Goal: Task Accomplishment & Management: Use online tool/utility

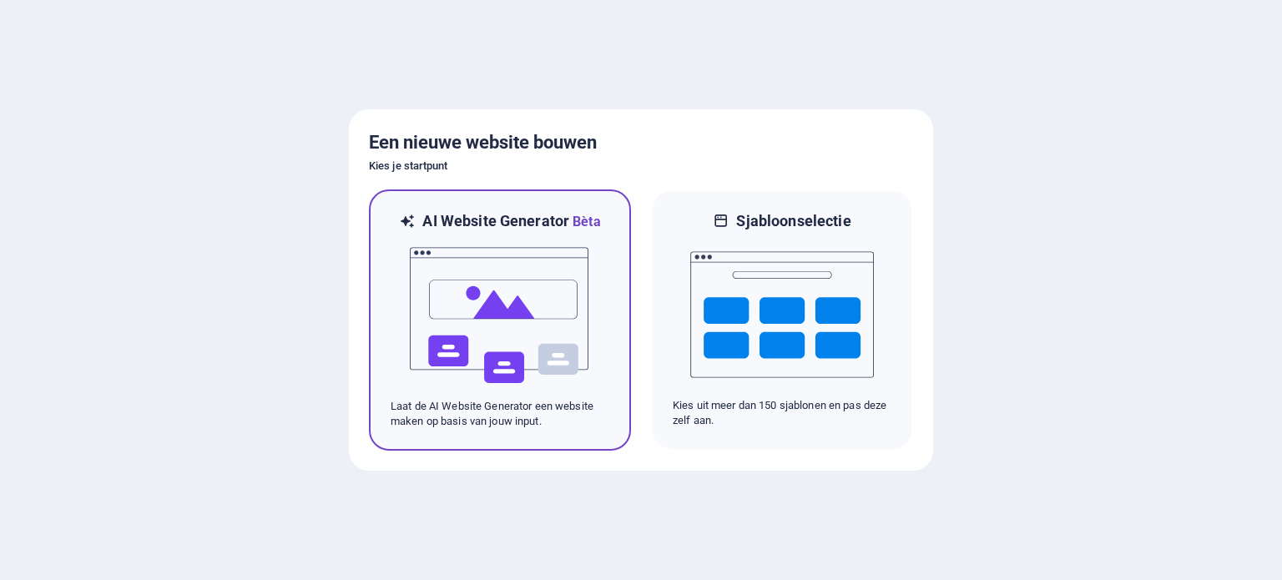
click at [420, 313] on img at bounding box center [500, 315] width 184 height 167
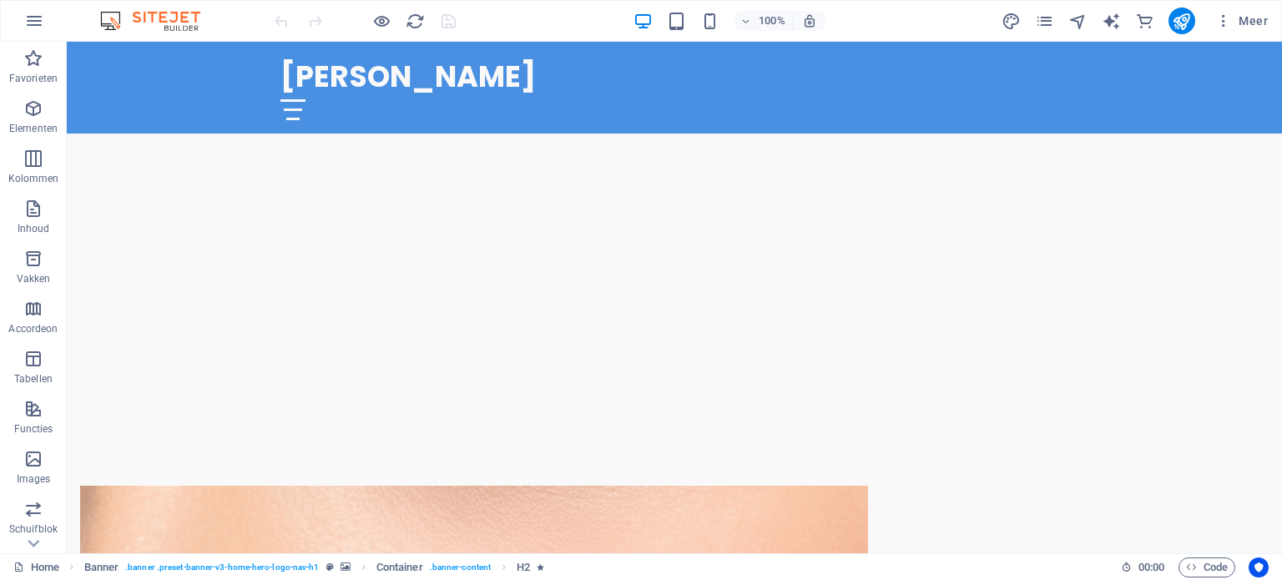
scroll to position [478, 0]
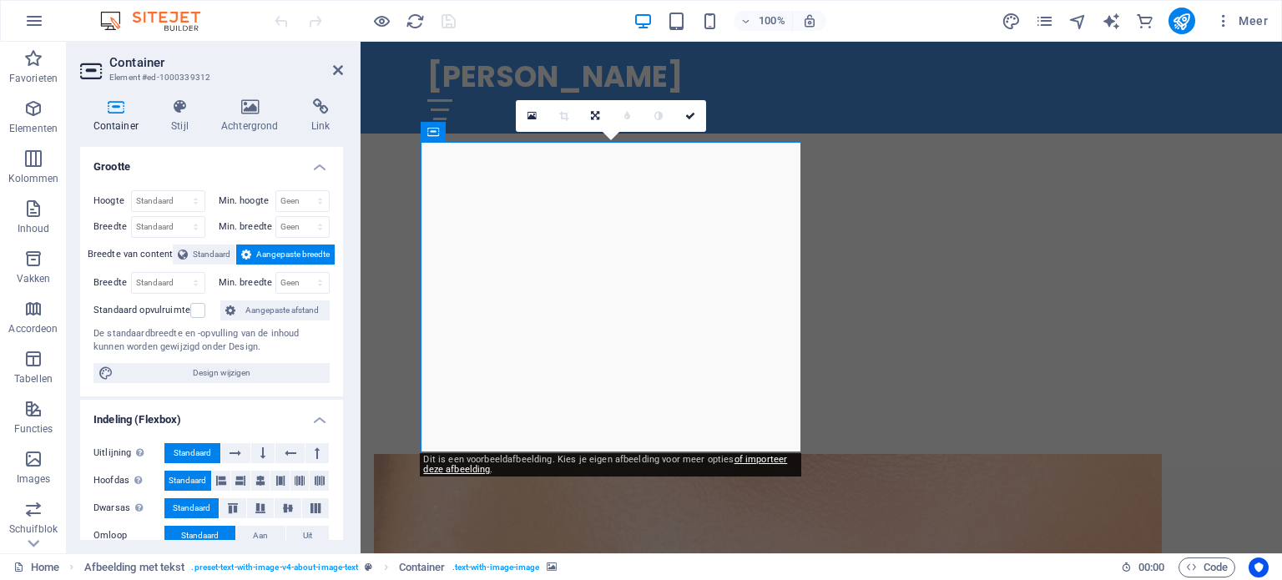
drag, startPoint x: 338, startPoint y: 216, endPoint x: 338, endPoint y: 229, distance: 13.4
click at [338, 229] on div "Hoogte Standaard px rem % vh vw Min. hoogte Geen px rem % vh vw Breedte Standaa…" at bounding box center [211, 286] width 263 height 219
drag, startPoint x: 338, startPoint y: 229, endPoint x: 333, endPoint y: 266, distance: 37.1
click at [333, 266] on div "Hoogte Standaard px rem % vh vw Min. hoogte Geen px rem % vh vw Breedte Standaa…" at bounding box center [211, 286] width 263 height 219
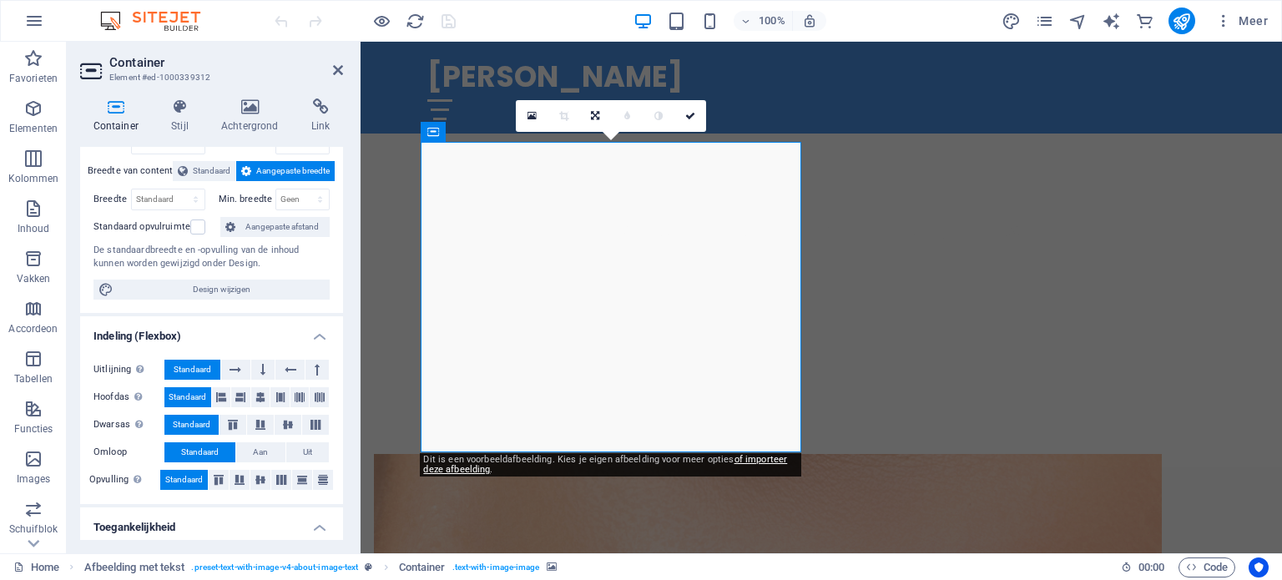
scroll to position [0, 0]
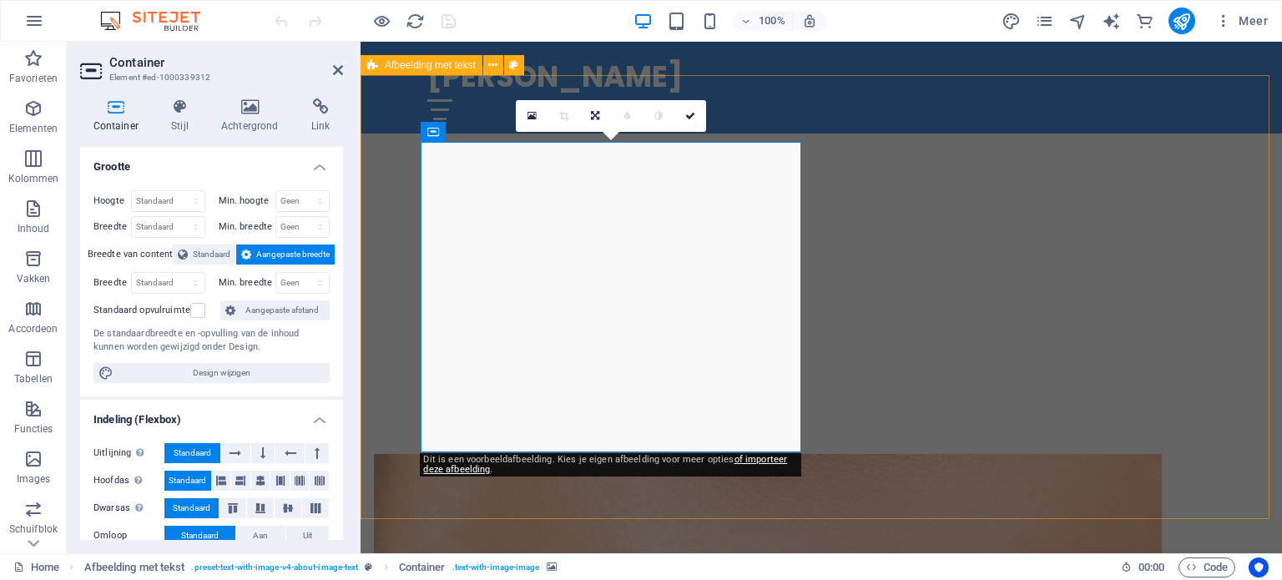
click at [241, 115] on h4 "Achtergrond" at bounding box center [253, 115] width 90 height 35
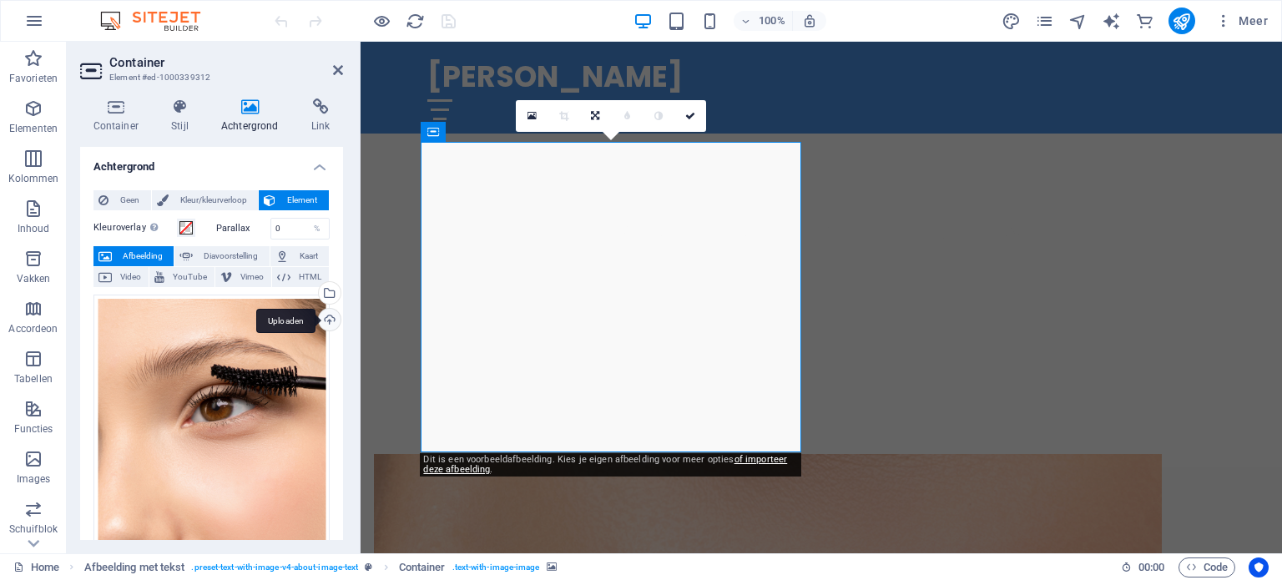
click at [322, 316] on div "Uploaden" at bounding box center [327, 321] width 25 height 25
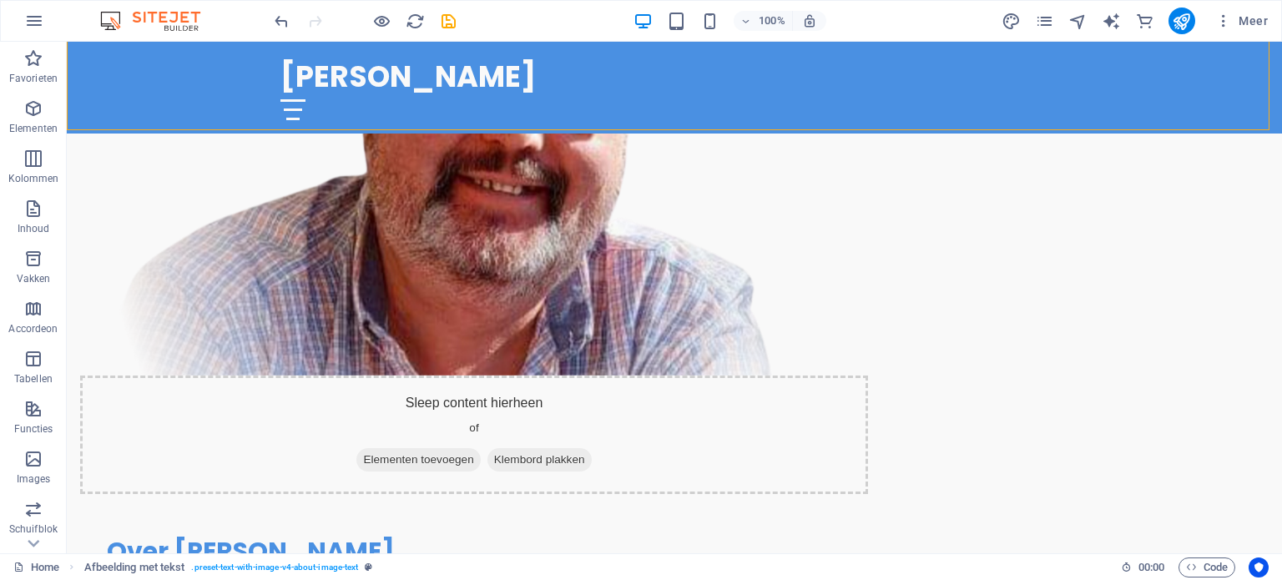
scroll to position [874, 0]
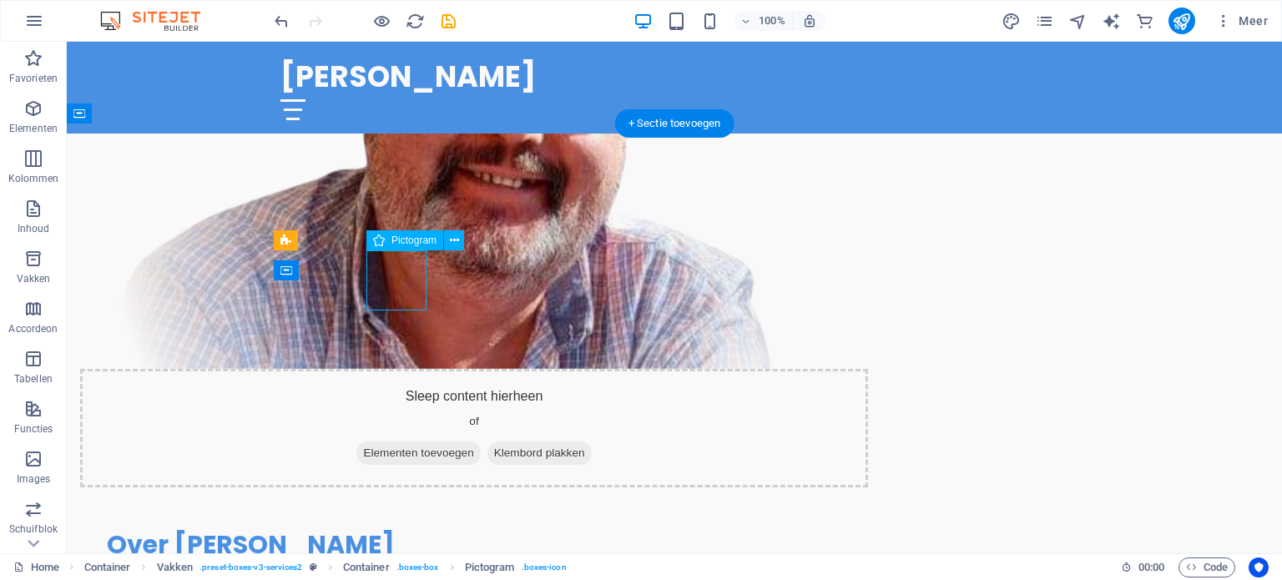
select select "xMidYMid"
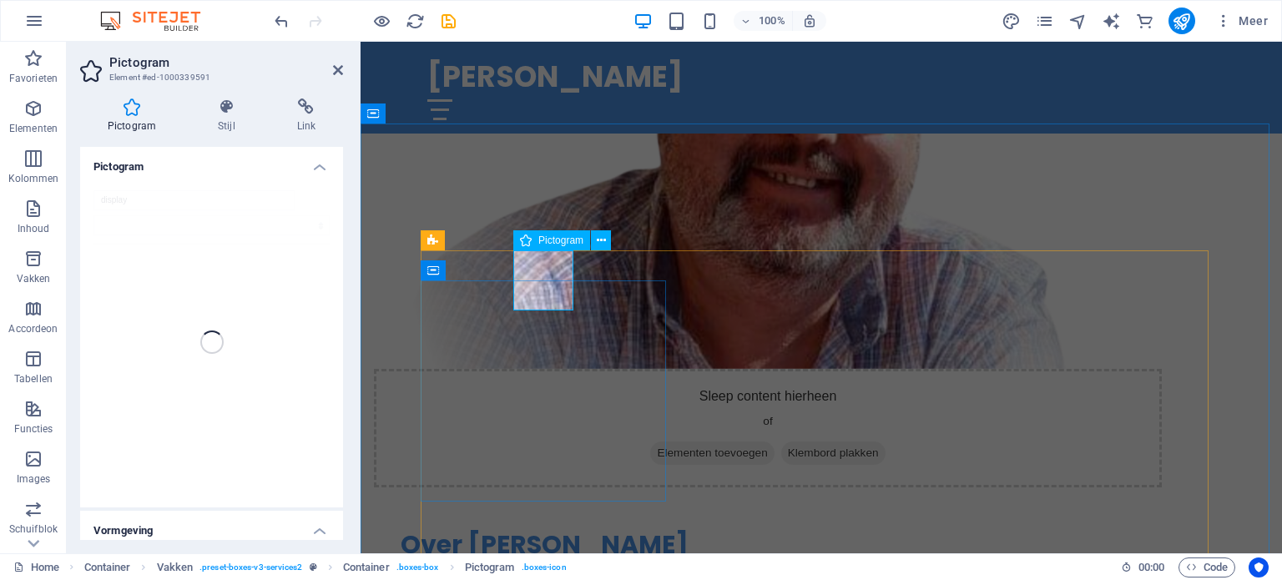
click at [598, 242] on icon at bounding box center [601, 241] width 9 height 18
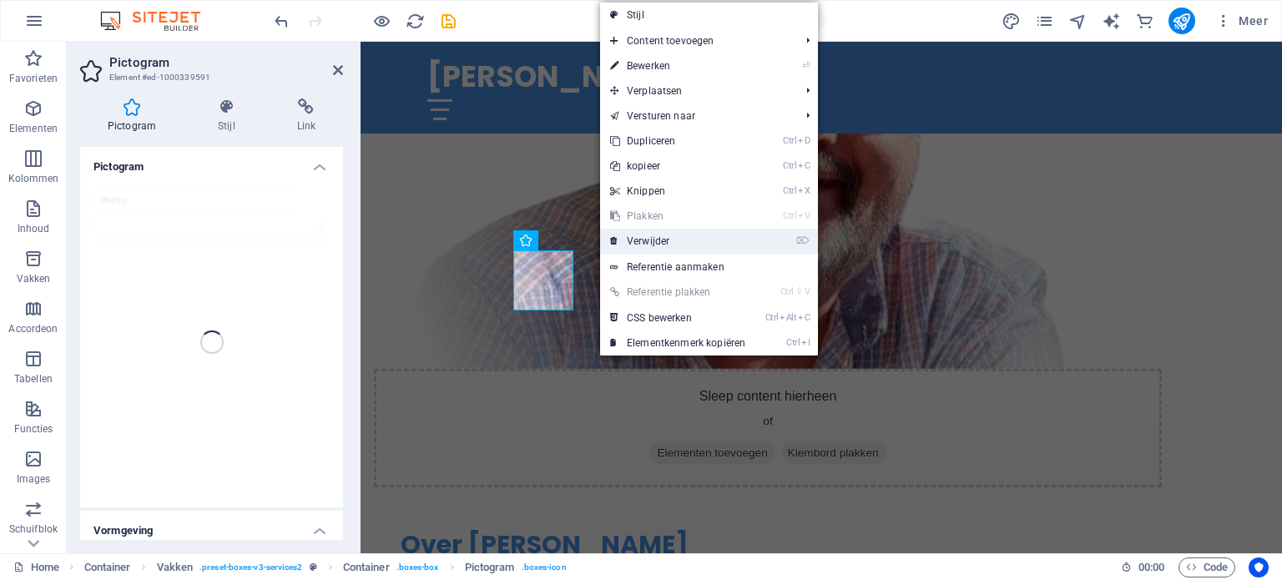
click at [608, 239] on link "⌦ Verwijder" at bounding box center [677, 241] width 155 height 25
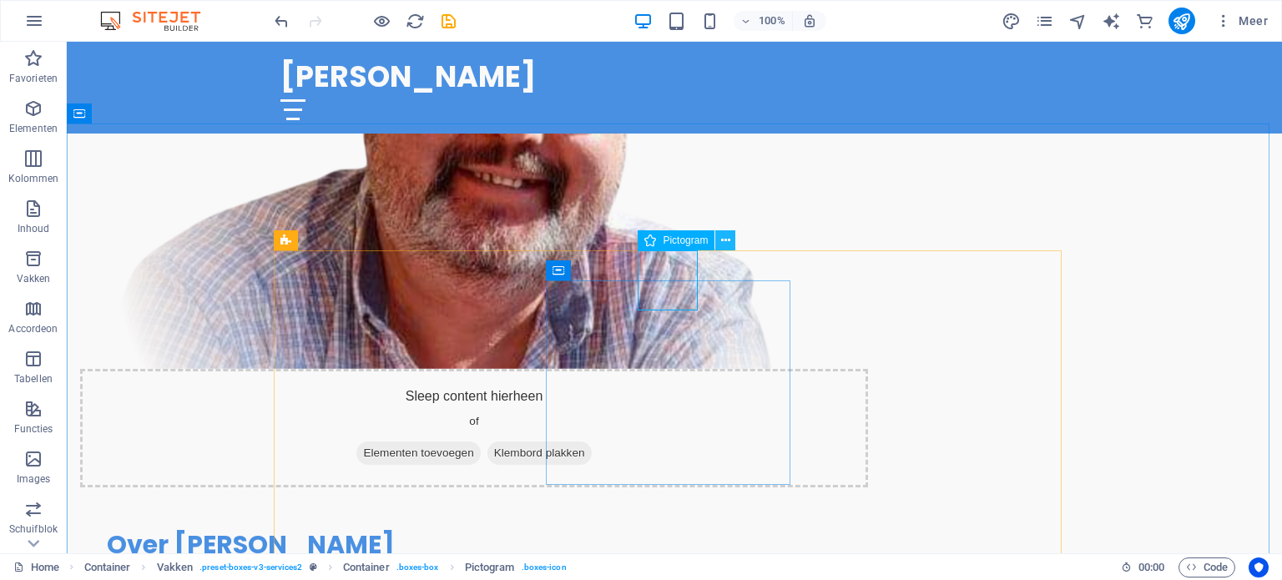
click at [722, 239] on icon at bounding box center [725, 241] width 9 height 18
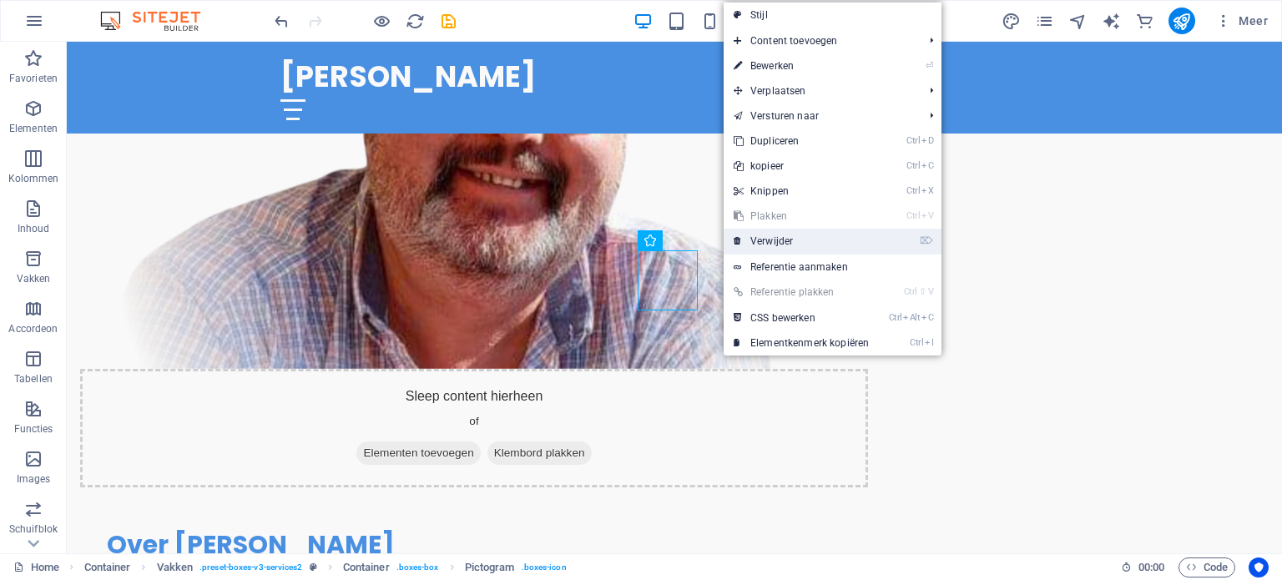
click at [731, 242] on link "⌦ Verwijder" at bounding box center [800, 241] width 155 height 25
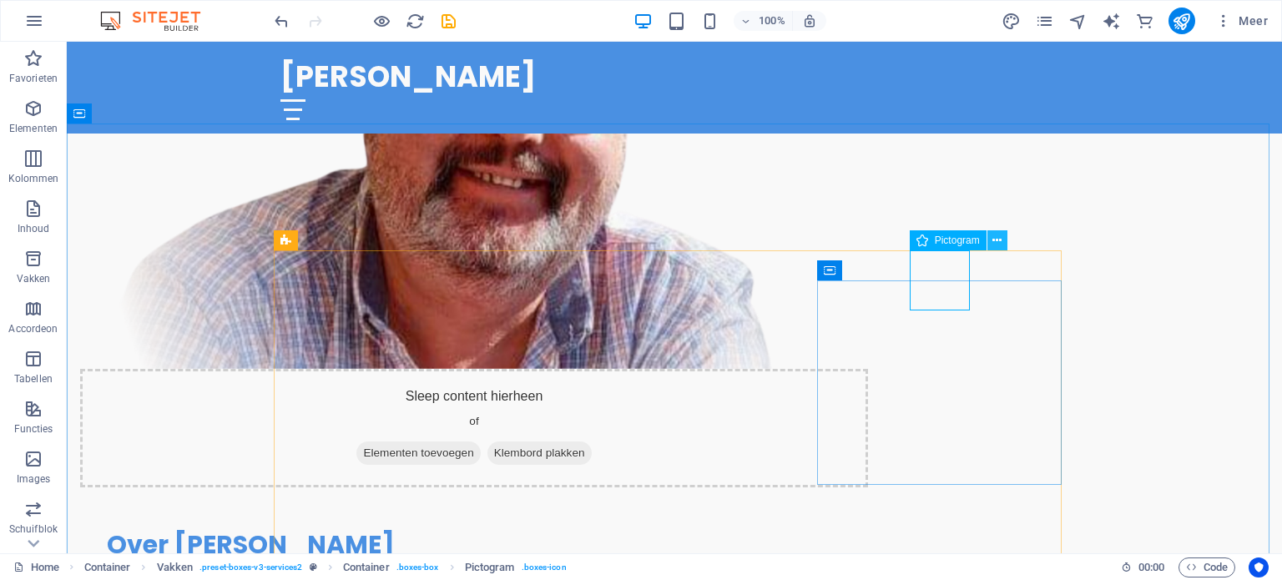
click at [998, 239] on icon at bounding box center [996, 241] width 9 height 18
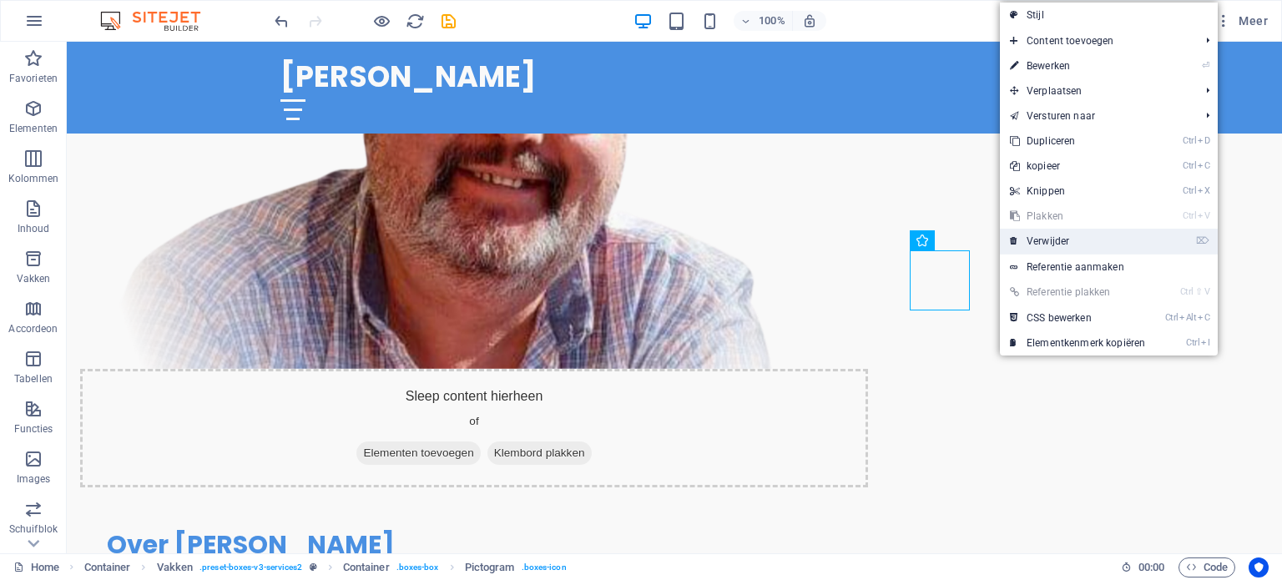
click at [1041, 244] on link "⌦ Verwijder" at bounding box center [1077, 241] width 155 height 25
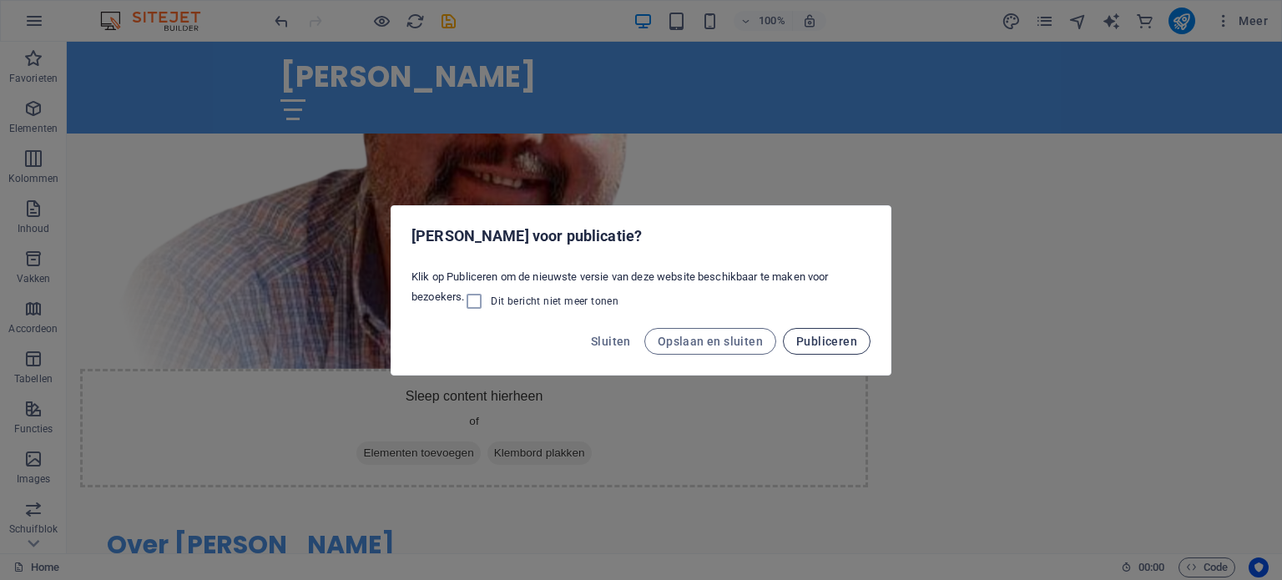
click at [828, 343] on span "Publiceren" at bounding box center [826, 341] width 61 height 13
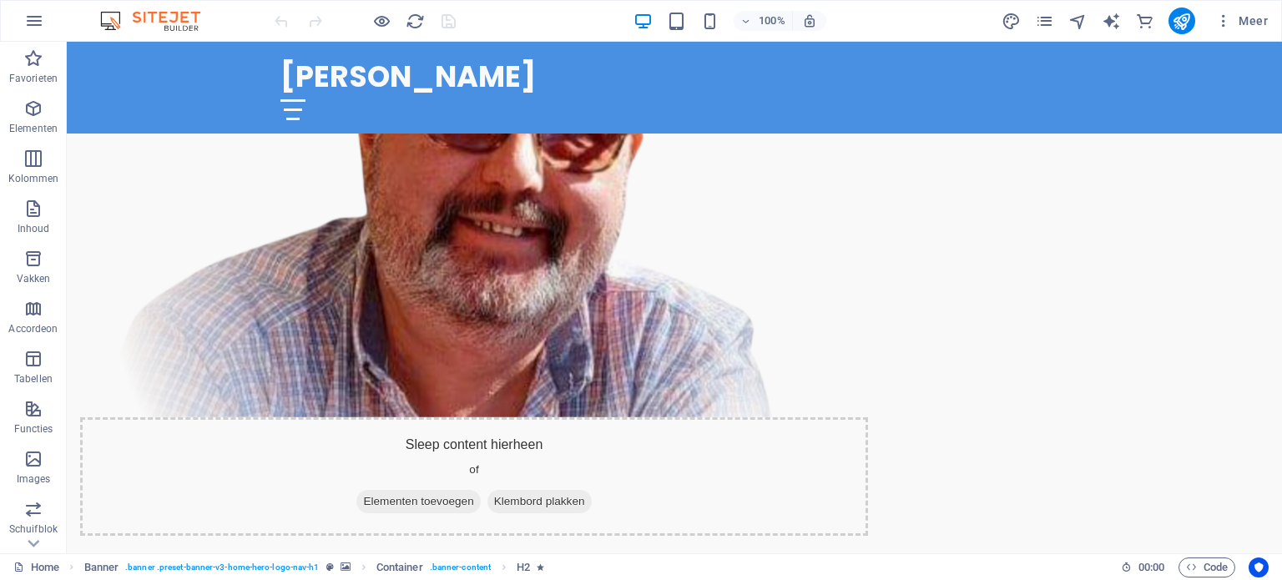
scroll to position [861, 0]
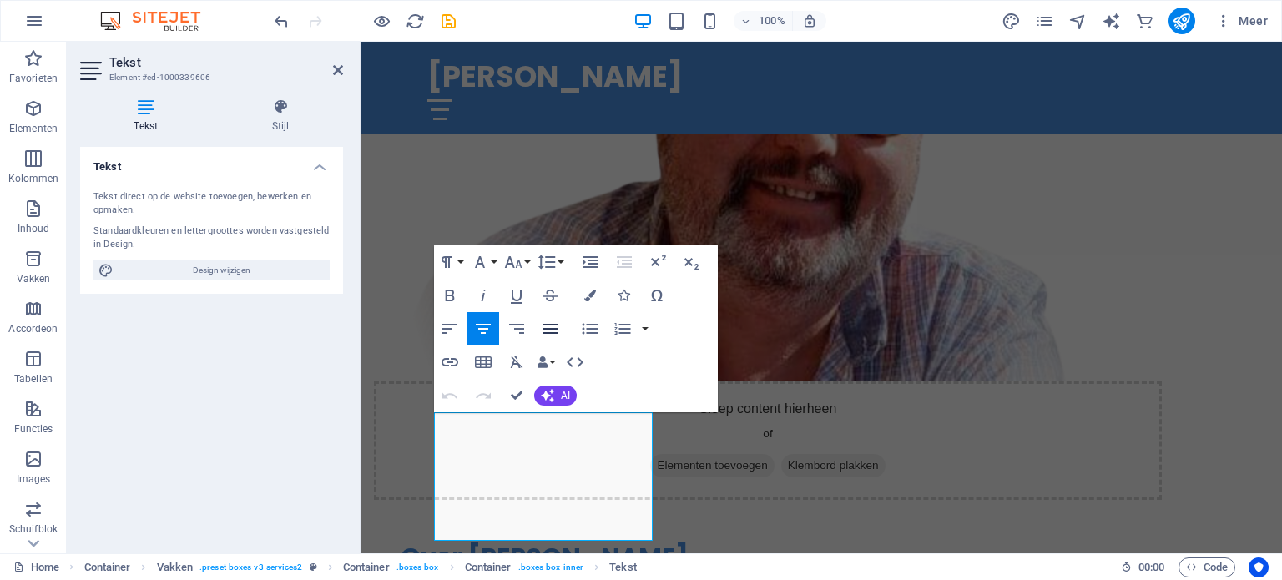
click at [554, 330] on icon "button" at bounding box center [550, 329] width 20 height 20
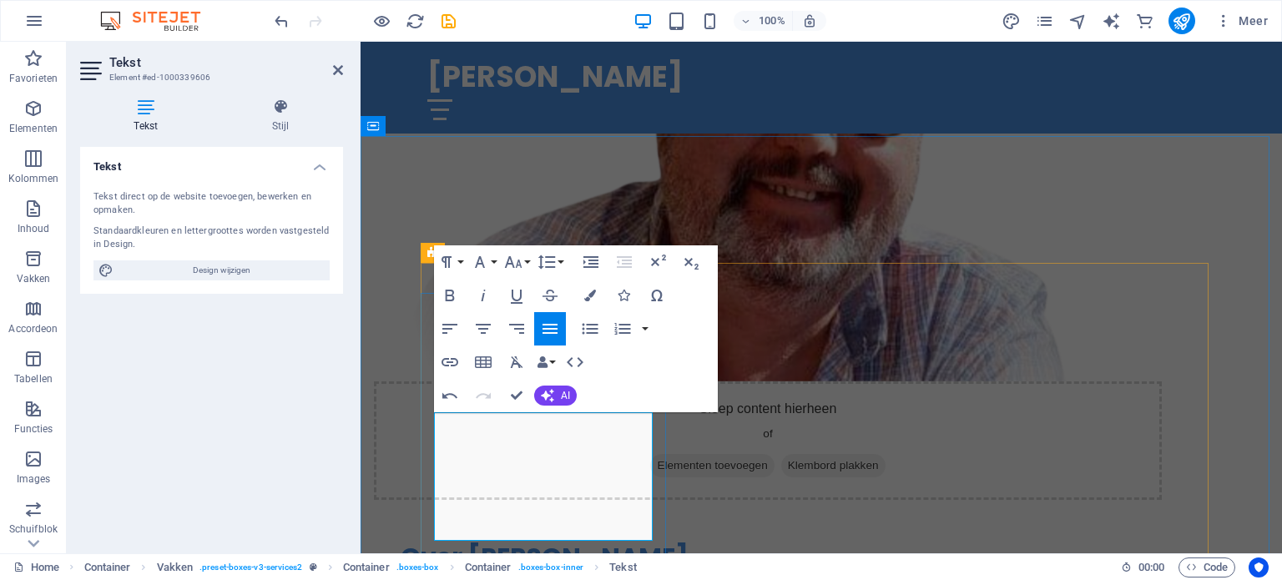
drag, startPoint x: 582, startPoint y: 525, endPoint x: 565, endPoint y: 490, distance: 38.8
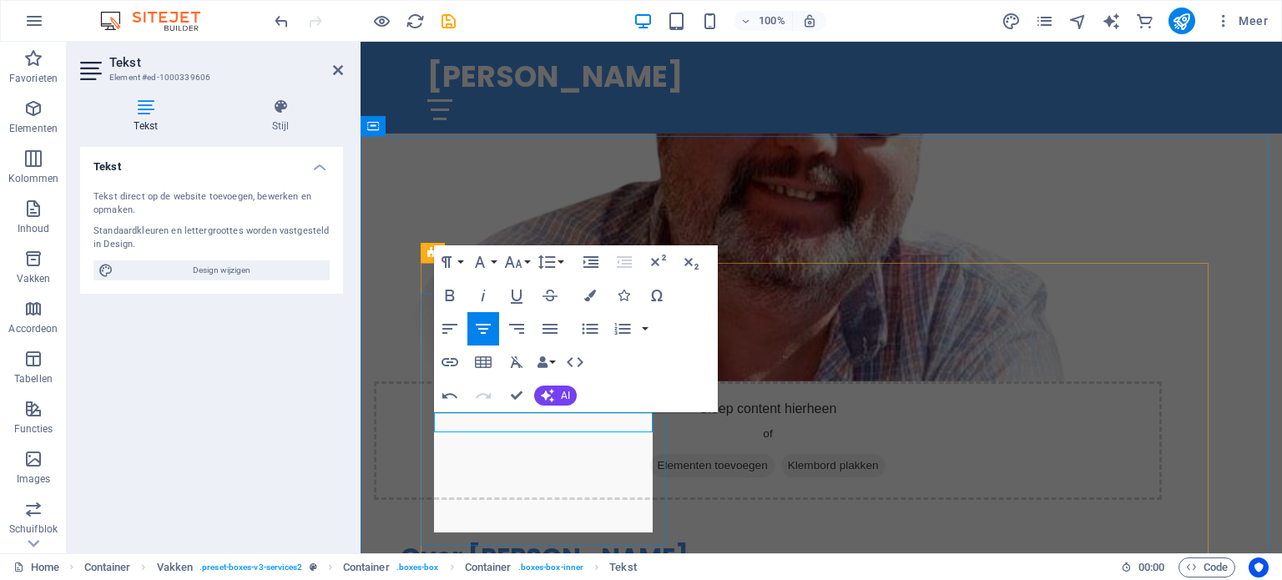
scroll to position [2234, 3]
click at [555, 329] on icon "button" at bounding box center [549, 329] width 15 height 10
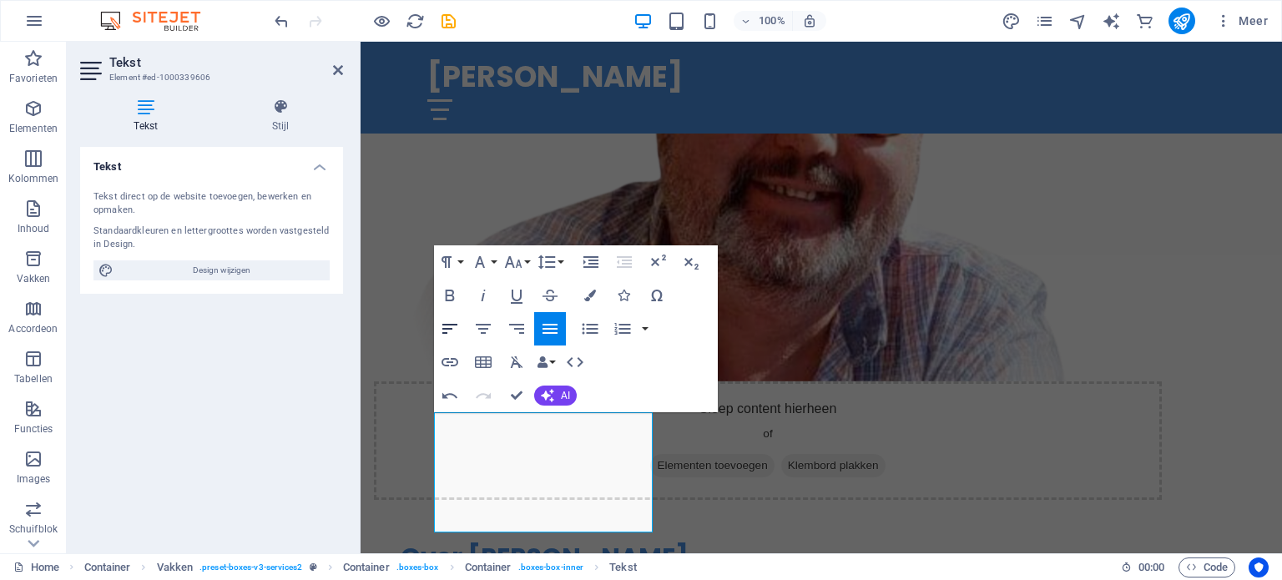
click at [449, 335] on icon "button" at bounding box center [450, 329] width 20 height 20
click at [488, 330] on icon "button" at bounding box center [483, 329] width 20 height 20
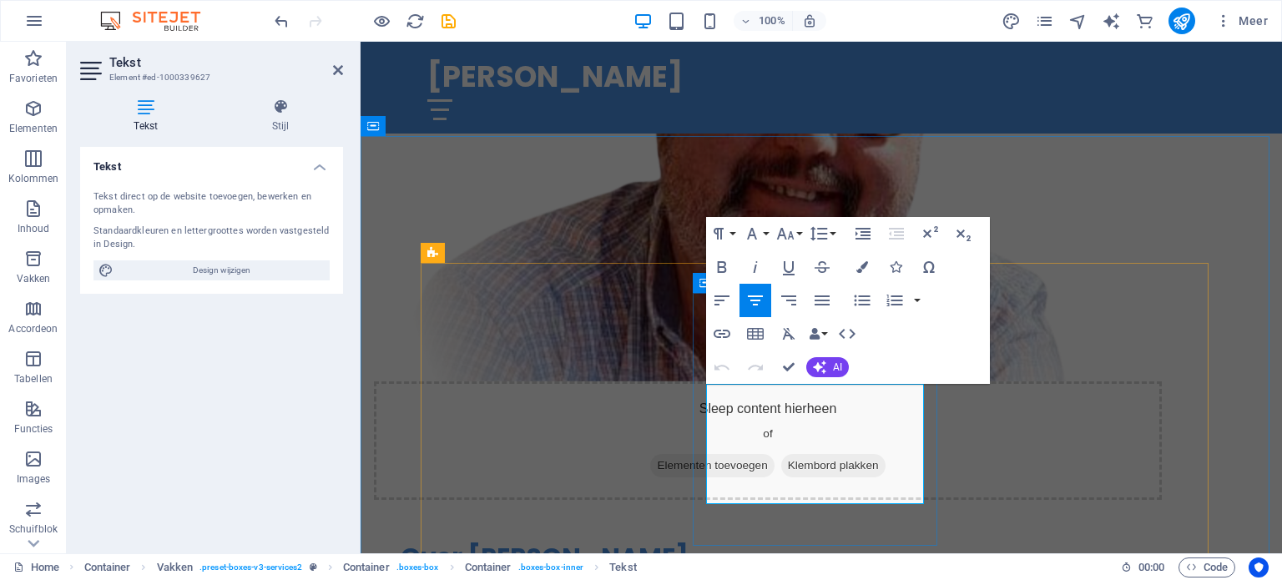
scroll to position [2496, 3]
click at [259, 406] on div "Tekst Tekst direct op de website toevoegen, bewerken en opmaken. Standaardkleur…" at bounding box center [211, 343] width 263 height 393
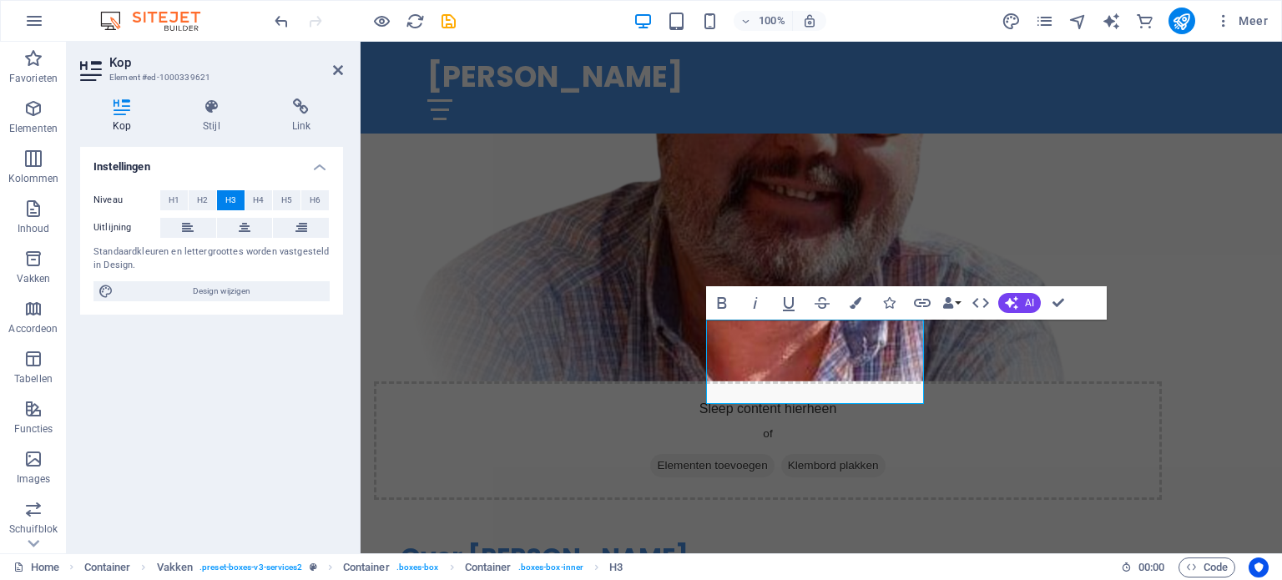
click at [260, 414] on div "Instellingen Niveau H1 H2 H3 H4 H5 H6 Uitlijning Standaardkleuren en lettergroo…" at bounding box center [211, 343] width 263 height 393
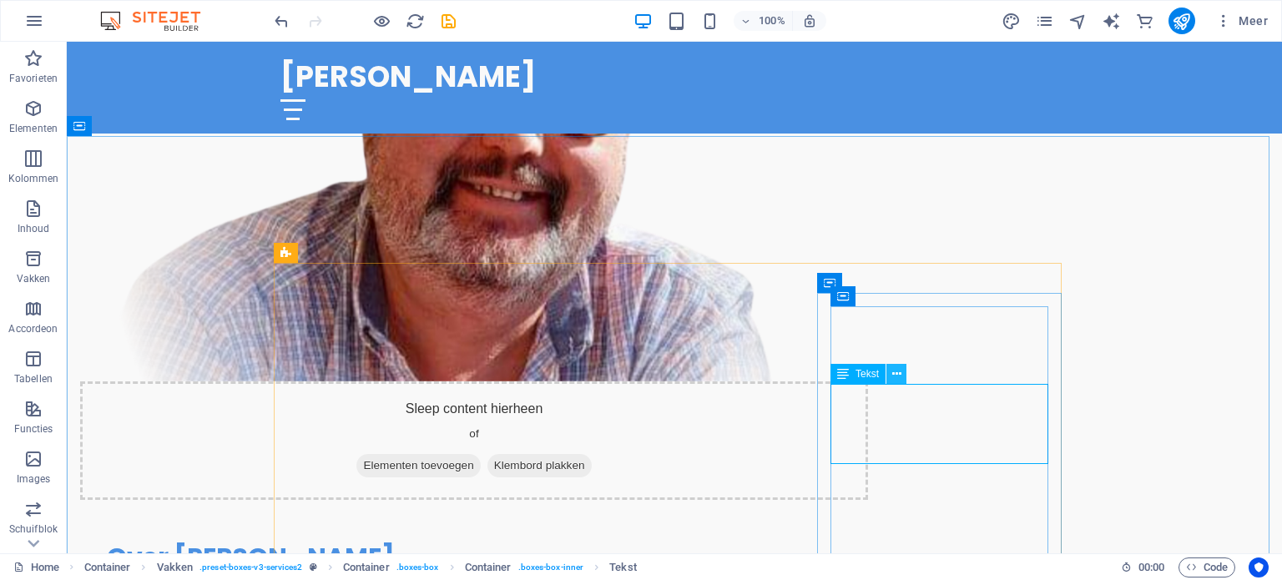
click at [897, 370] on icon at bounding box center [896, 374] width 9 height 18
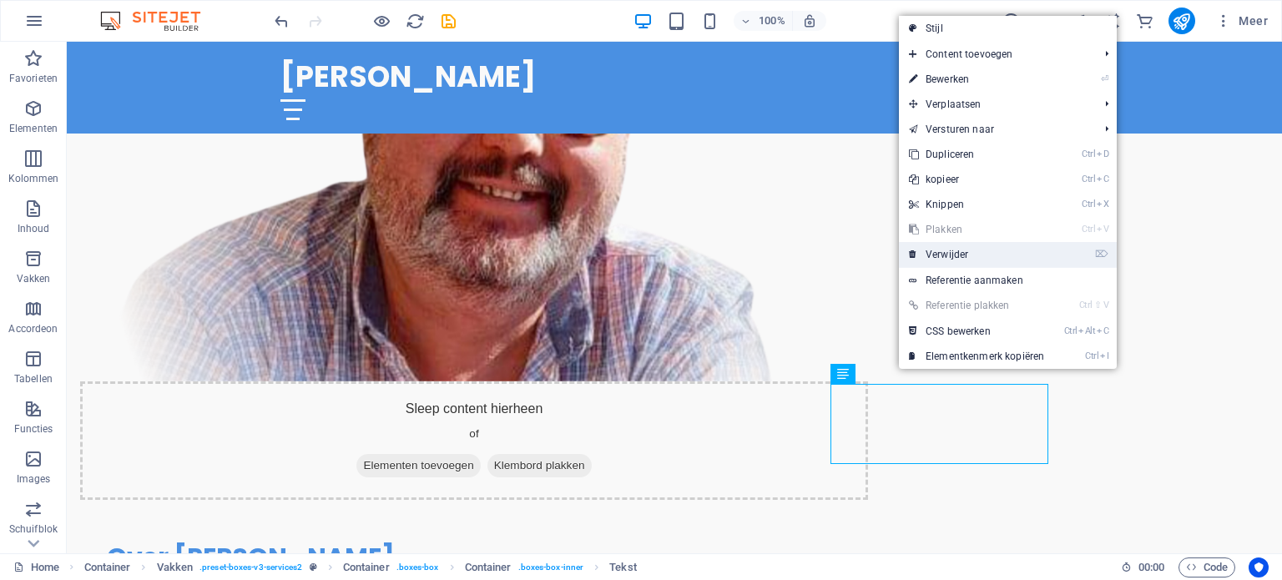
click at [961, 249] on link "⌦ Verwijder" at bounding box center [976, 254] width 155 height 25
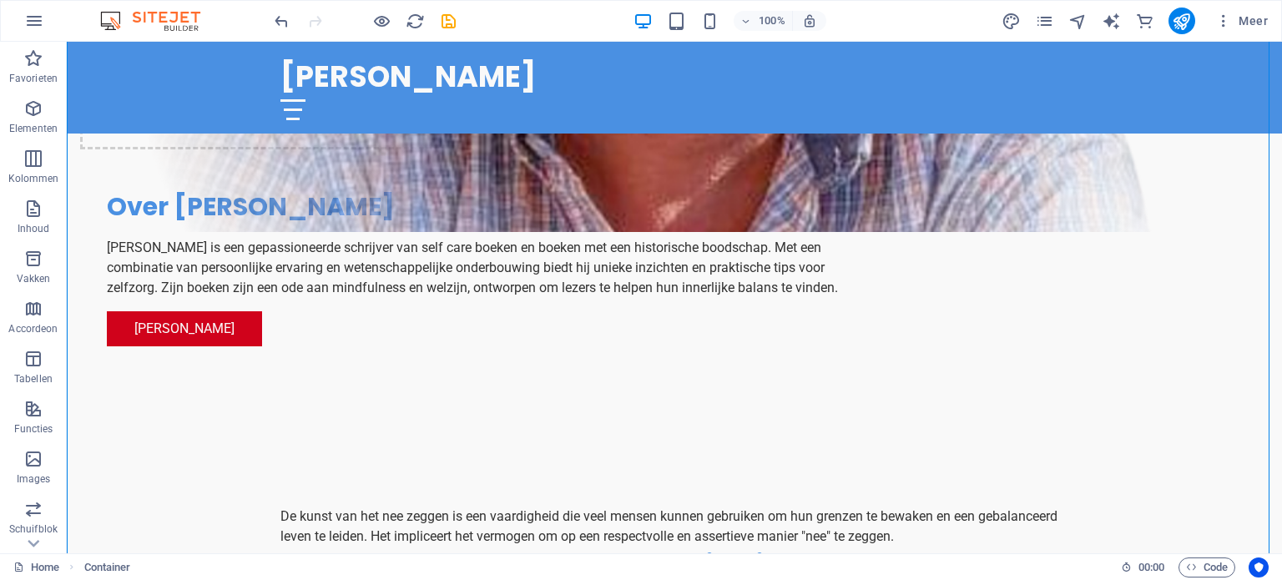
scroll to position [1232, 0]
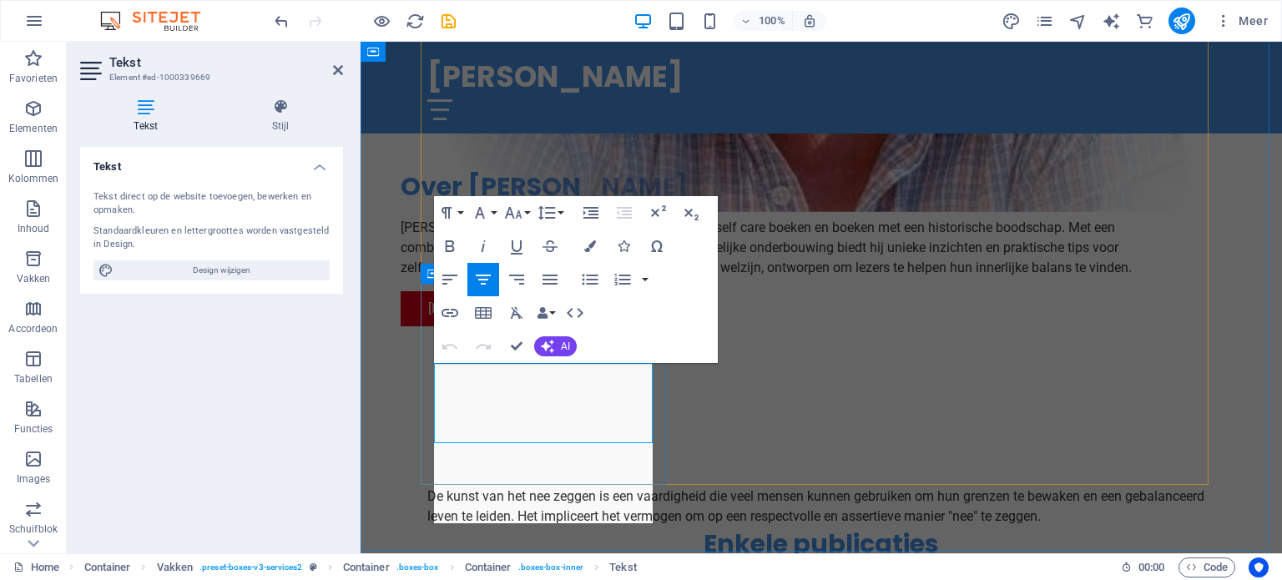
scroll to position [3094, 3]
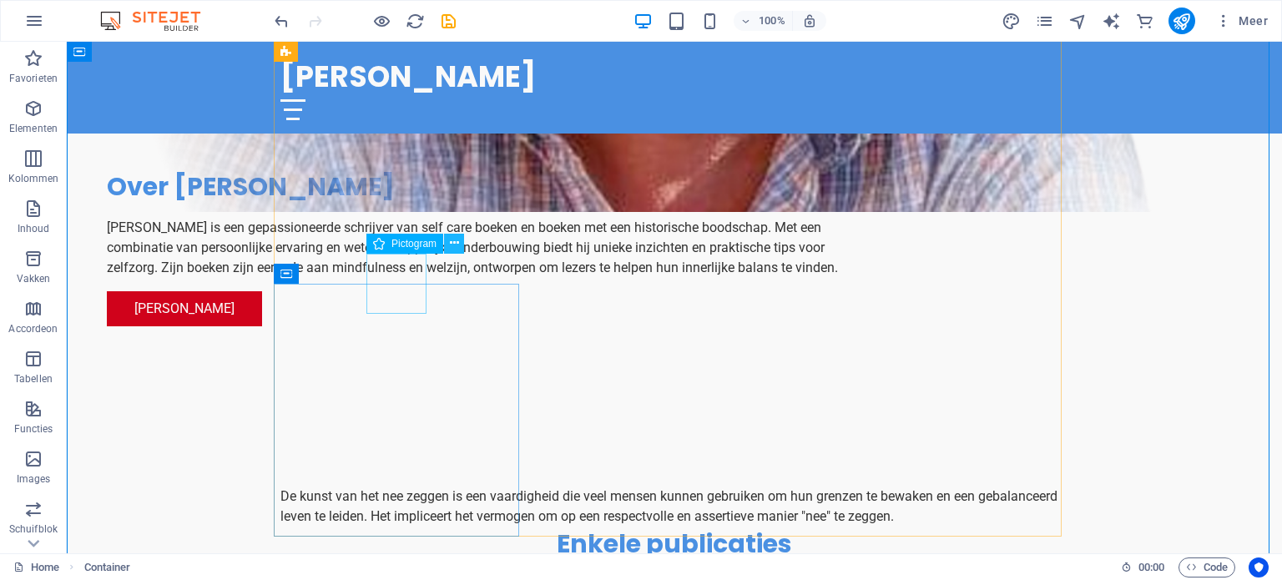
click at [457, 244] on icon at bounding box center [454, 243] width 9 height 18
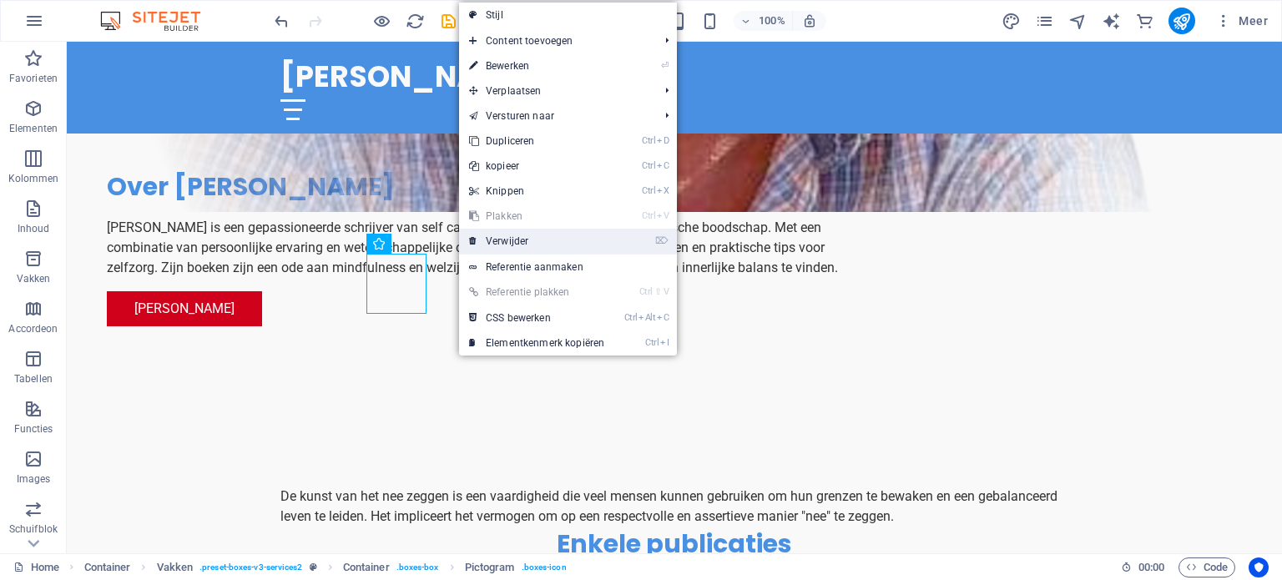
click at [526, 244] on link "⌦ Verwijder" at bounding box center [536, 241] width 155 height 25
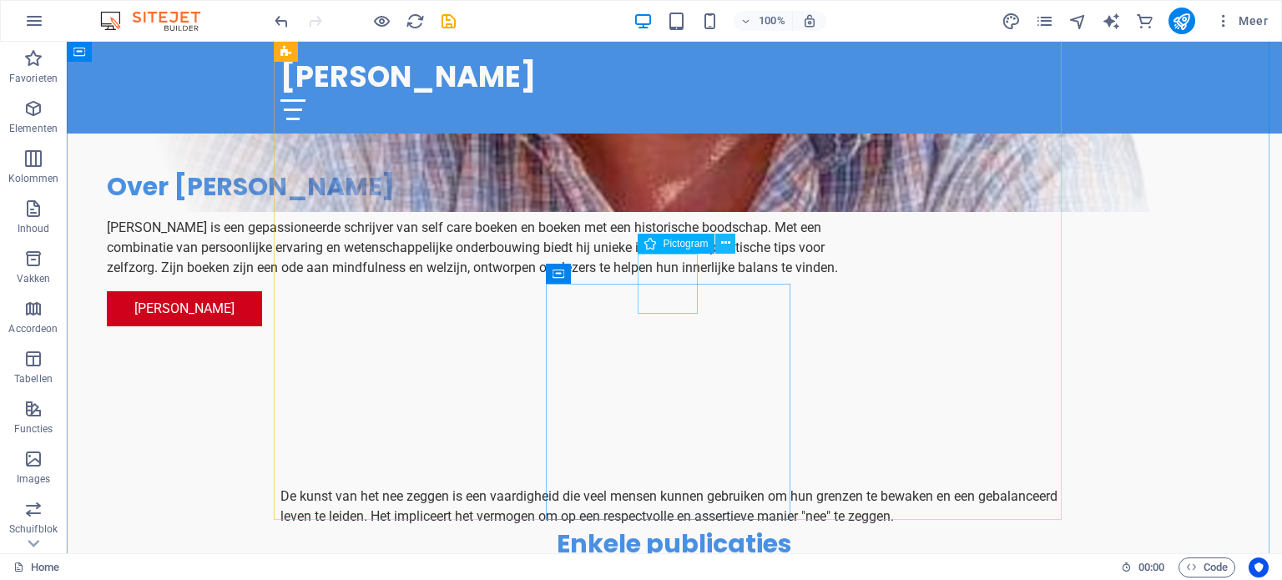
click at [730, 246] on button at bounding box center [725, 244] width 20 height 20
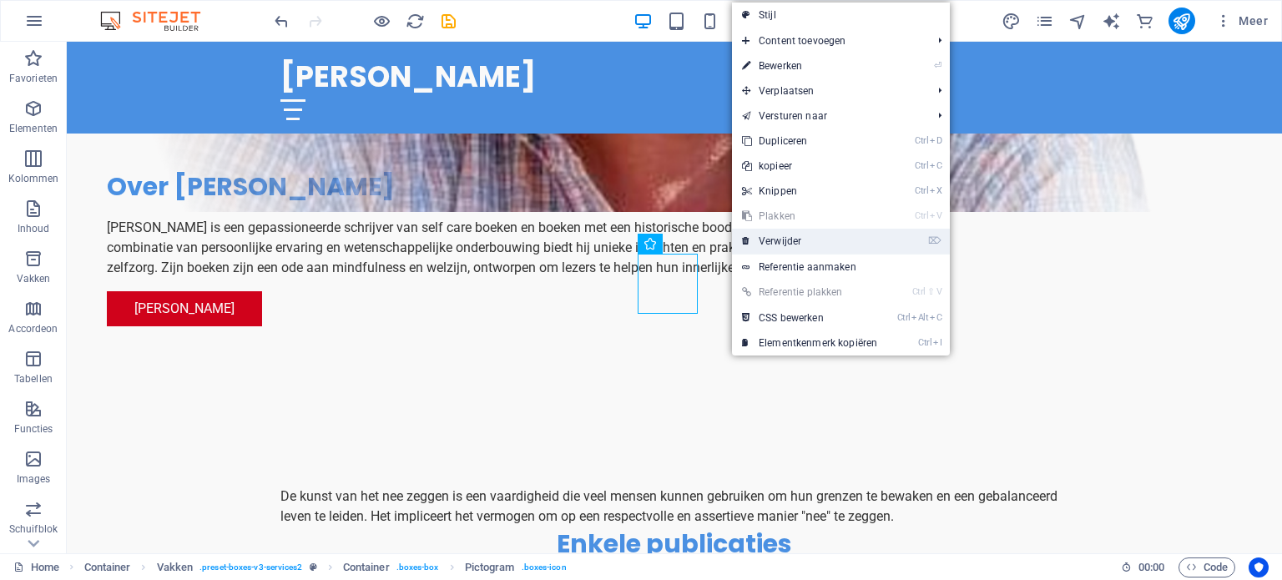
click at [751, 241] on link "⌦ Verwijder" at bounding box center [809, 241] width 155 height 25
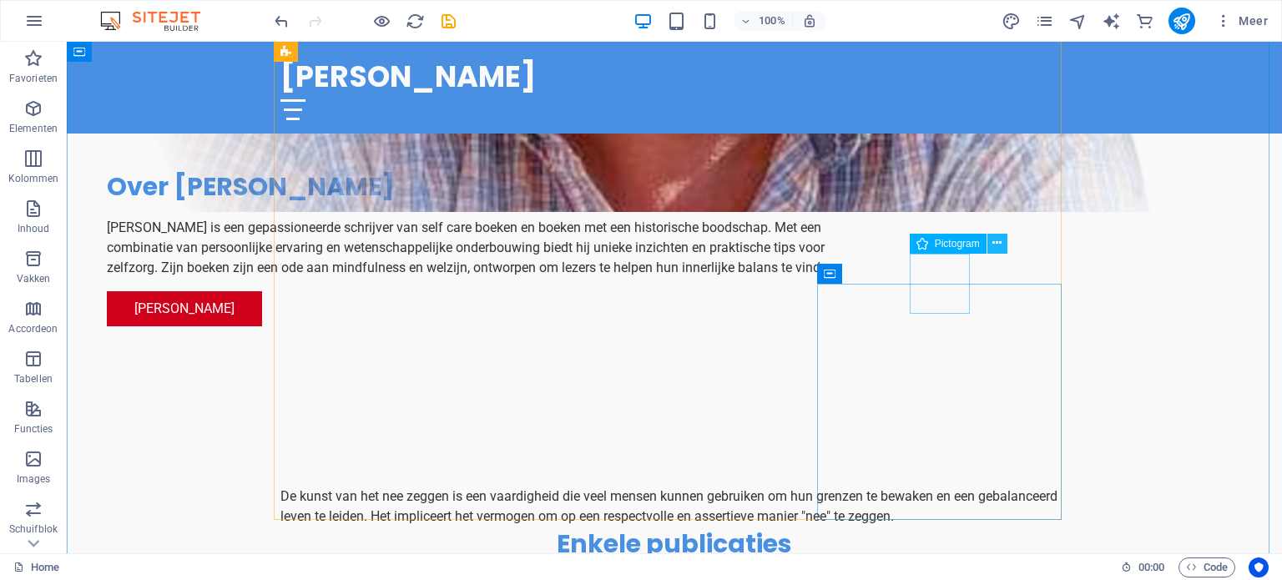
click at [1002, 244] on button at bounding box center [997, 244] width 20 height 20
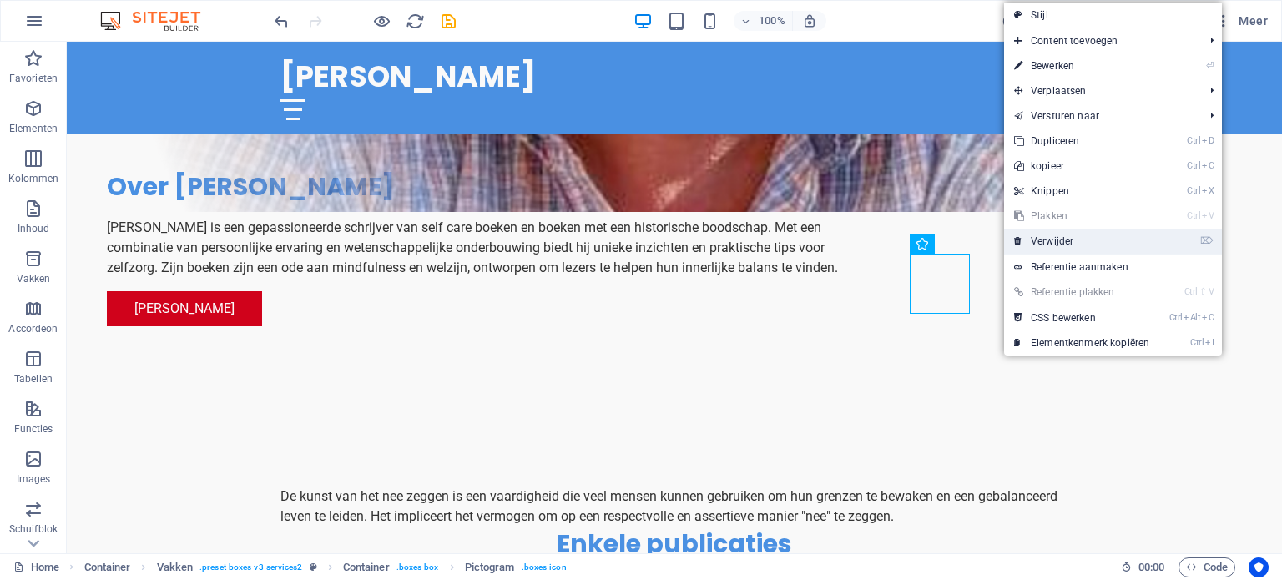
click at [1026, 243] on link "⌦ Verwijder" at bounding box center [1081, 241] width 155 height 25
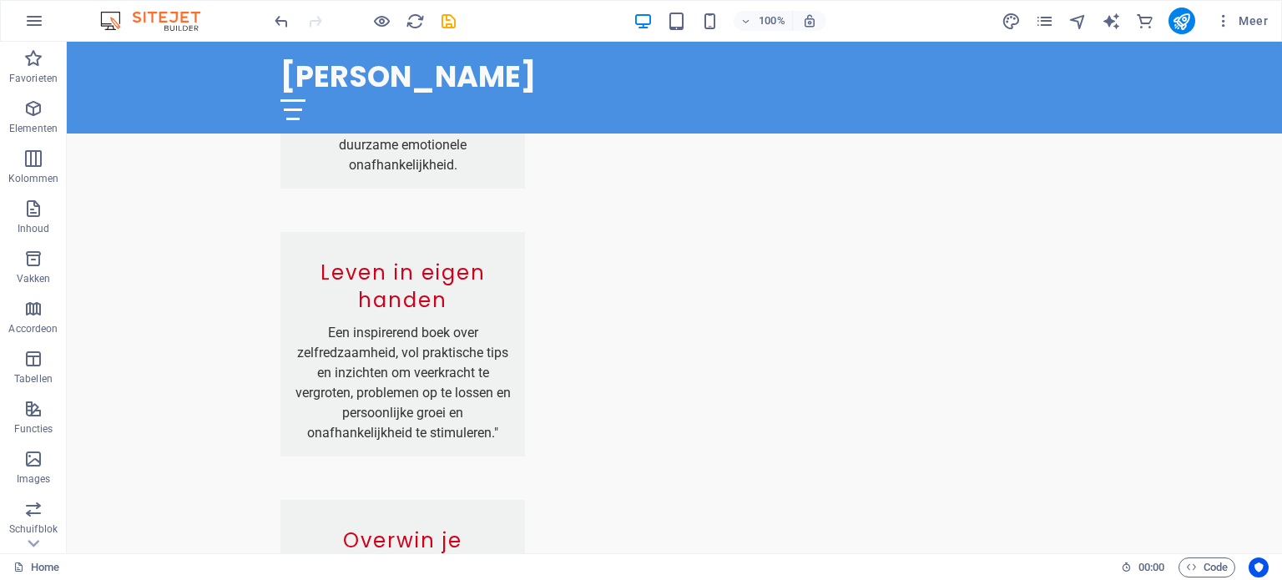
scroll to position [1923, 0]
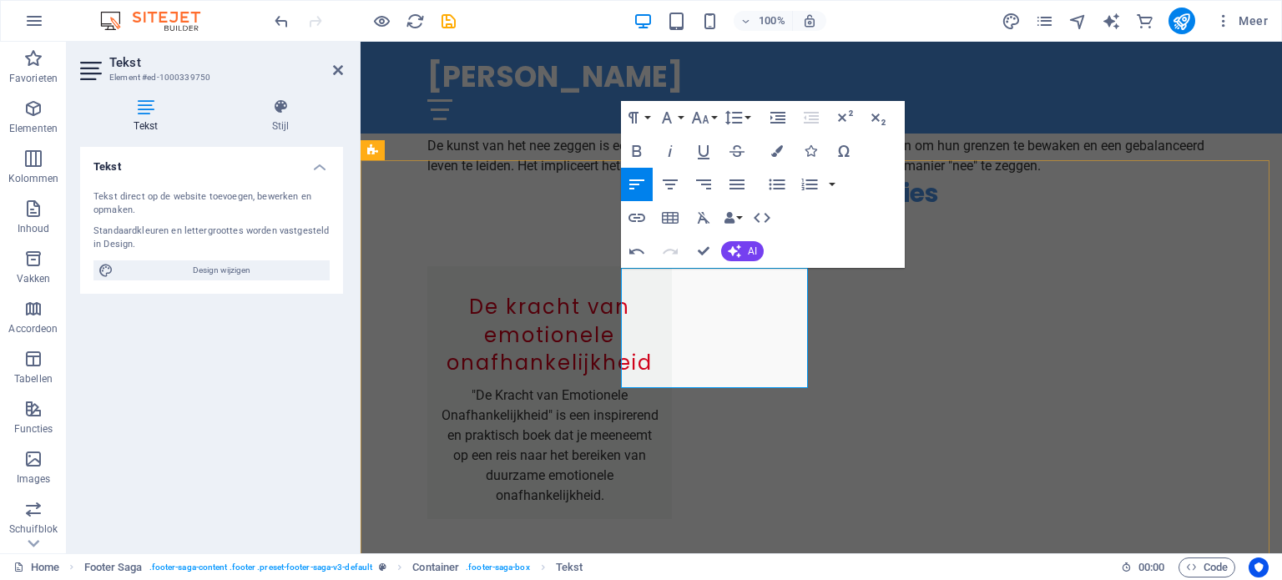
click at [836, 472] on div "[PERSON_NAME] Home Over ons Diensten Actie! Contact Verzorg jezelf, elke dag op…" at bounding box center [820, 564] width 921 height 4890
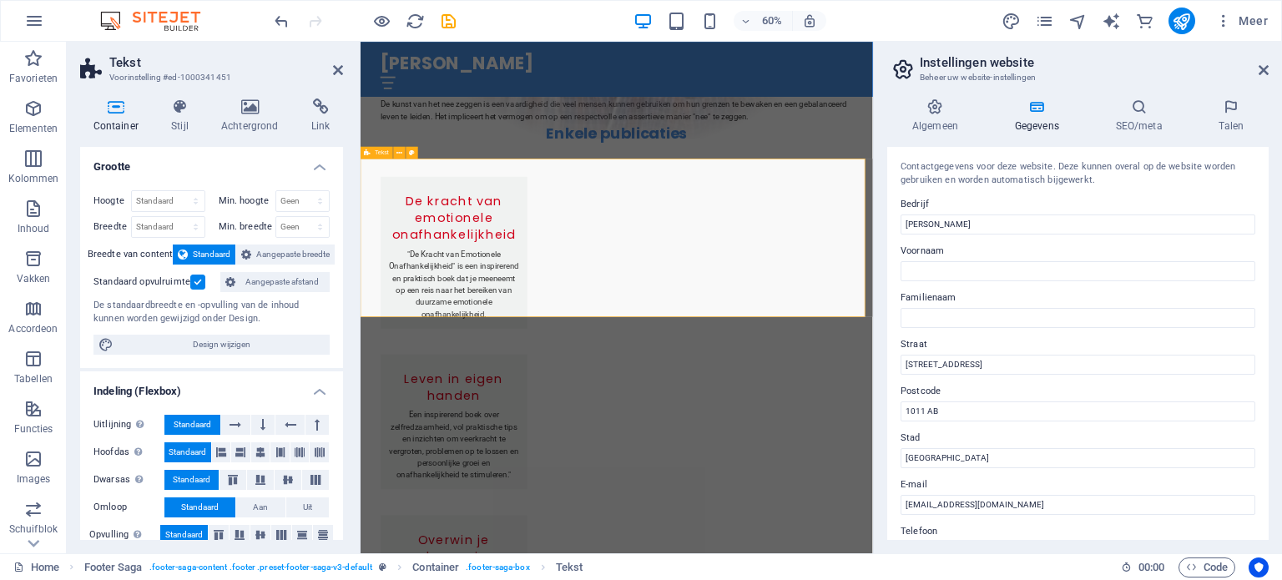
scroll to position [1923, 0]
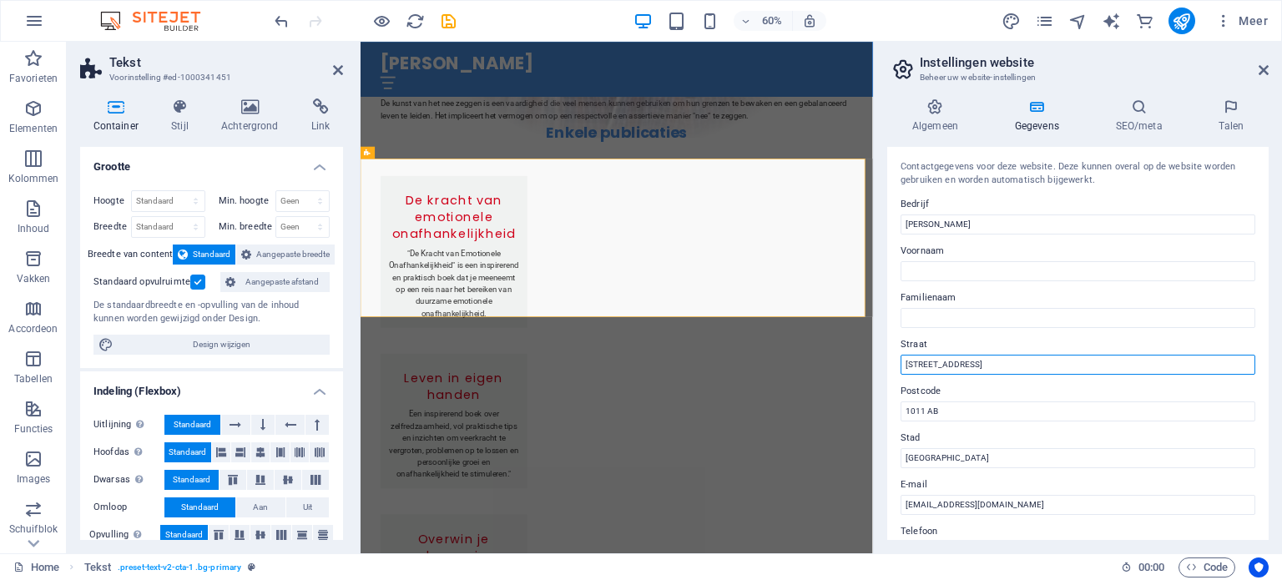
click at [942, 363] on input "[STREET_ADDRESS]" at bounding box center [1077, 365] width 355 height 20
type input "[PERSON_NAME][STREET_ADDRESS]"
click at [925, 409] on input "1011 AB" at bounding box center [1077, 411] width 355 height 20
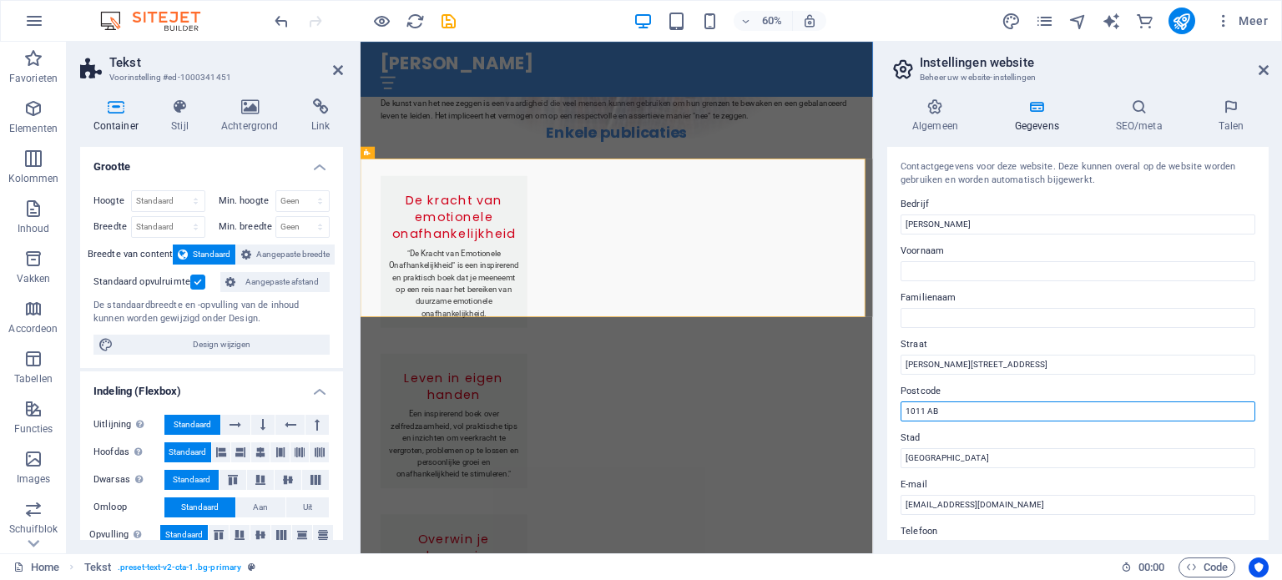
click at [925, 409] on input "1011 AB" at bounding box center [1077, 411] width 355 height 20
type input "4571MH"
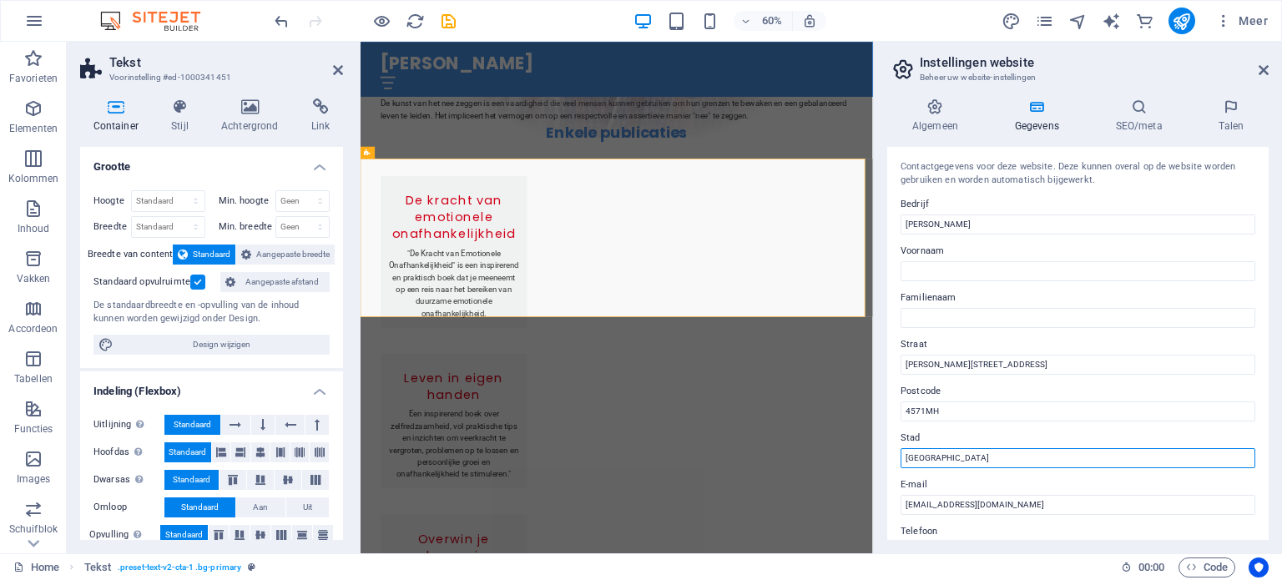
click at [929, 459] on input "[GEOGRAPHIC_DATA]" at bounding box center [1077, 458] width 355 height 20
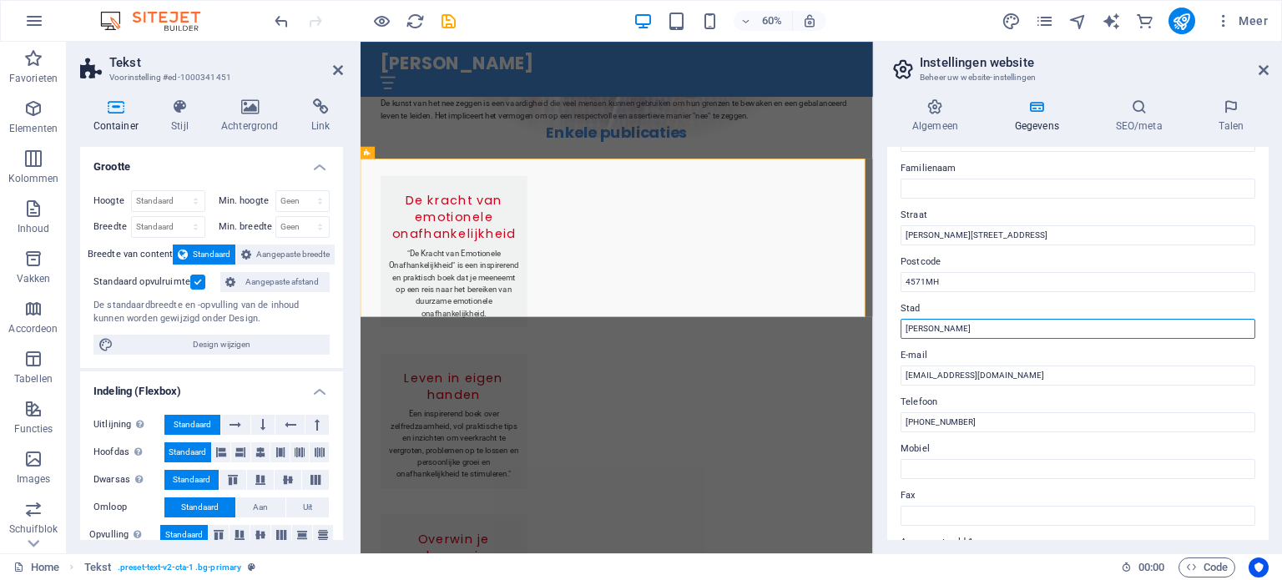
scroll to position [134, 0]
type input "[PERSON_NAME]"
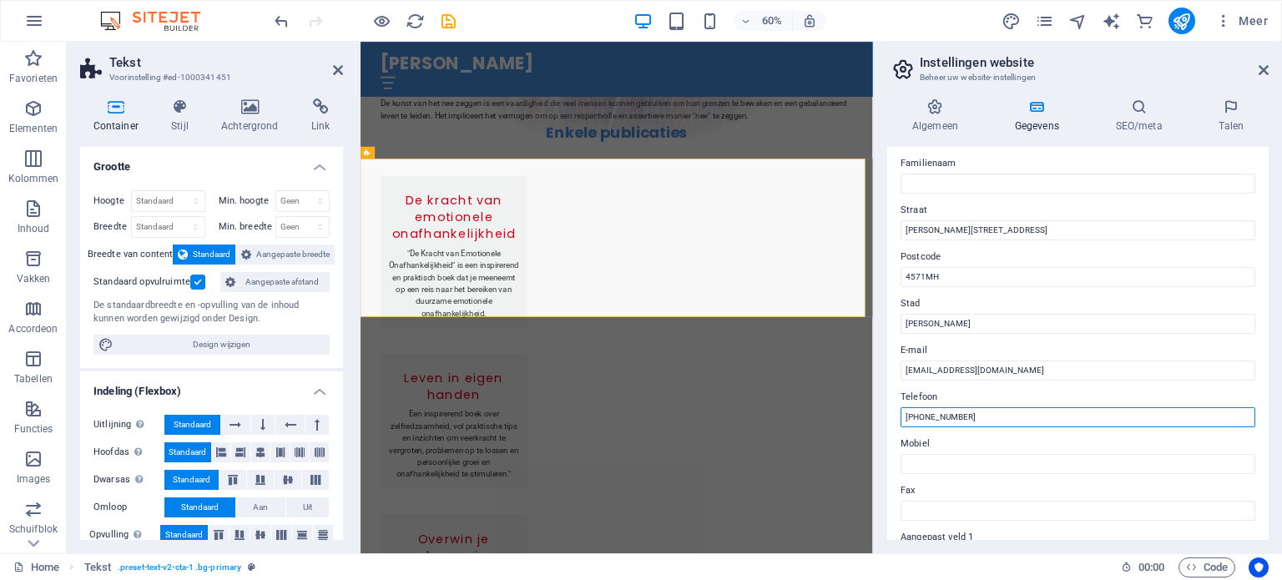
click at [947, 413] on input "[PHONE_NUMBER]" at bounding box center [1077, 417] width 355 height 20
drag, startPoint x: 1267, startPoint y: 377, endPoint x: 1267, endPoint y: 423, distance: 45.9
click at [1267, 423] on div "Contactgegevens voor deze website. Deze kunnen overal op de website worden gebr…" at bounding box center [1077, 343] width 381 height 393
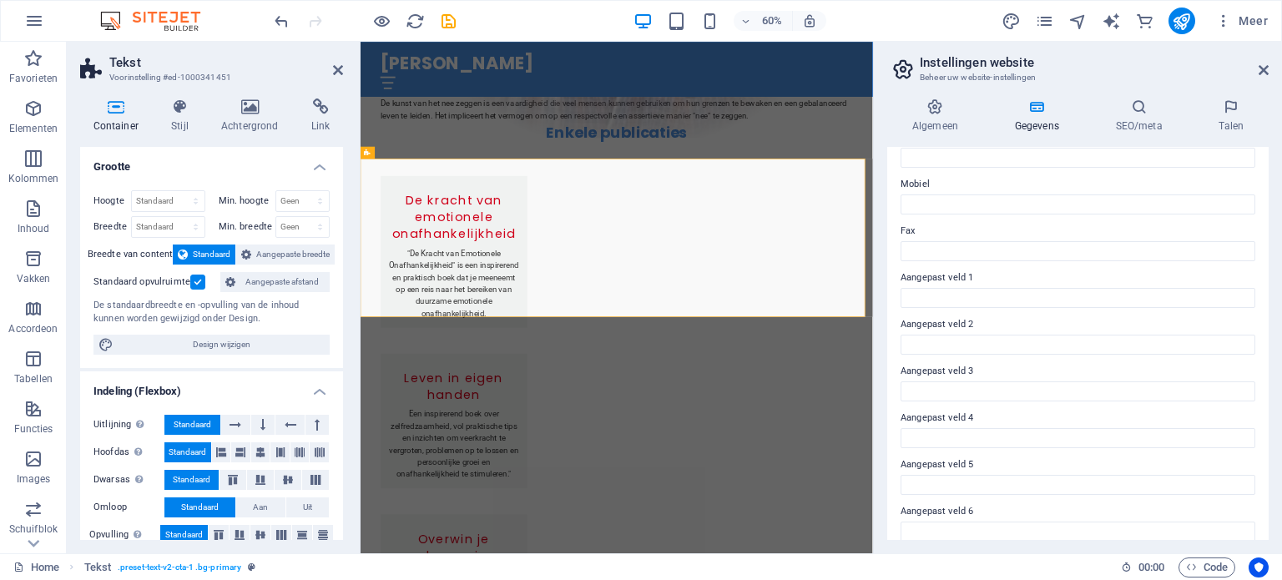
scroll to position [407, 0]
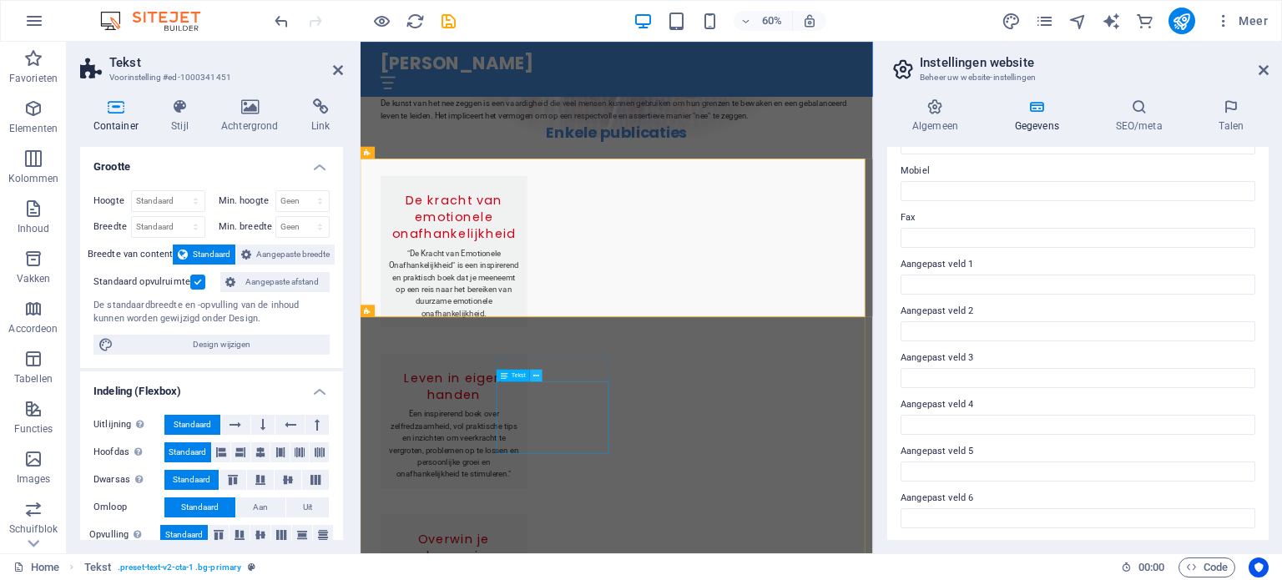
click at [537, 380] on button at bounding box center [536, 376] width 12 height 12
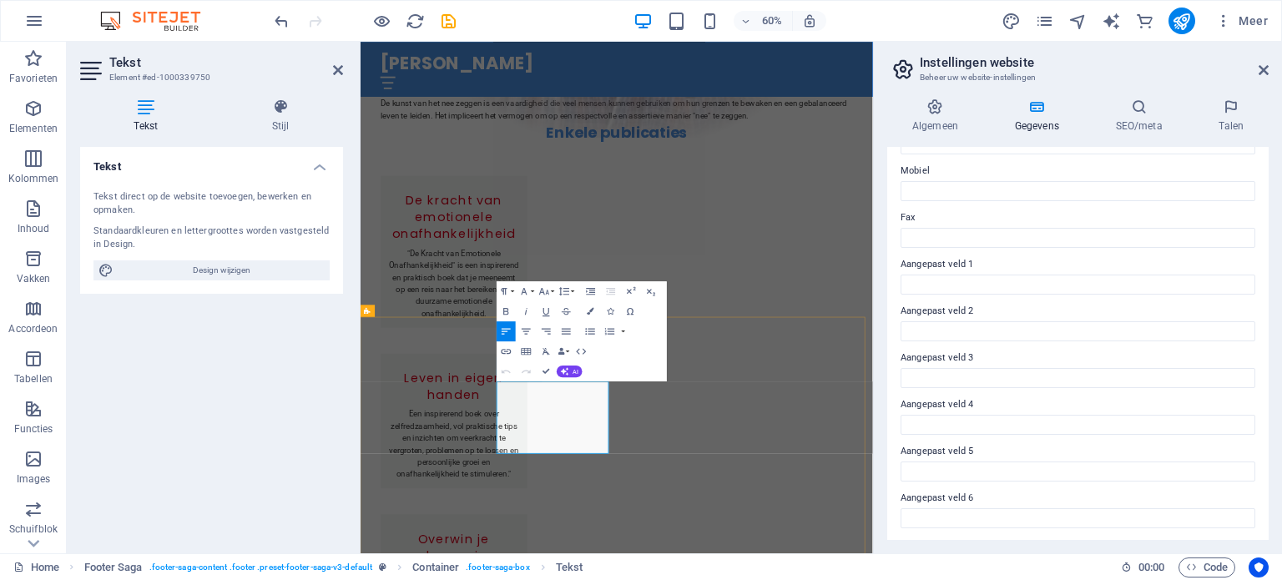
drag, startPoint x: 766, startPoint y: 615, endPoint x: 582, endPoint y: 602, distance: 184.0
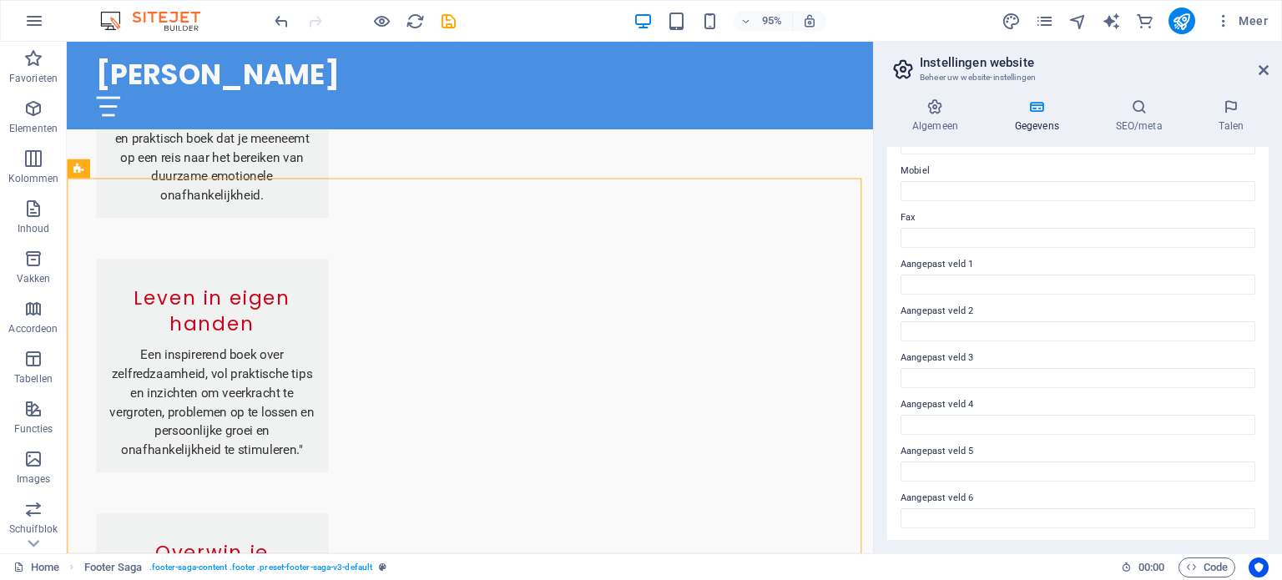
scroll to position [1923, 0]
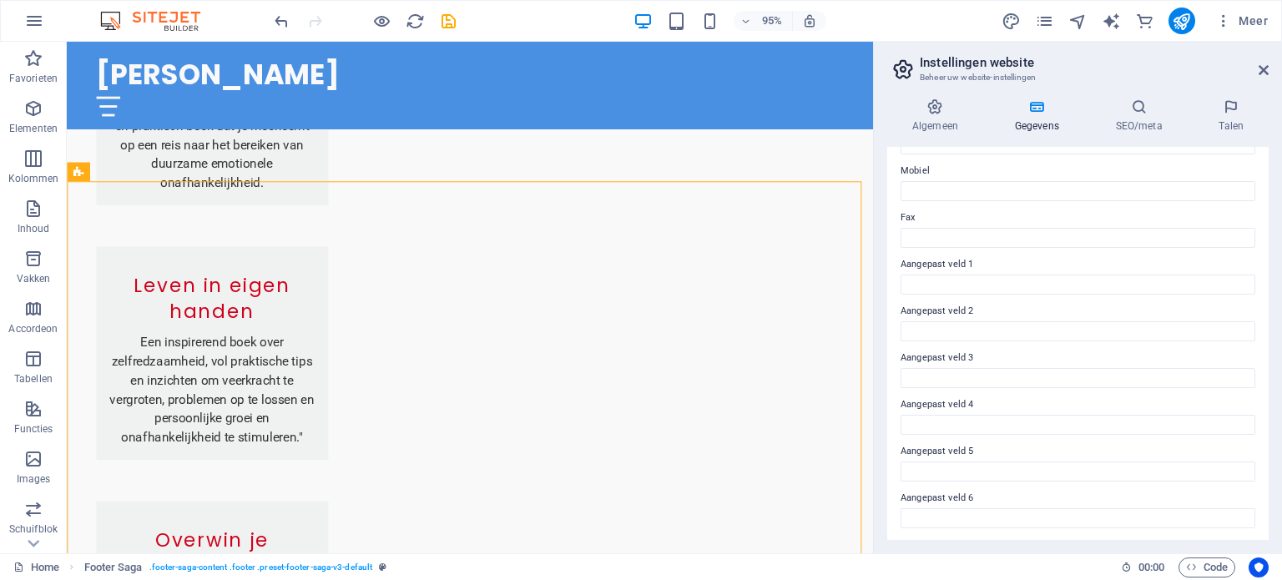
click at [873, 463] on aside "Instellingen website Beheer uw website-instellingen Algemeen Gegevens SEO/meta …" at bounding box center [1077, 298] width 409 height 512
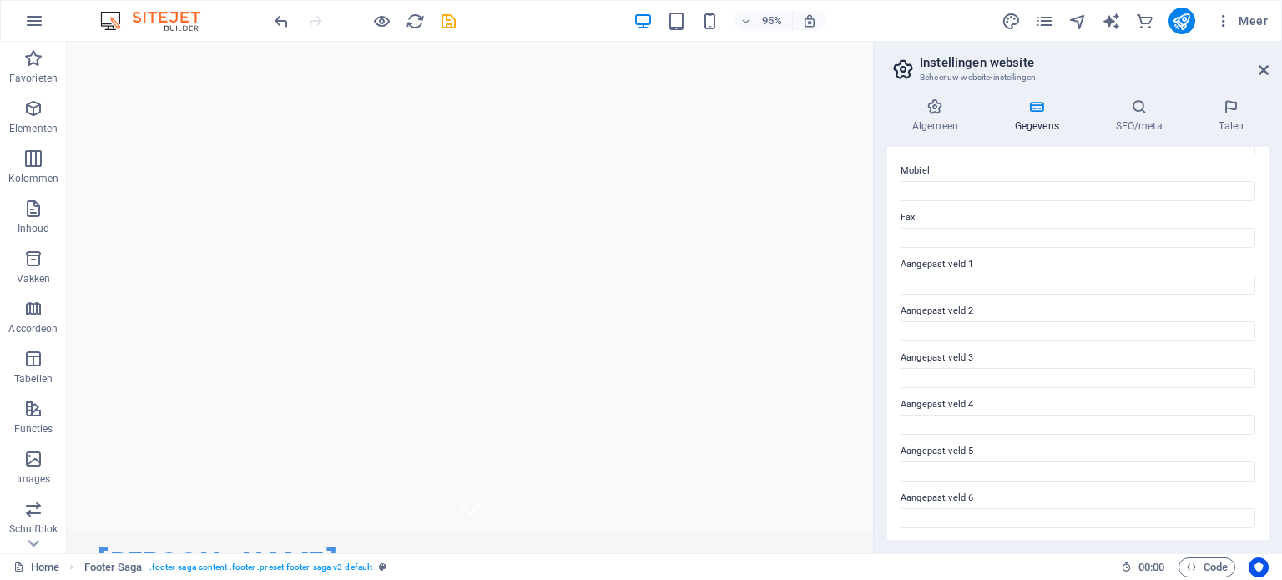
scroll to position [0, 0]
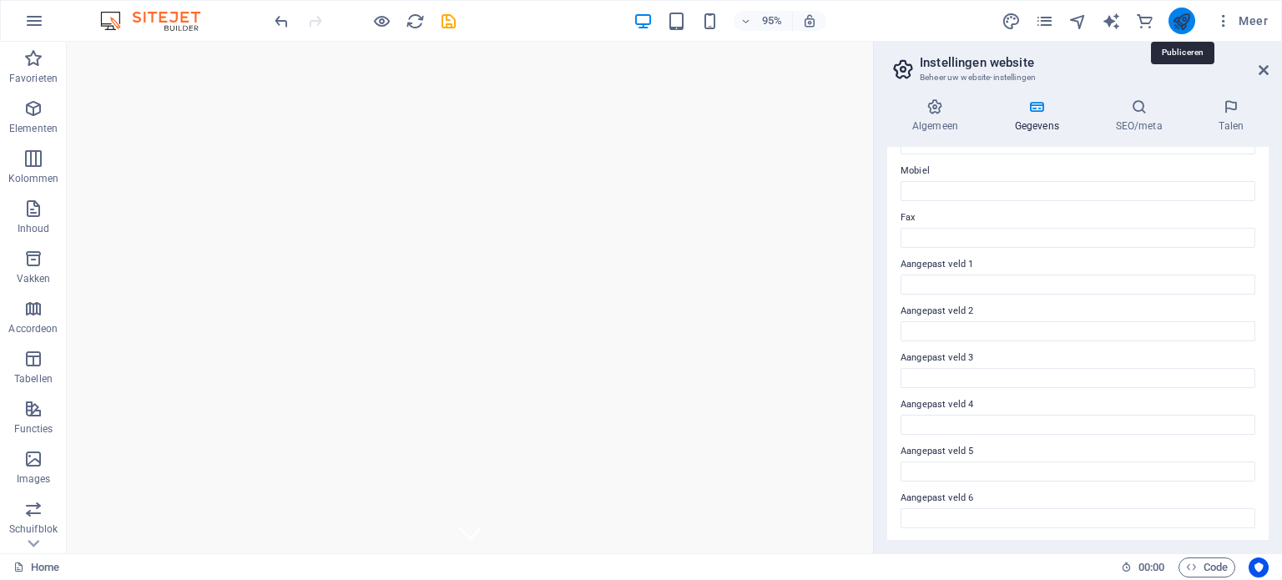
click at [1175, 17] on icon "publish" at bounding box center [1181, 21] width 19 height 19
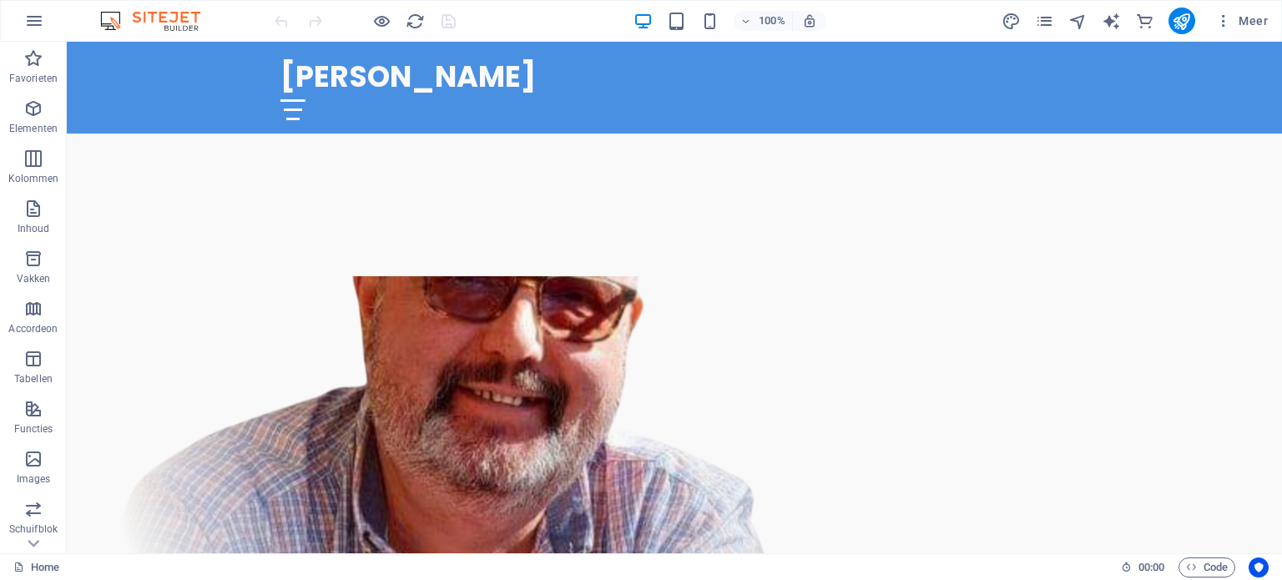
scroll to position [683, 0]
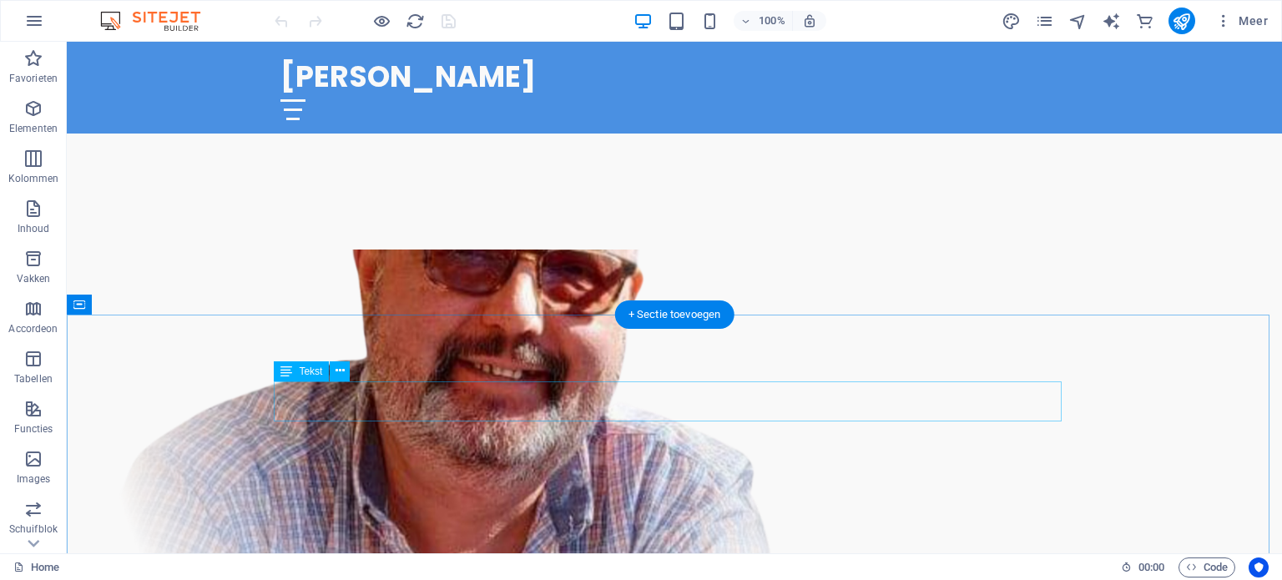
click at [340, 371] on icon at bounding box center [339, 371] width 9 height 18
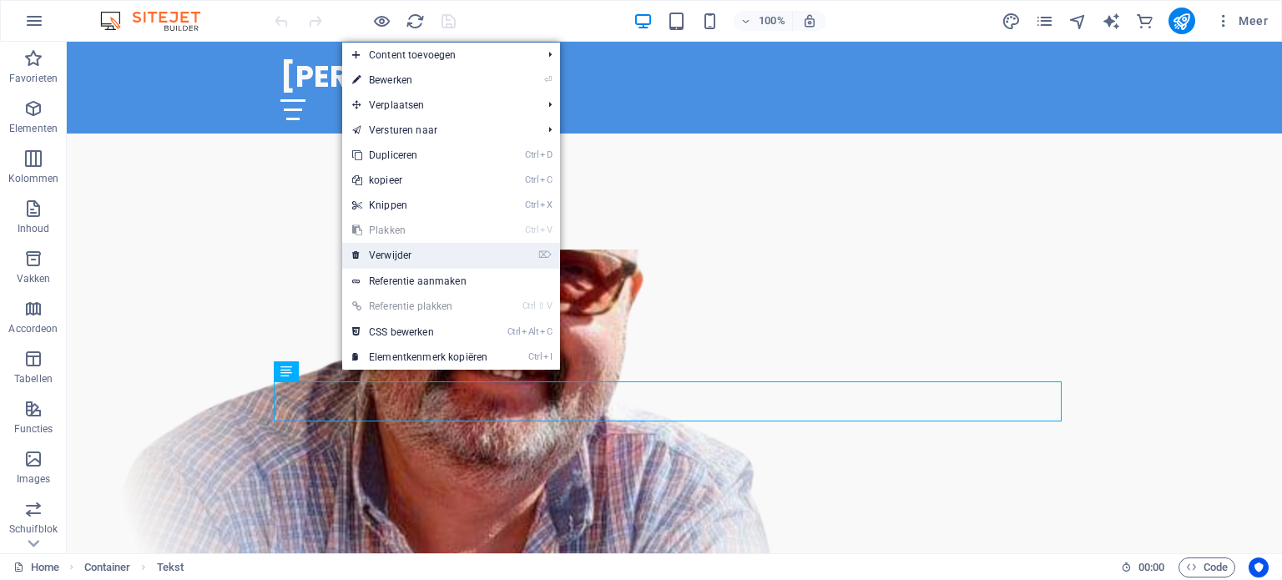
click at [404, 246] on link "⌦ Verwijder" at bounding box center [419, 255] width 155 height 25
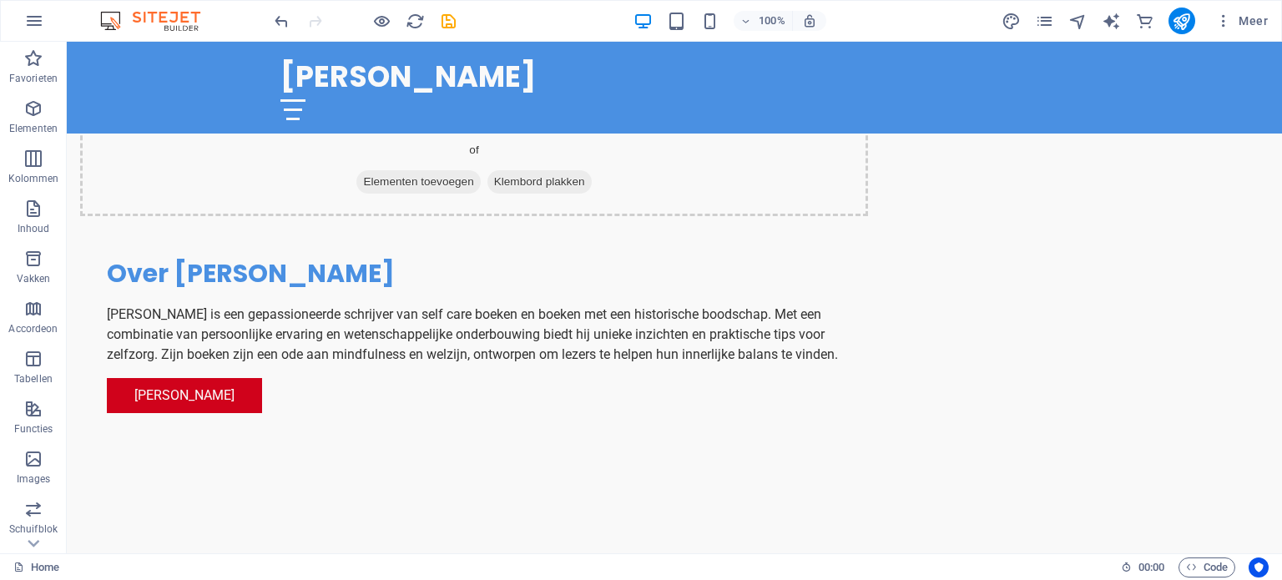
scroll to position [1232, 0]
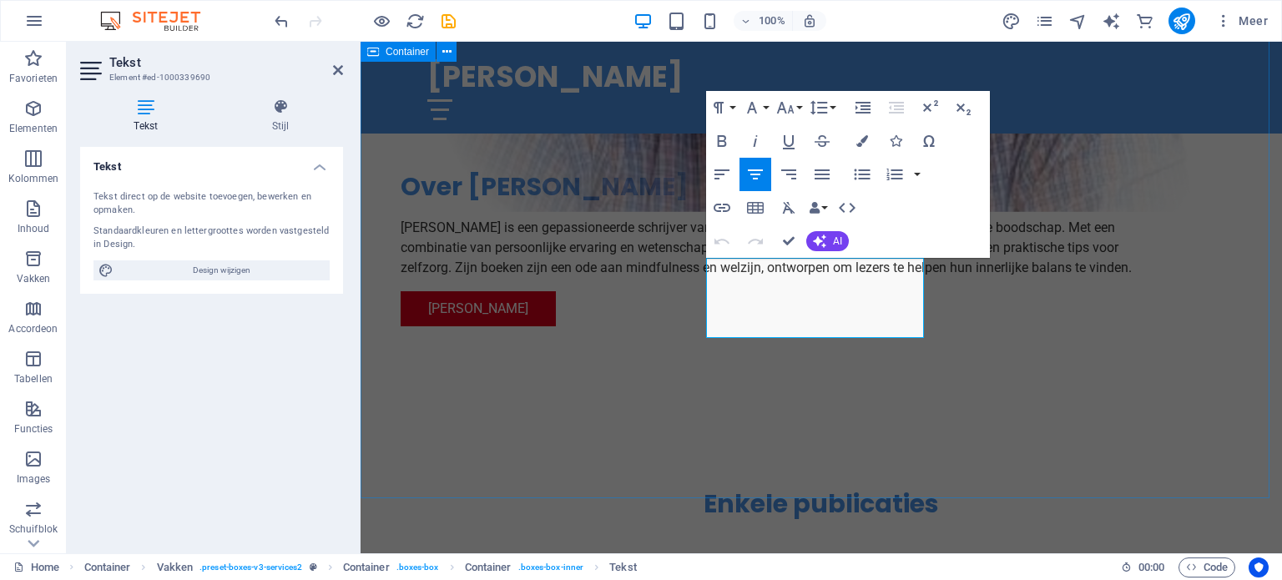
scroll to position [1281, 0]
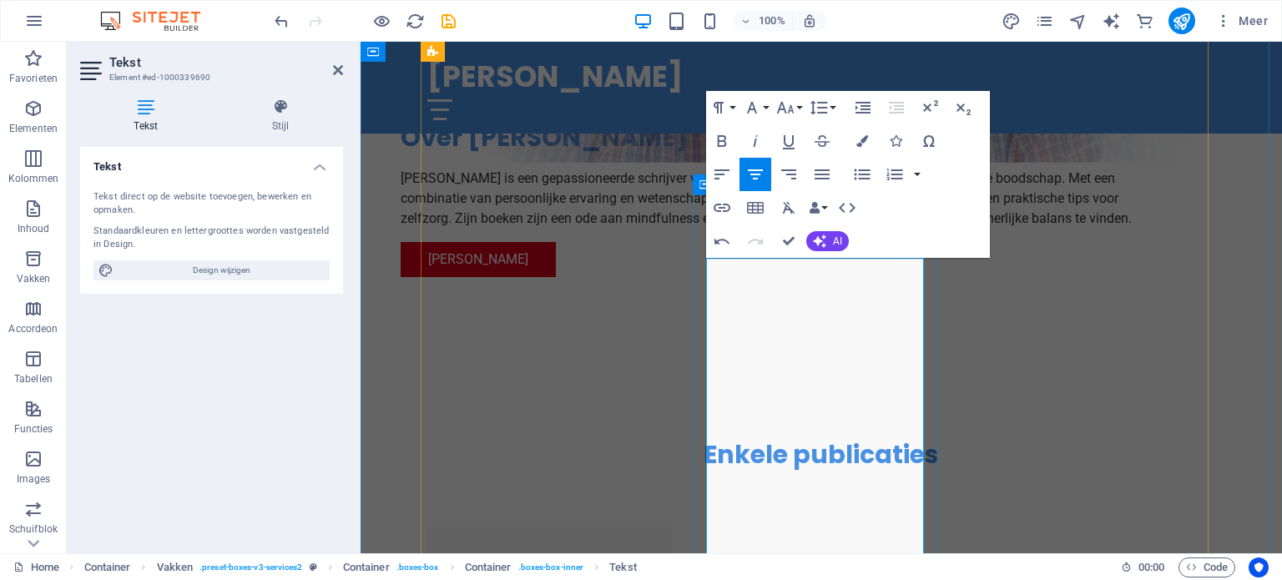
scroll to position [7355, 0]
click at [815, 179] on icon "button" at bounding box center [821, 174] width 15 height 10
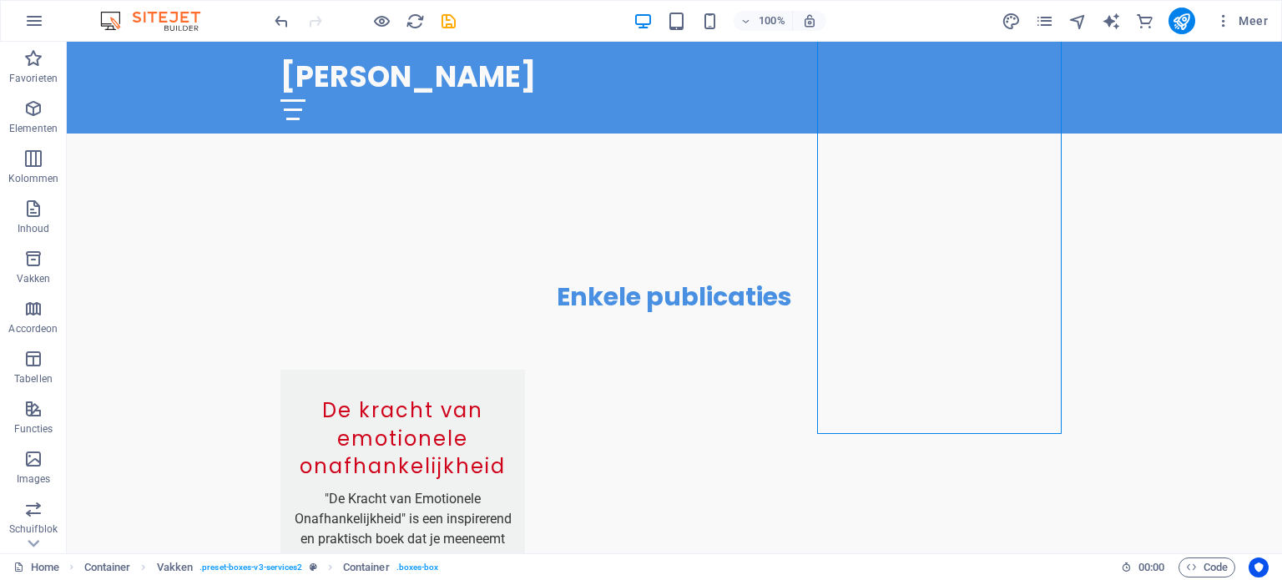
scroll to position [1332, 0]
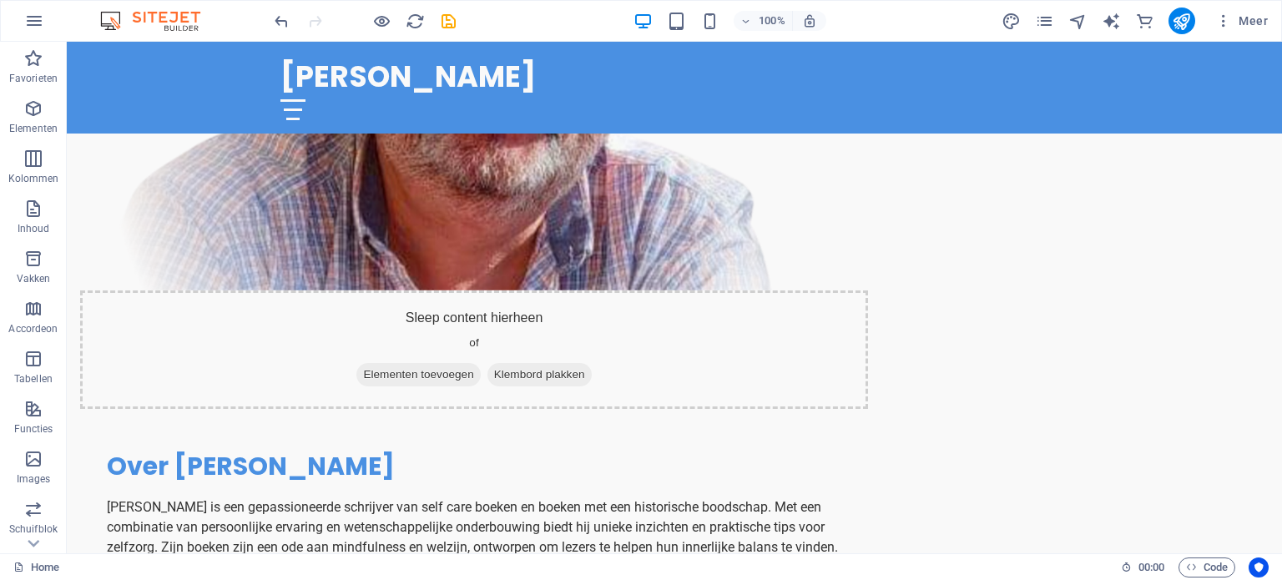
scroll to position [1108, 0]
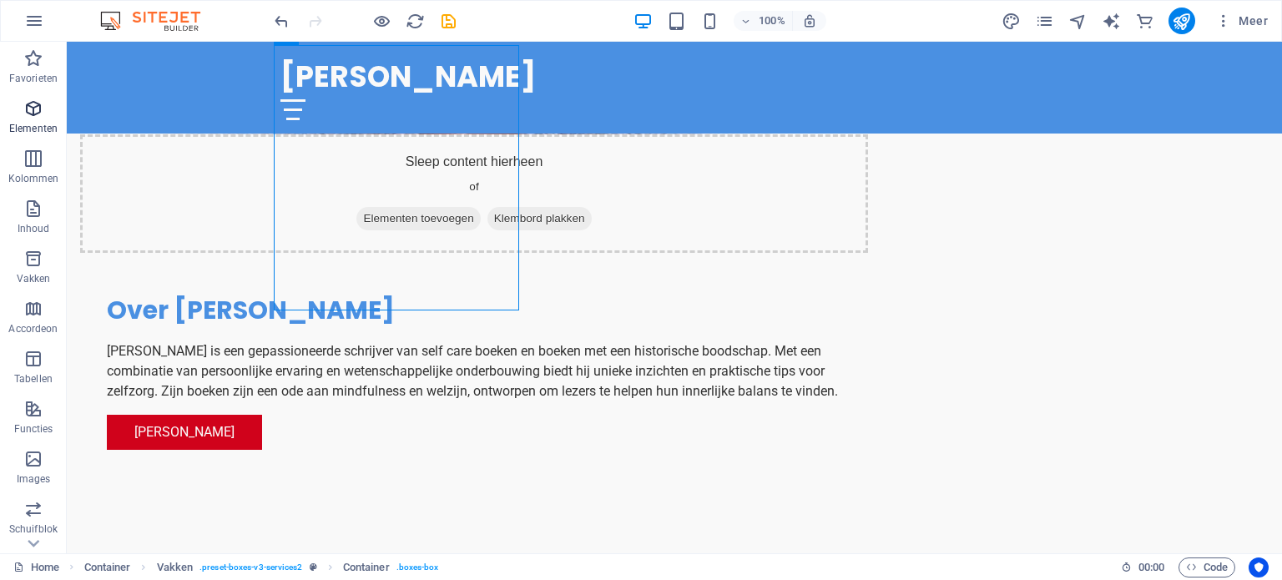
click at [33, 132] on p "Elementen" at bounding box center [33, 128] width 48 height 13
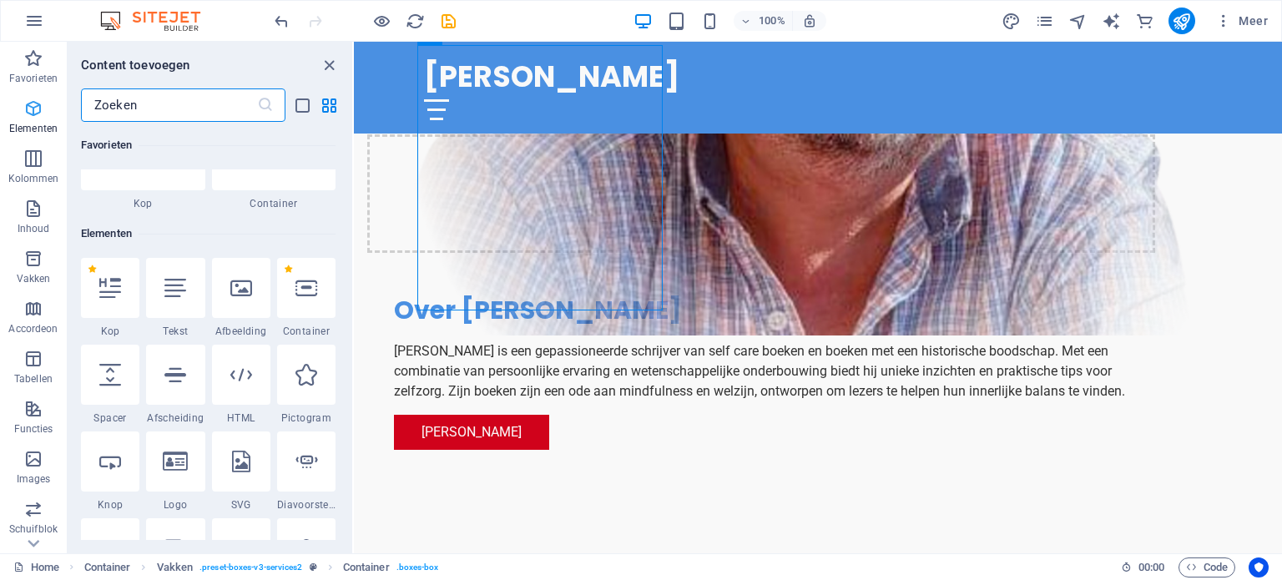
scroll to position [177, 0]
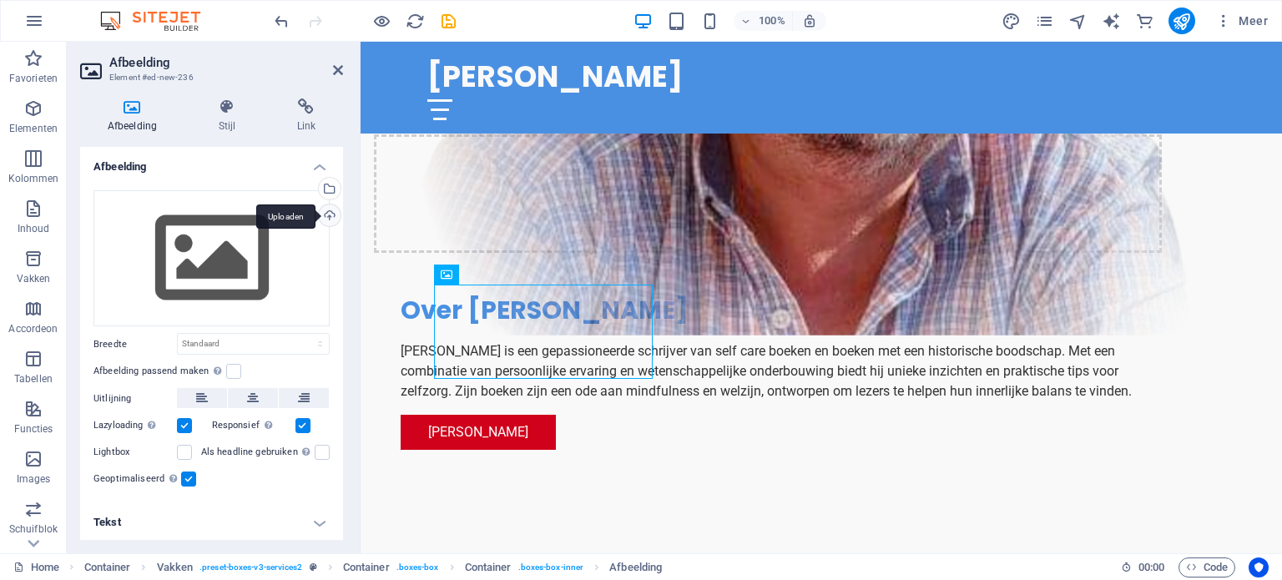
click at [329, 216] on div "Uploaden" at bounding box center [327, 216] width 25 height 25
click at [332, 214] on div "Uploaden" at bounding box center [327, 216] width 25 height 25
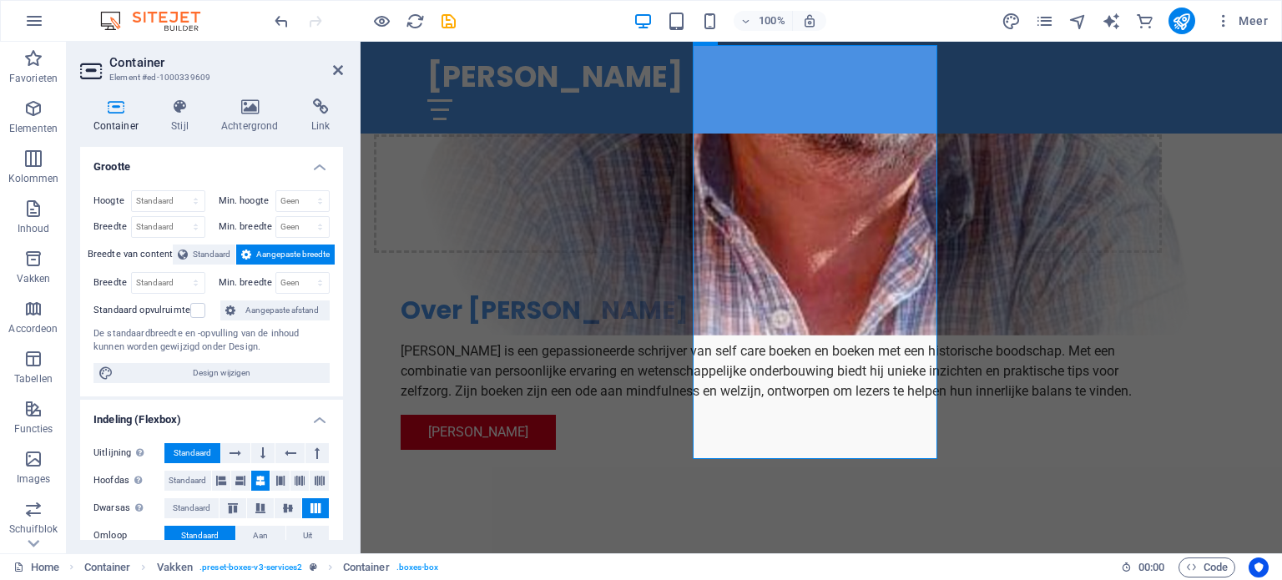
click at [334, 60] on h2 "Container" at bounding box center [226, 62] width 234 height 15
click at [336, 70] on icon at bounding box center [338, 69] width 10 height 13
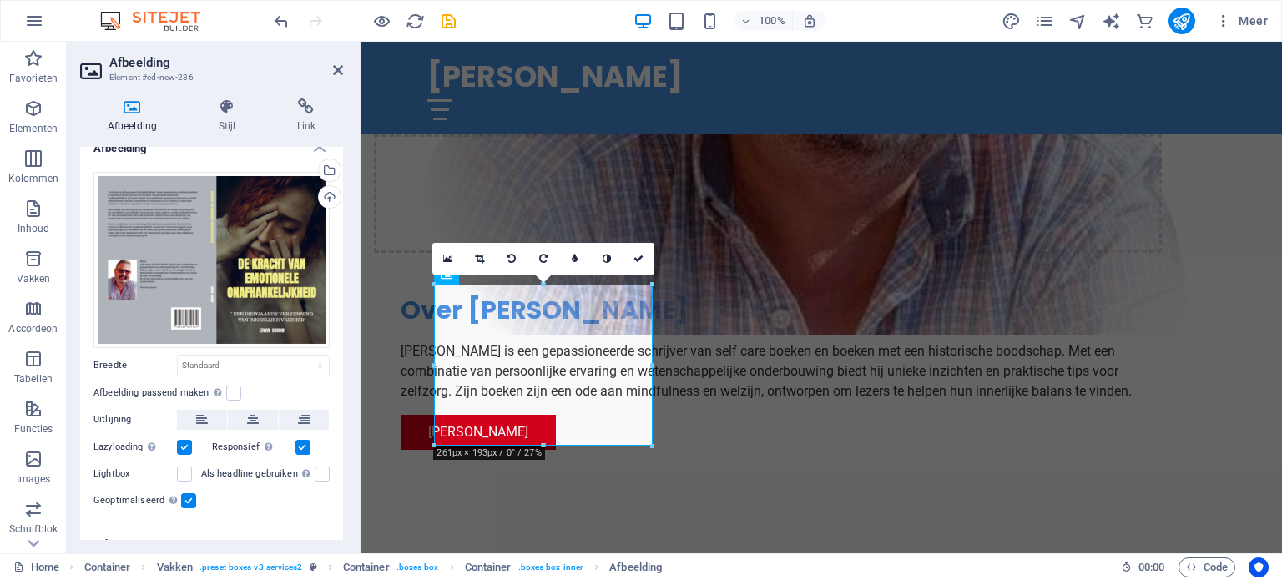
scroll to position [39, 0]
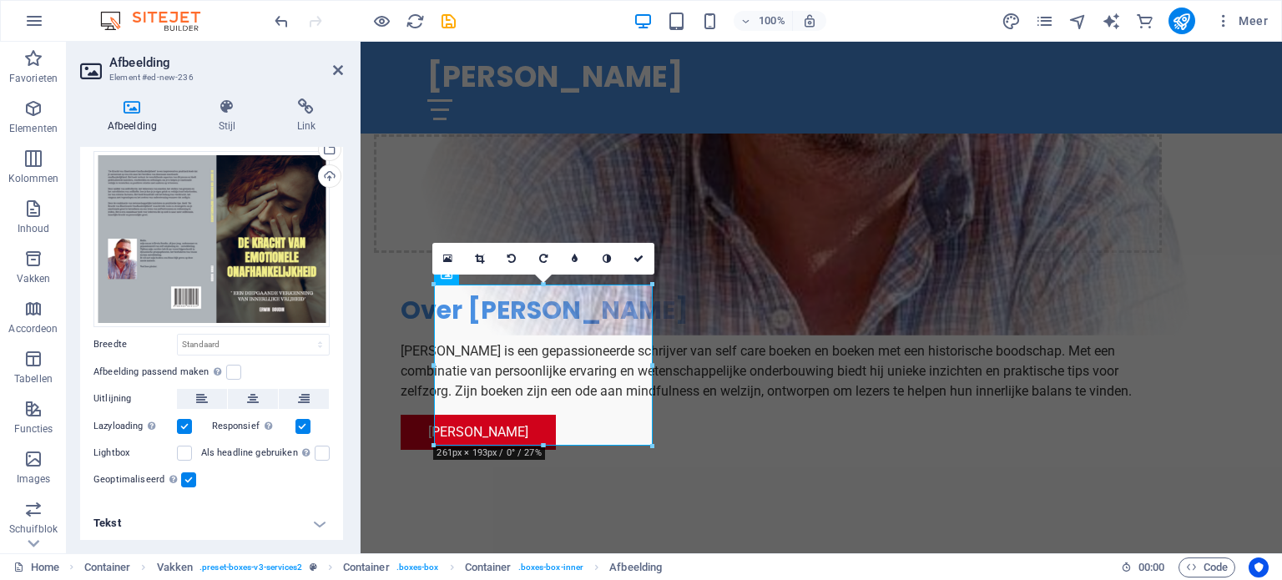
click at [319, 521] on h4 "Tekst" at bounding box center [211, 523] width 263 height 40
drag, startPoint x: 343, startPoint y: 422, endPoint x: 340, endPoint y: 449, distance: 26.8
click at [339, 472] on div "Afbeelding Stijl Link Afbeelding Sleep bestanden hierheen, klik om bestanden te…" at bounding box center [212, 319] width 290 height 468
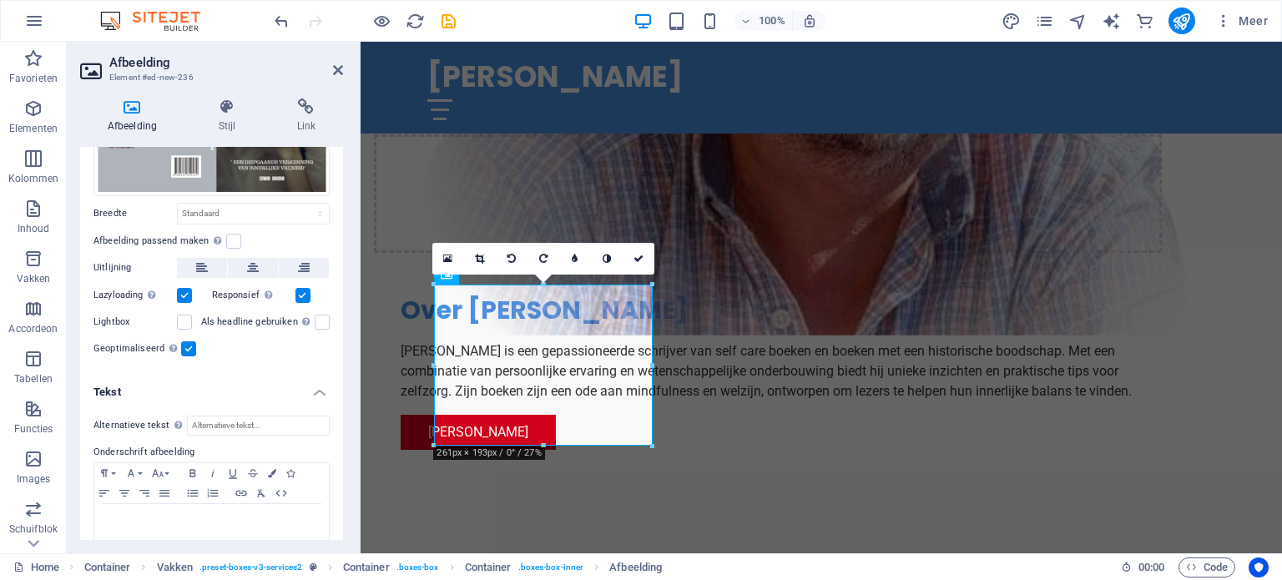
scroll to position [189, 0]
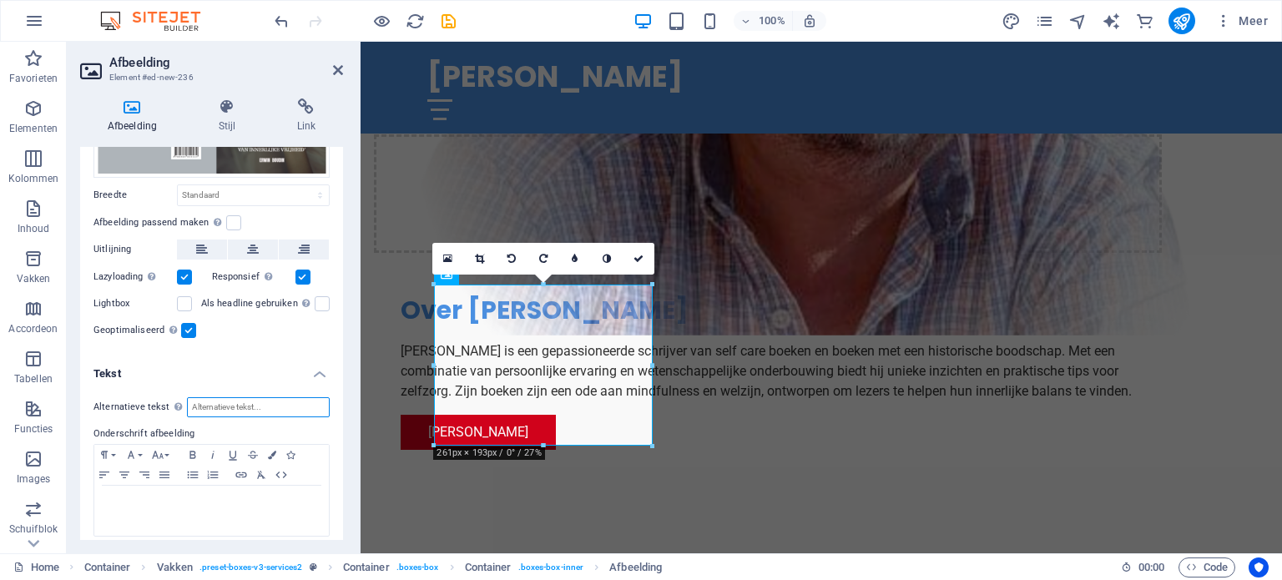
click at [304, 400] on input "Alternatieve tekst De alternatieve tekst wordt gebruikt door apparaten die geen…" at bounding box center [258, 407] width 143 height 20
type input "s"
type input "selfcare boeken, Erwin Boudin"
click at [254, 519] on div at bounding box center [211, 511] width 234 height 50
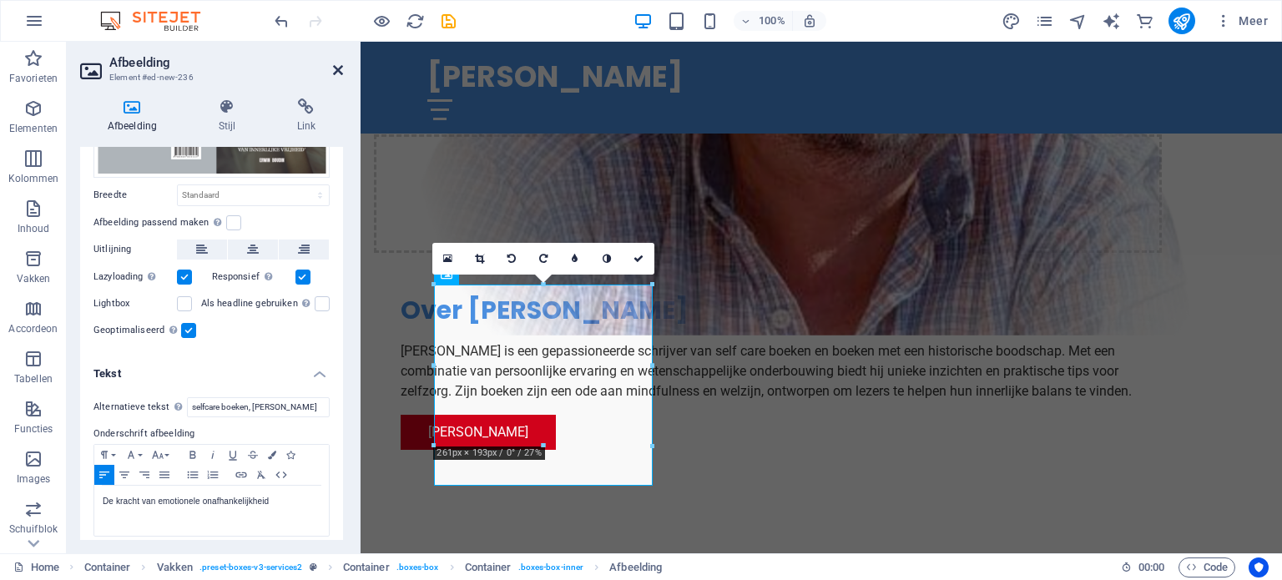
click at [333, 66] on icon at bounding box center [338, 69] width 10 height 13
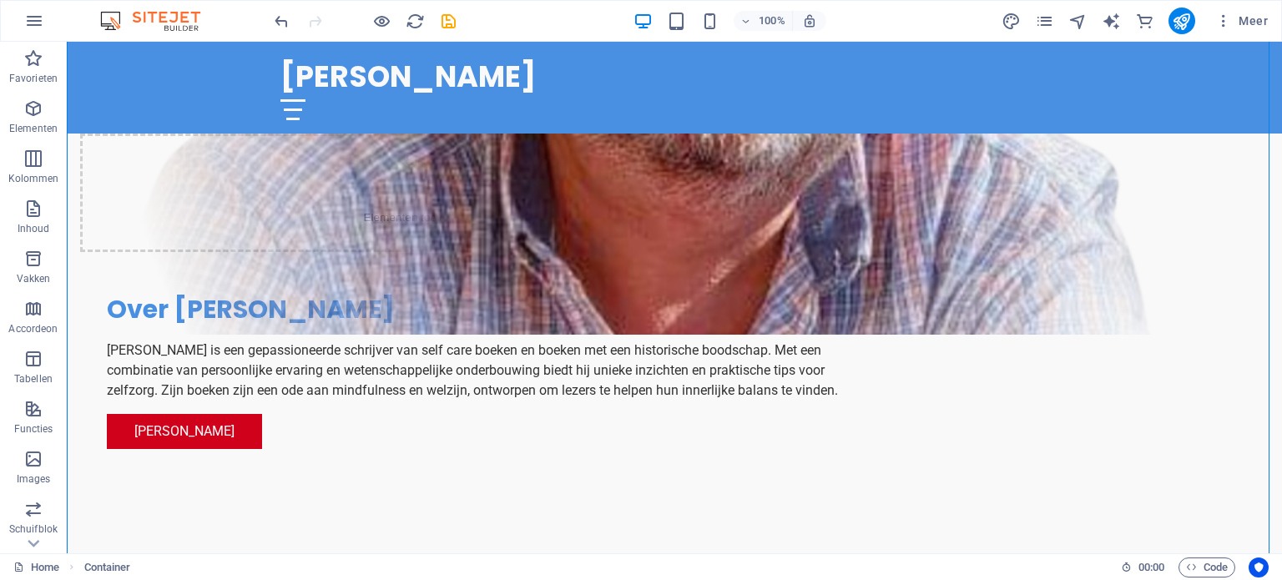
scroll to position [1113, 0]
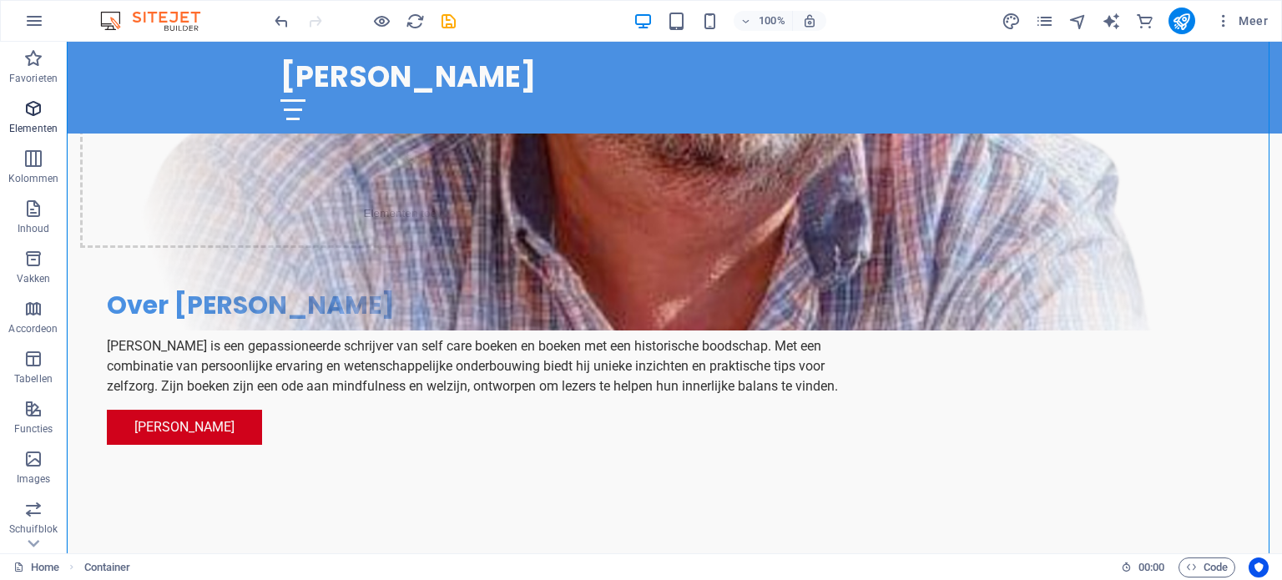
click at [43, 110] on span "Elementen" at bounding box center [33, 118] width 67 height 40
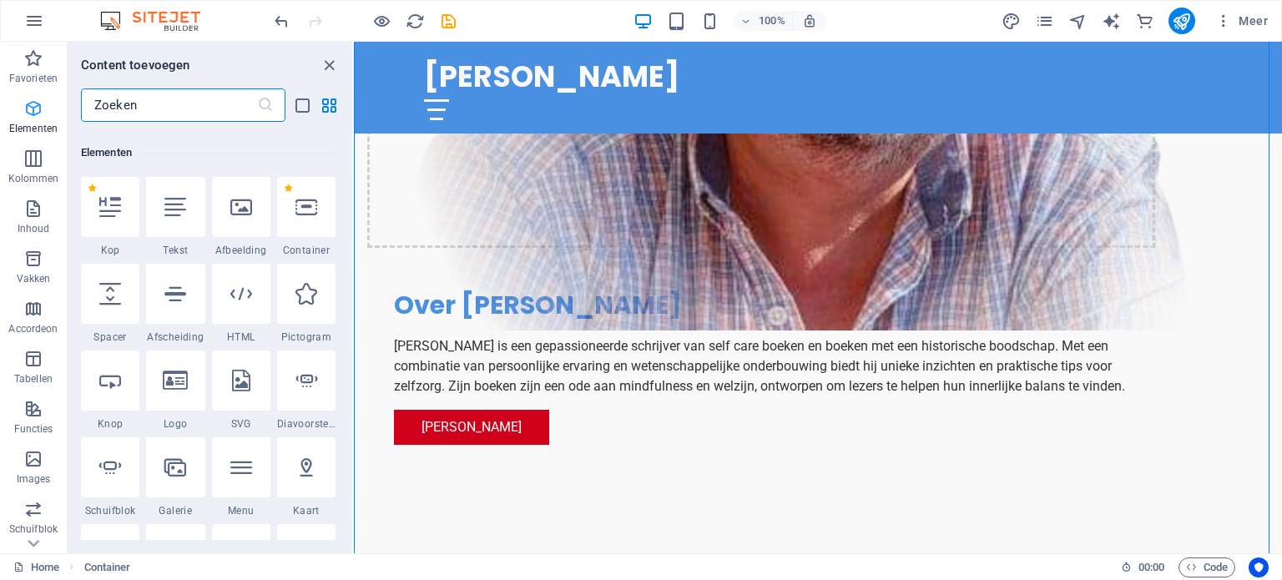
scroll to position [177, 0]
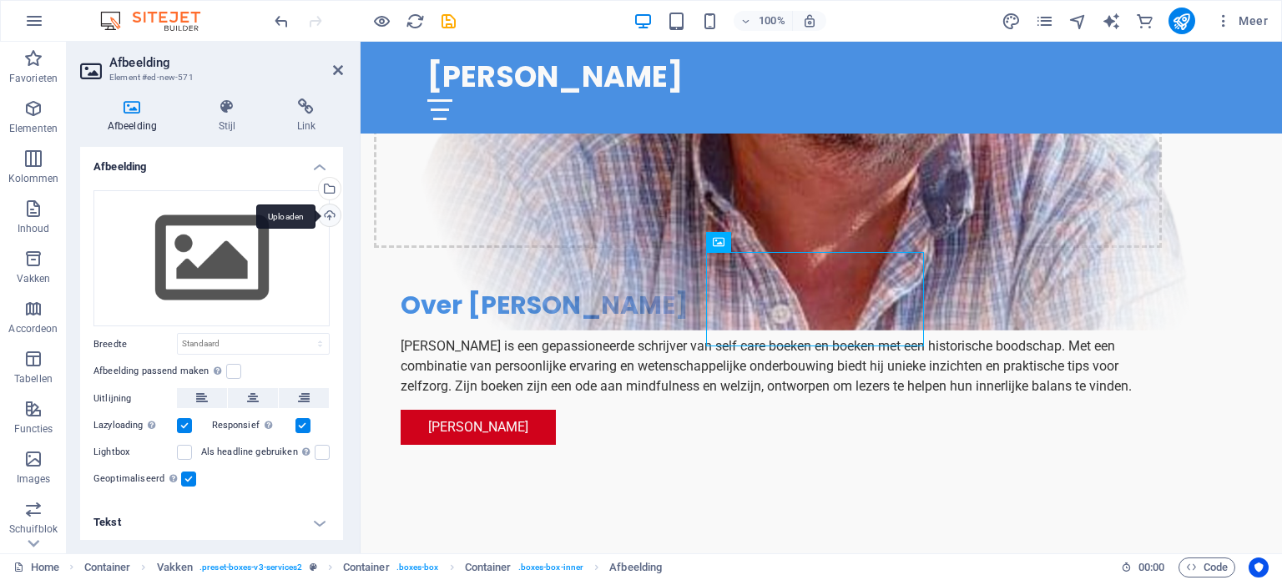
click at [323, 214] on div "Uploaden" at bounding box center [327, 216] width 25 height 25
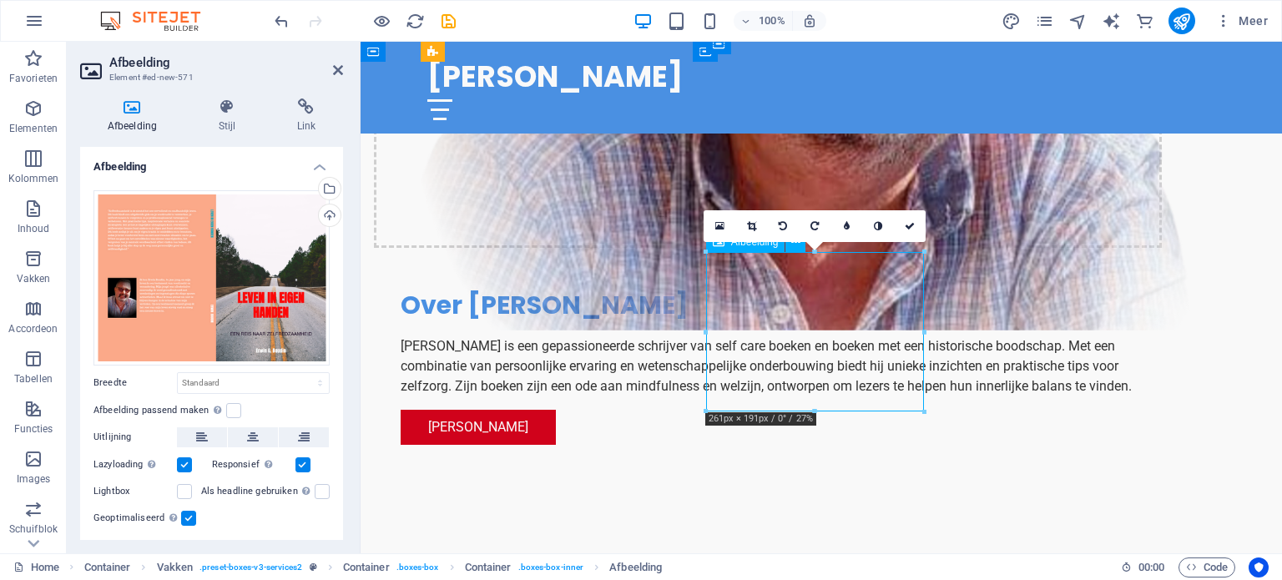
drag, startPoint x: 829, startPoint y: 330, endPoint x: 807, endPoint y: 446, distance: 117.3
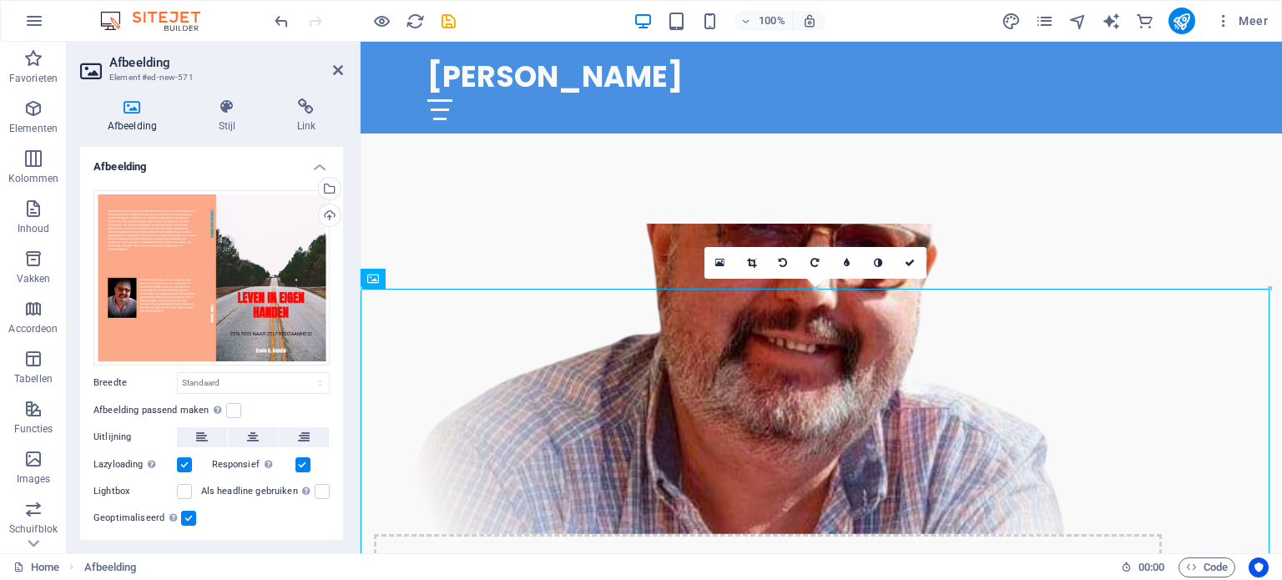
scroll to position [846, 0]
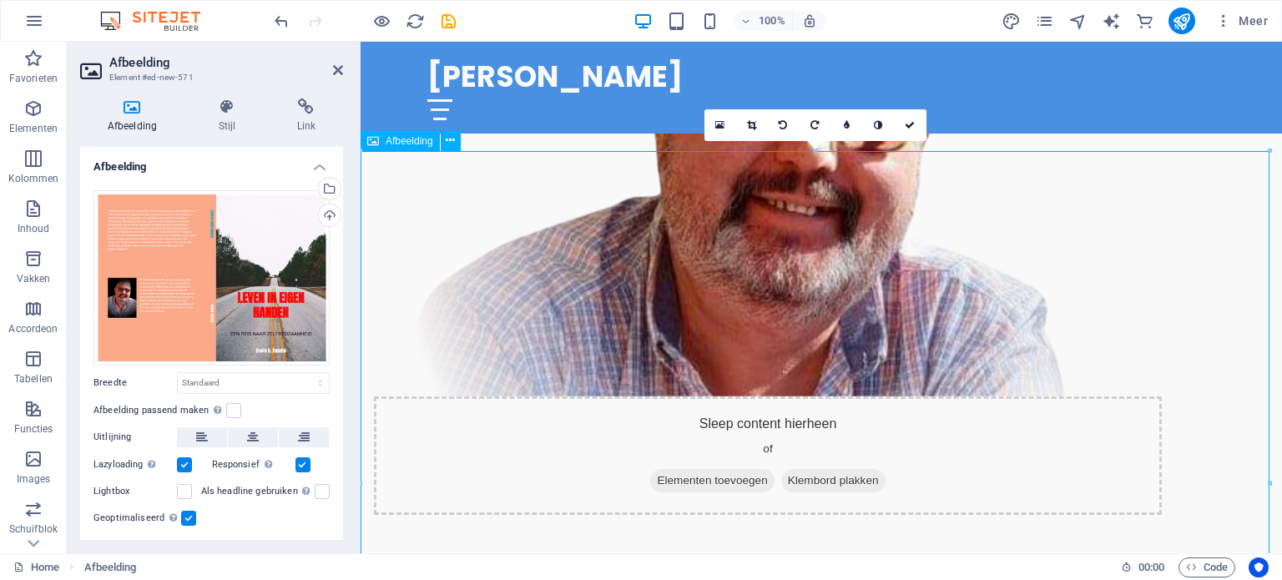
click at [457, 139] on button at bounding box center [451, 141] width 20 height 20
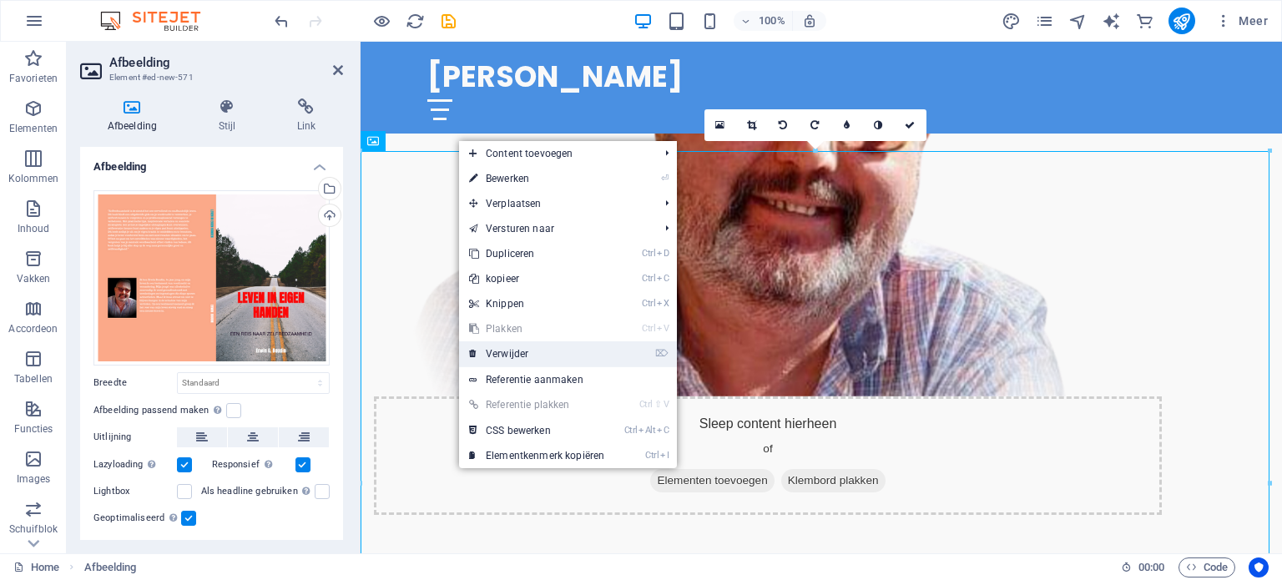
click at [527, 357] on link "⌦ Verwijder" at bounding box center [536, 353] width 155 height 25
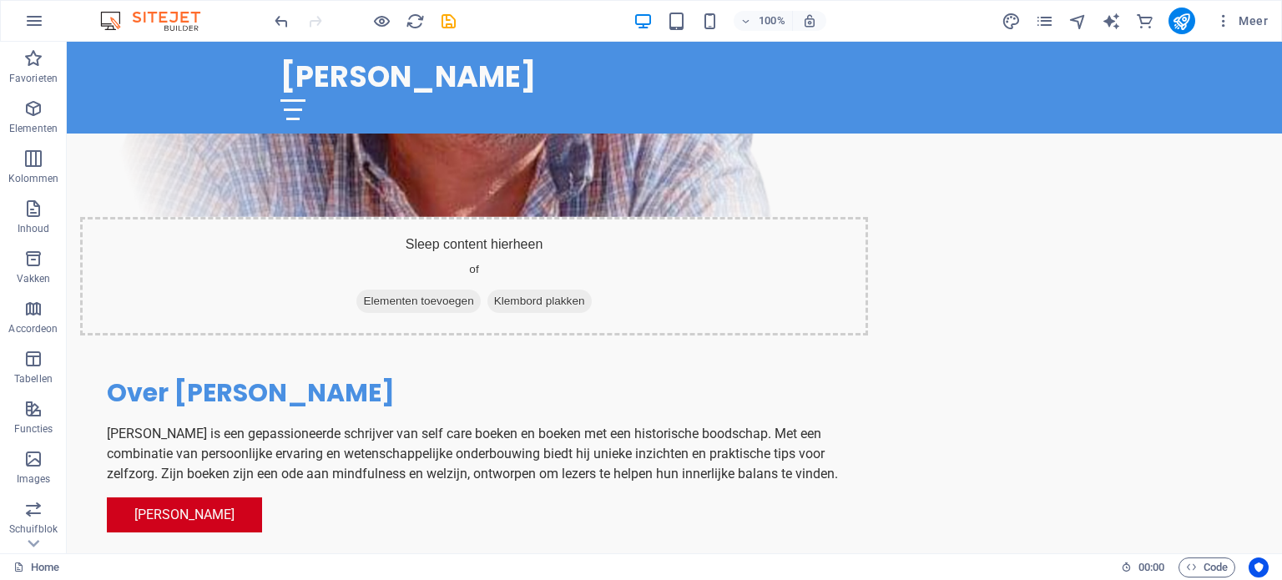
scroll to position [1113, 0]
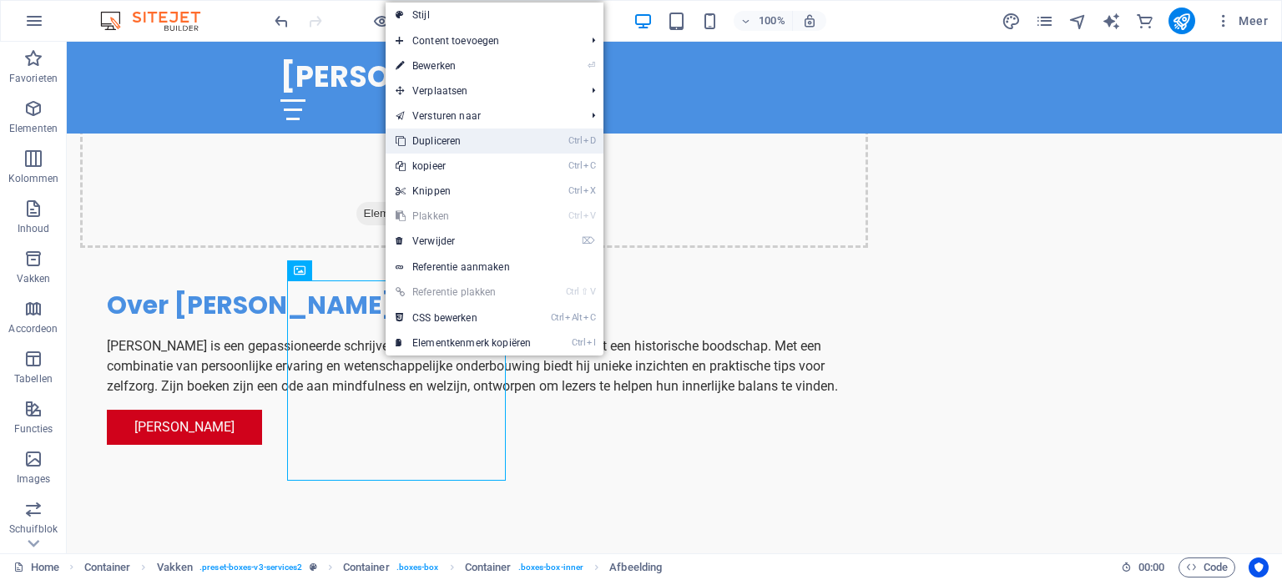
click at [457, 146] on link "Ctrl D Dupliceren" at bounding box center [463, 141] width 155 height 25
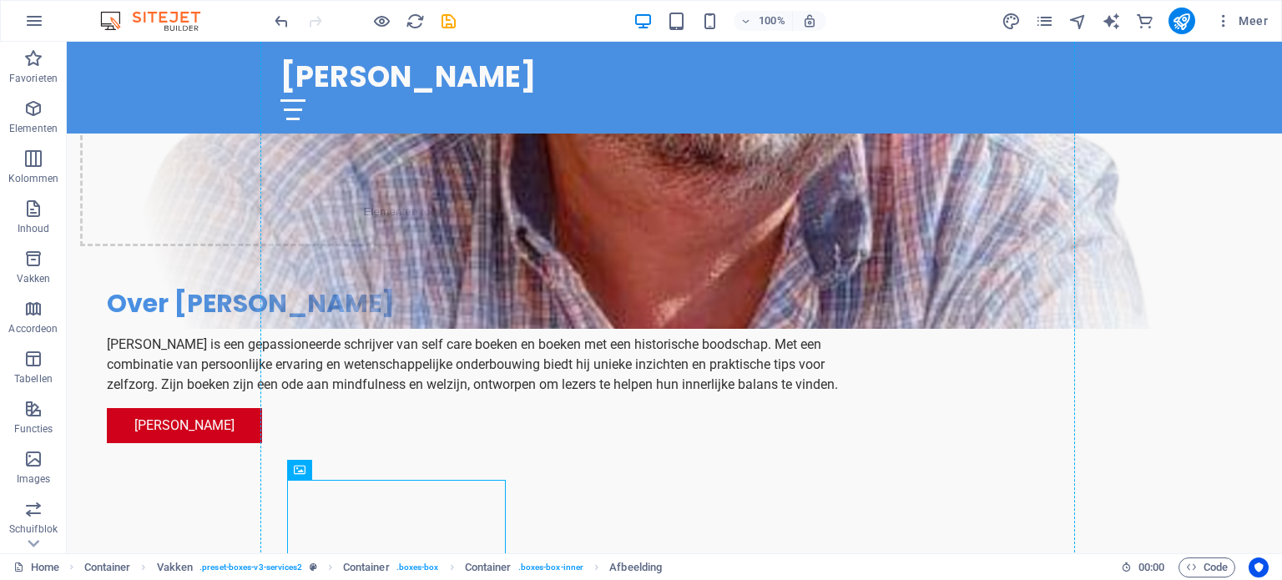
drag, startPoint x: 406, startPoint y: 486, endPoint x: 628, endPoint y: 330, distance: 272.0
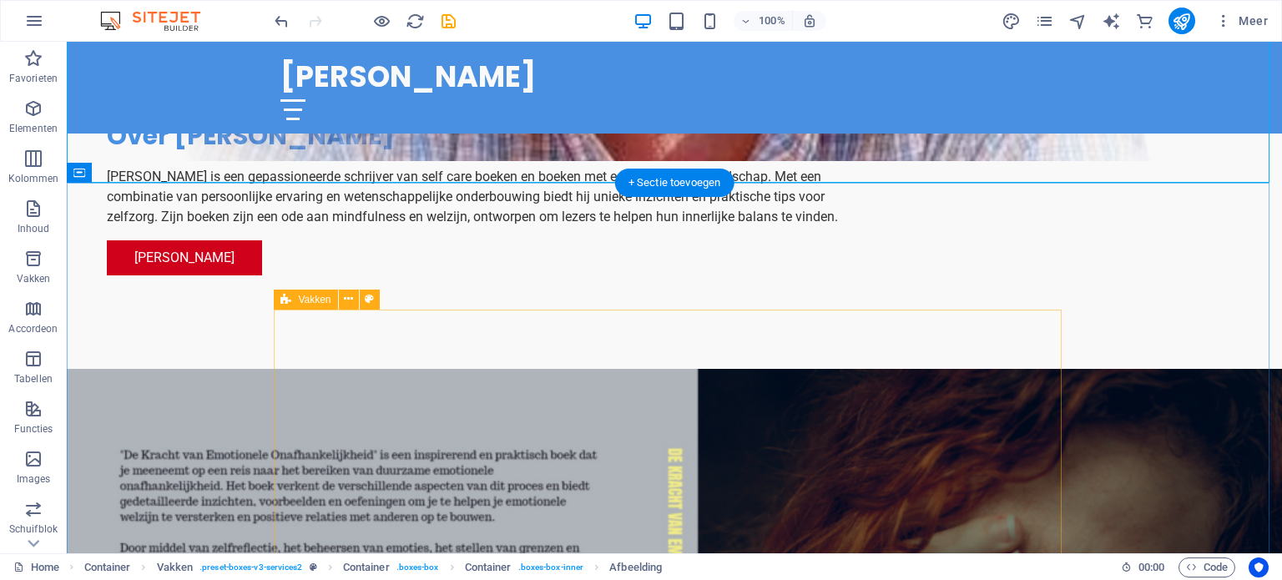
scroll to position [1152, 0]
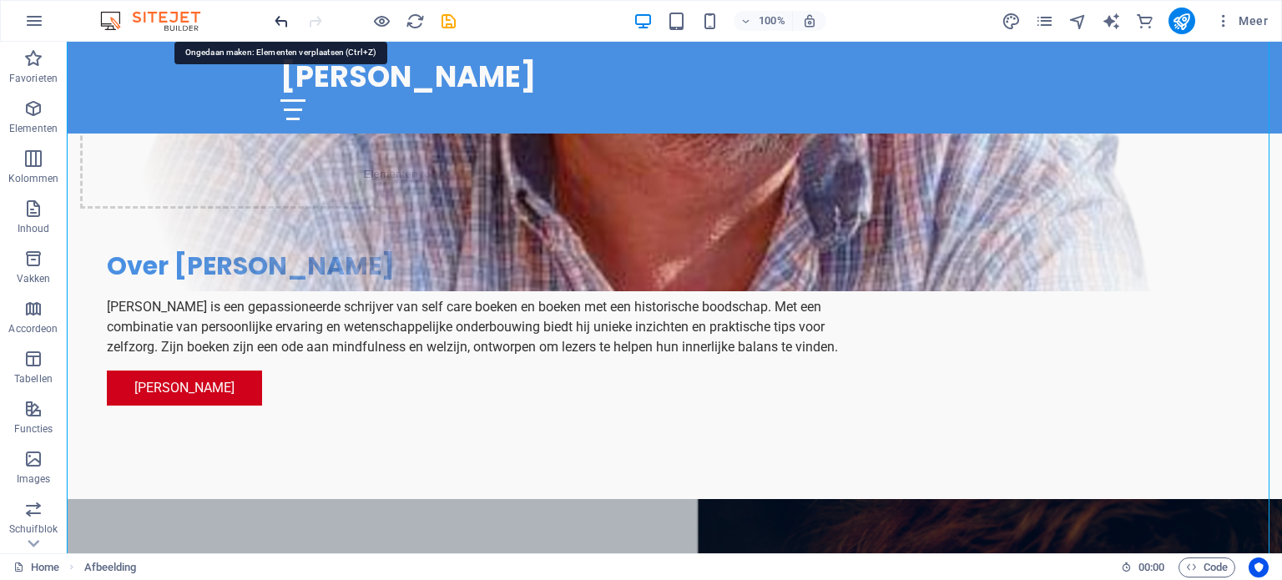
click at [280, 13] on icon "undo" at bounding box center [281, 21] width 19 height 19
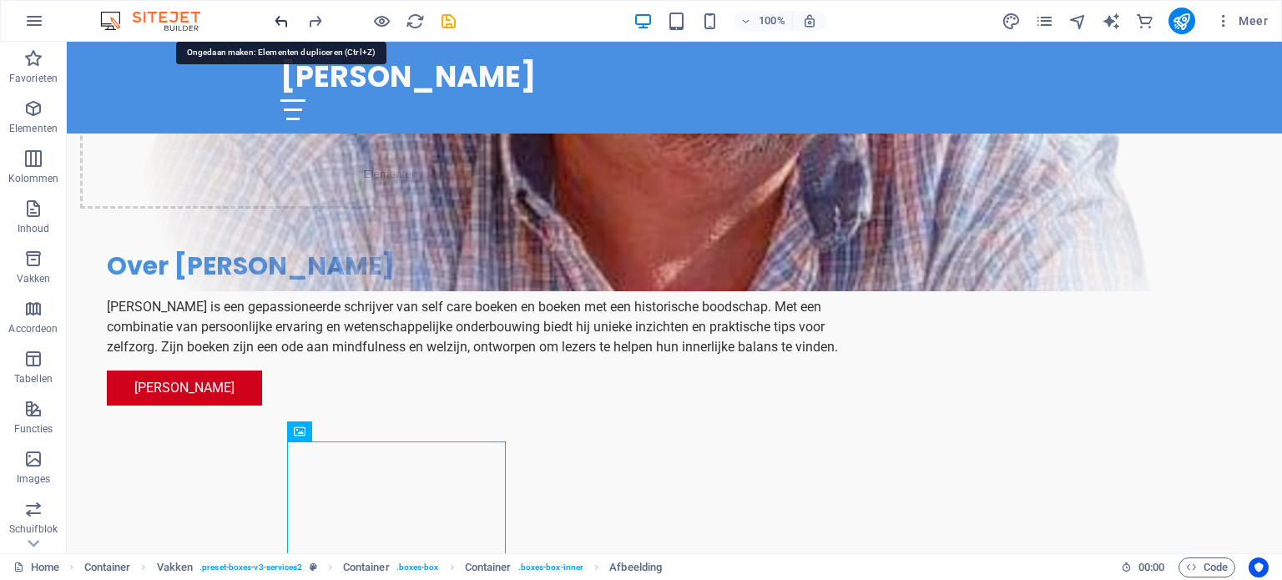
click at [279, 16] on icon "undo" at bounding box center [281, 21] width 19 height 19
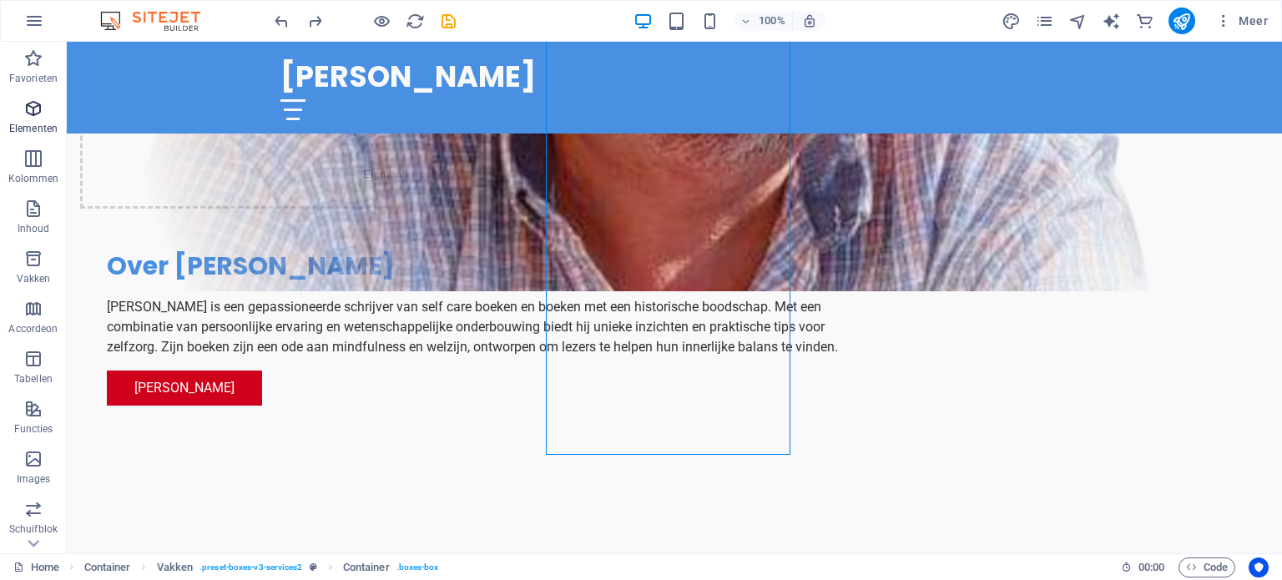
click at [35, 116] on icon "button" at bounding box center [33, 108] width 20 height 20
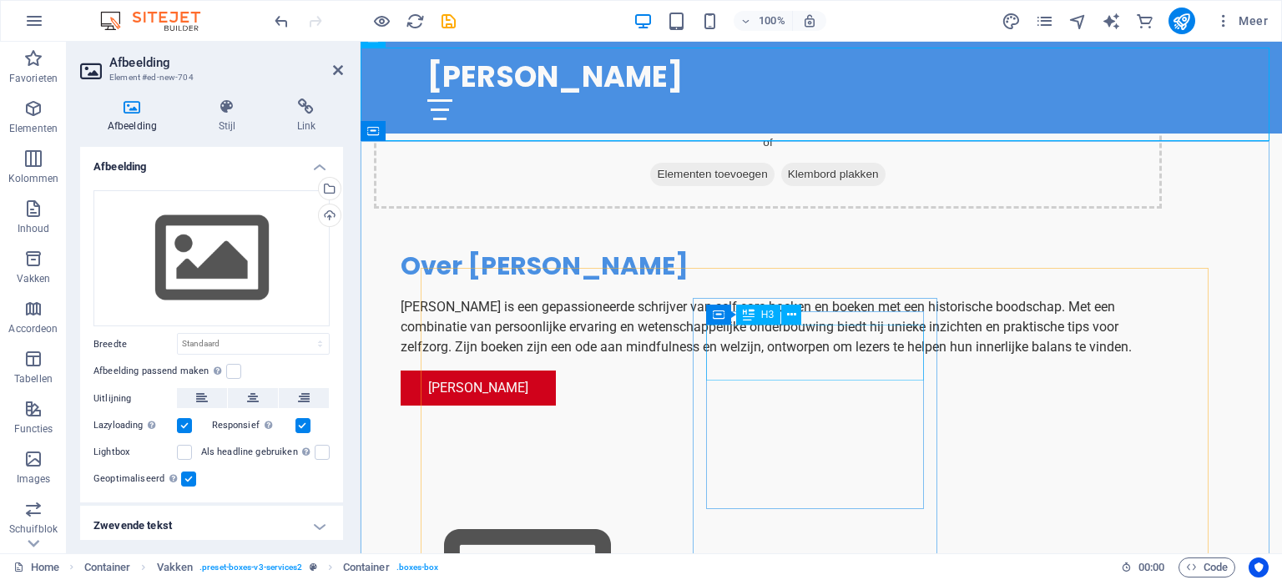
scroll to position [746, 0]
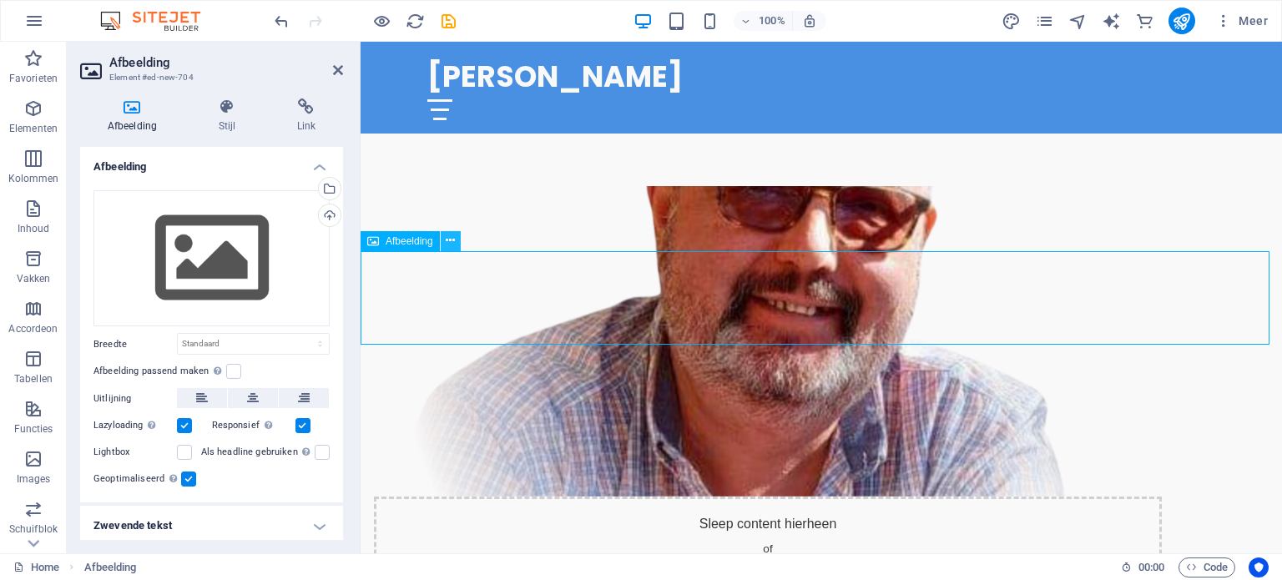
click at [446, 239] on icon at bounding box center [450, 241] width 9 height 18
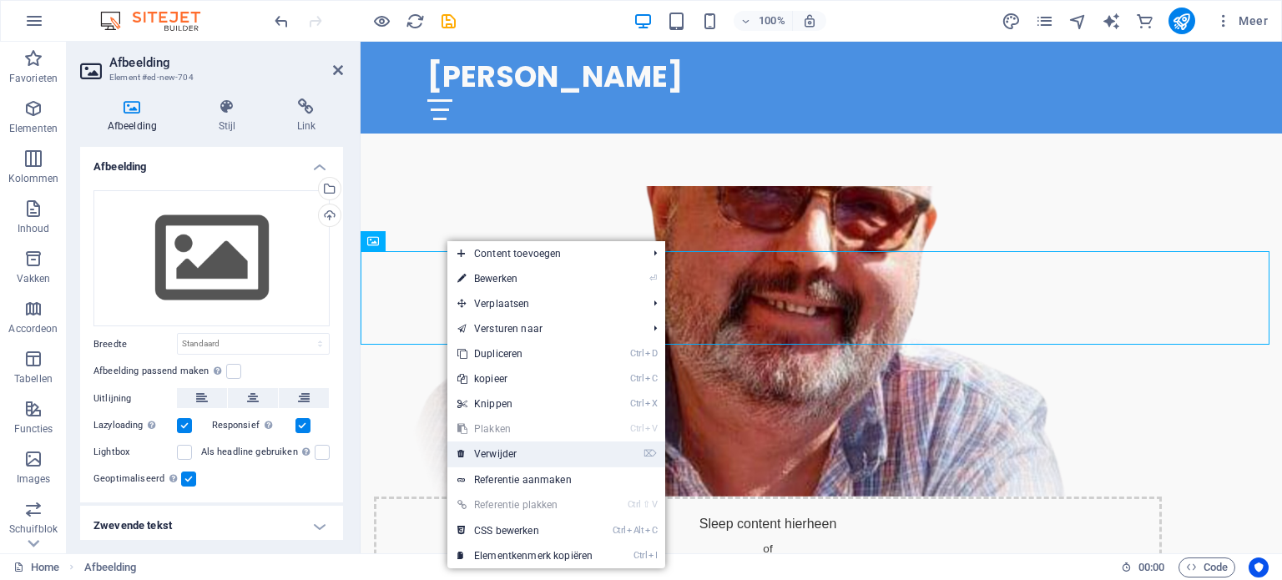
click at [512, 457] on link "⌦ Verwijder" at bounding box center [524, 453] width 155 height 25
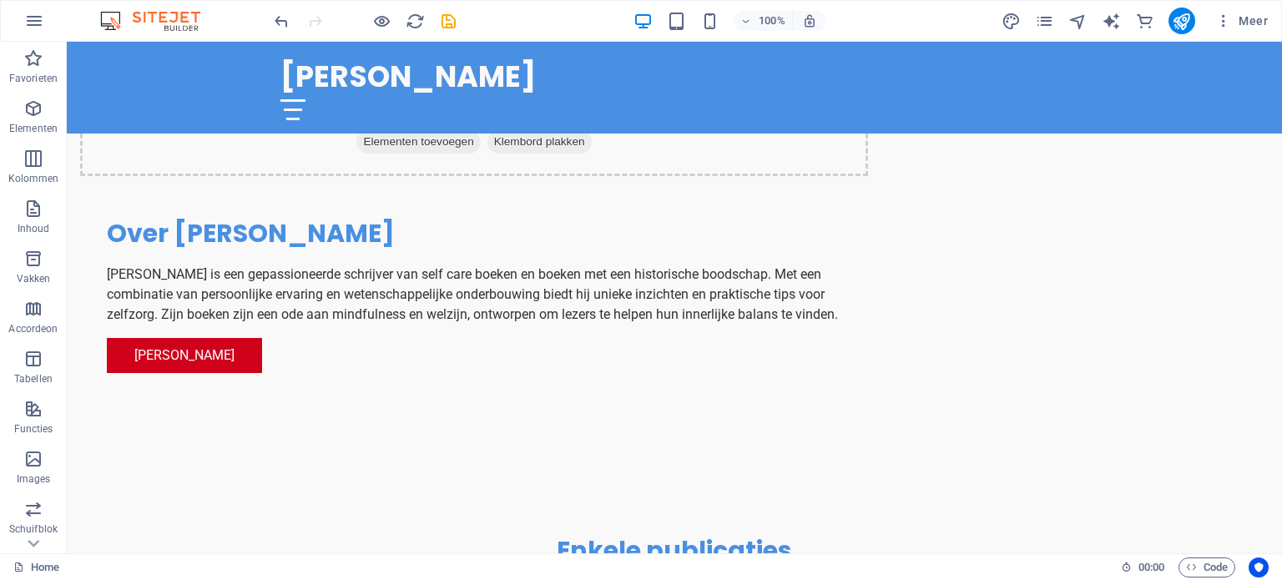
scroll to position [1245, 0]
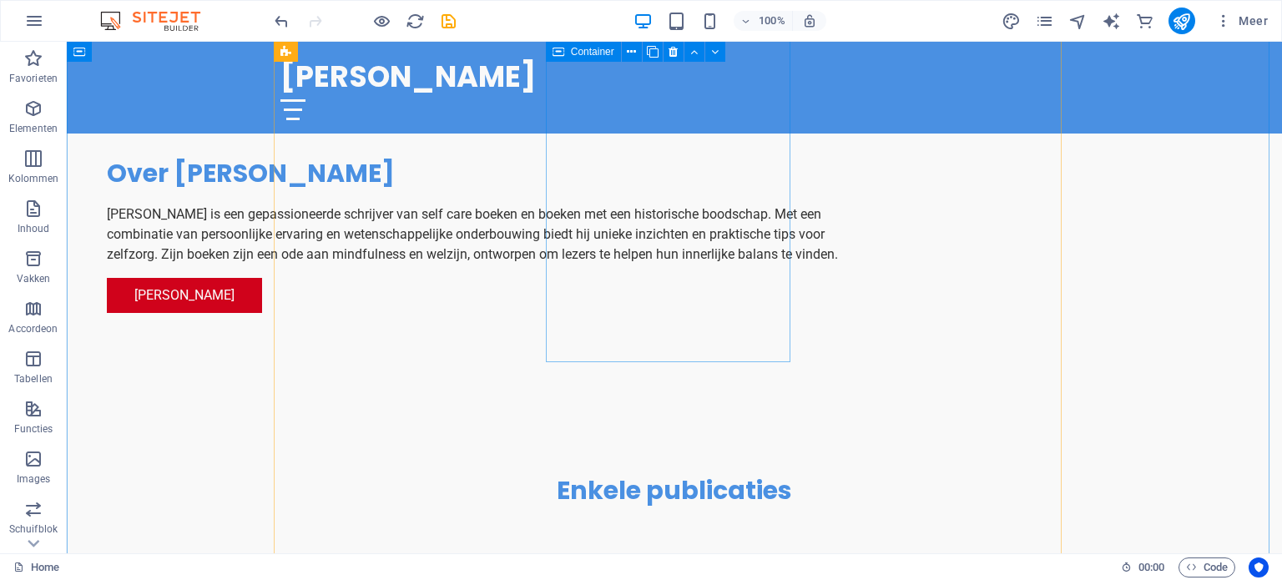
drag, startPoint x: 600, startPoint y: 247, endPoint x: 299, endPoint y: 237, distance: 301.4
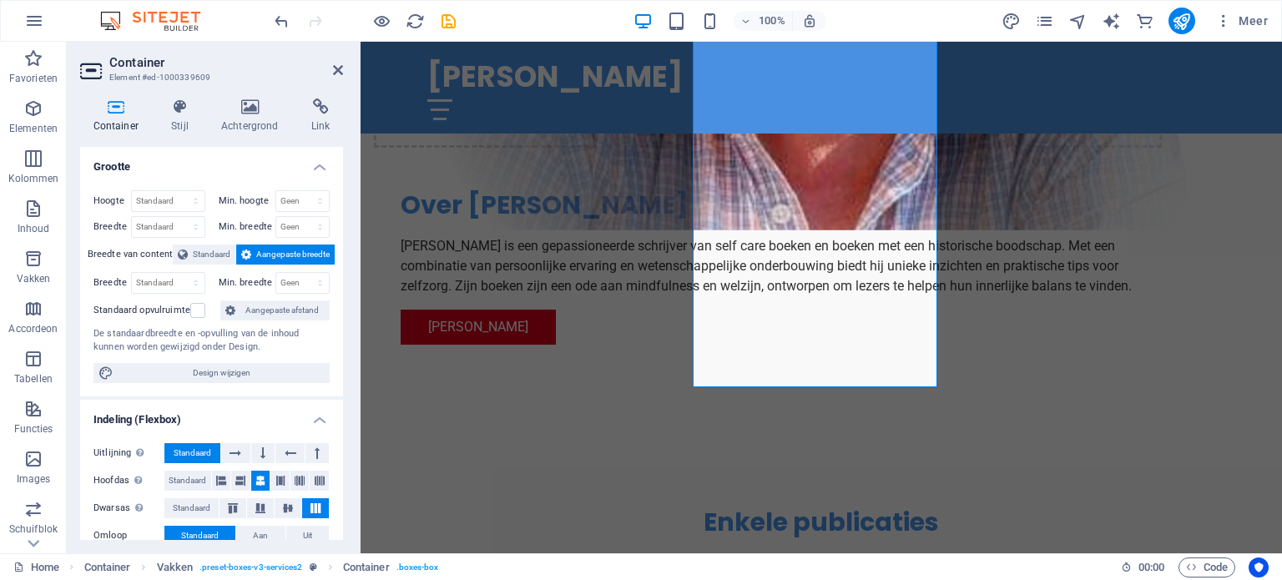
scroll to position [1084, 0]
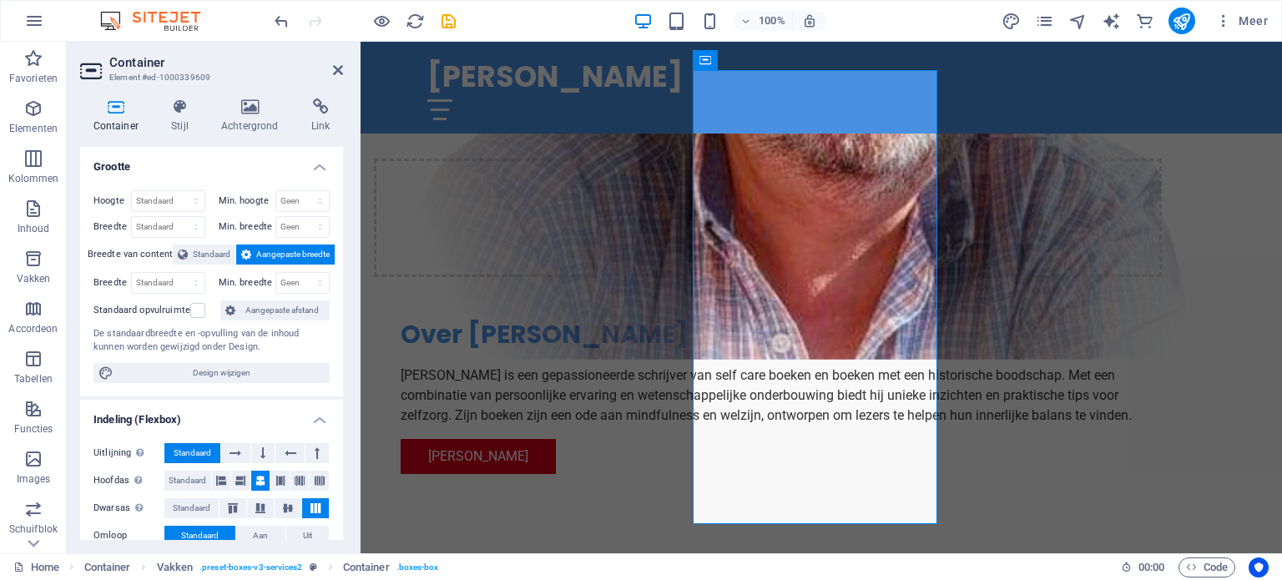
click at [343, 68] on aside "Container Element #ed-1000339609 Container Stijl Achtergrond Link Grootte Hoogt…" at bounding box center [214, 298] width 294 height 512
click at [338, 68] on icon at bounding box center [338, 69] width 10 height 13
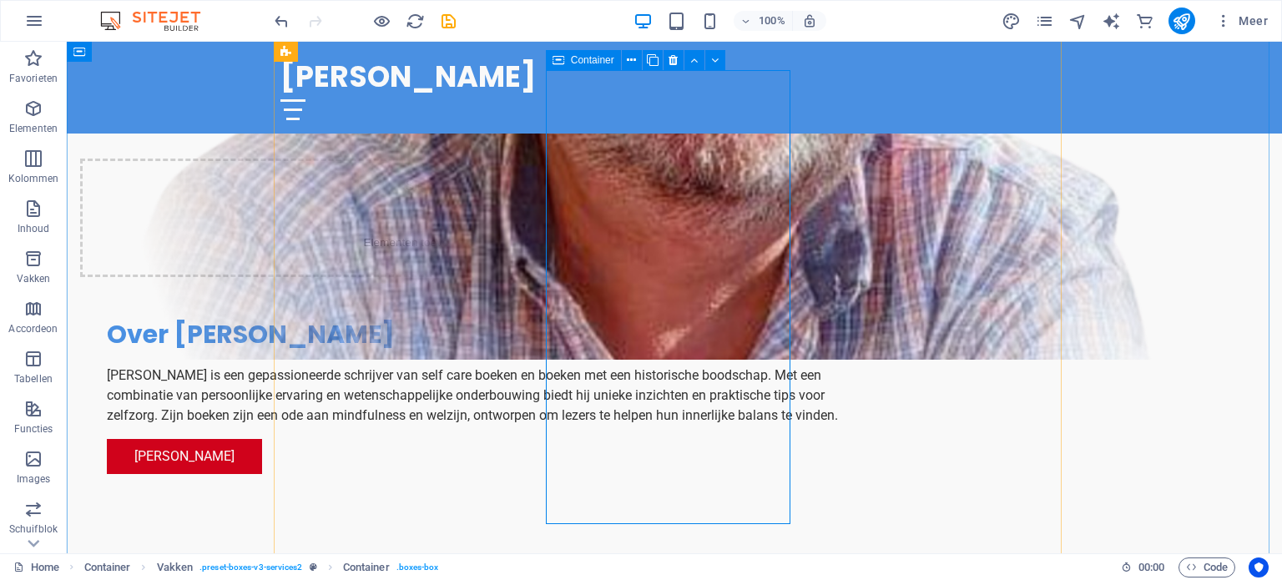
click at [26, 113] on icon "button" at bounding box center [33, 108] width 20 height 20
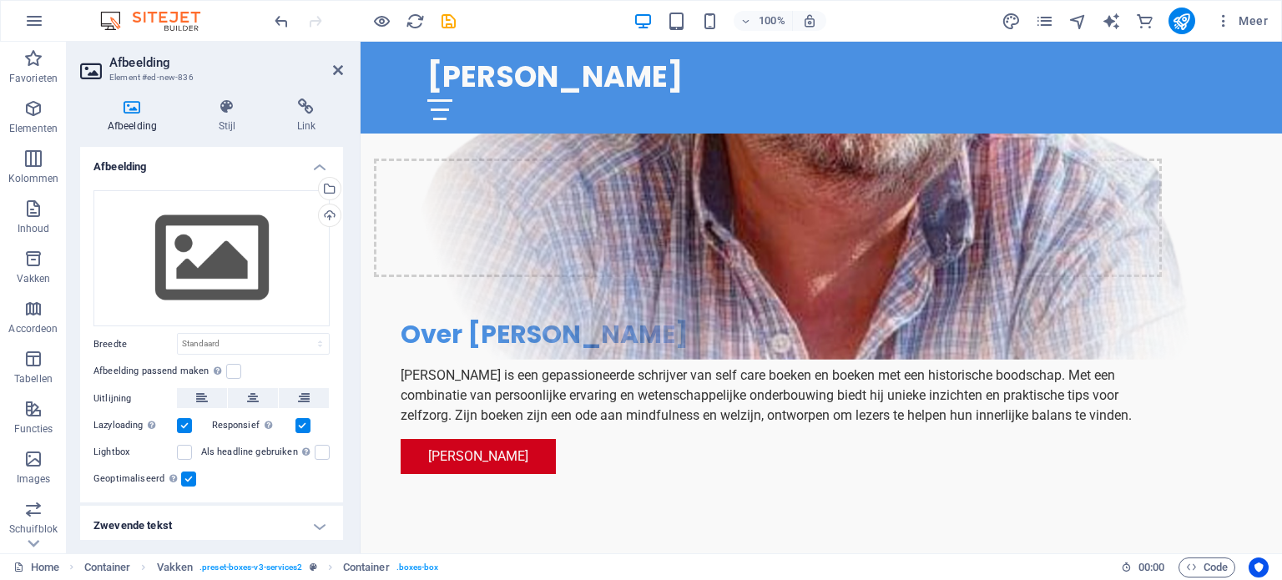
scroll to position [746, 0]
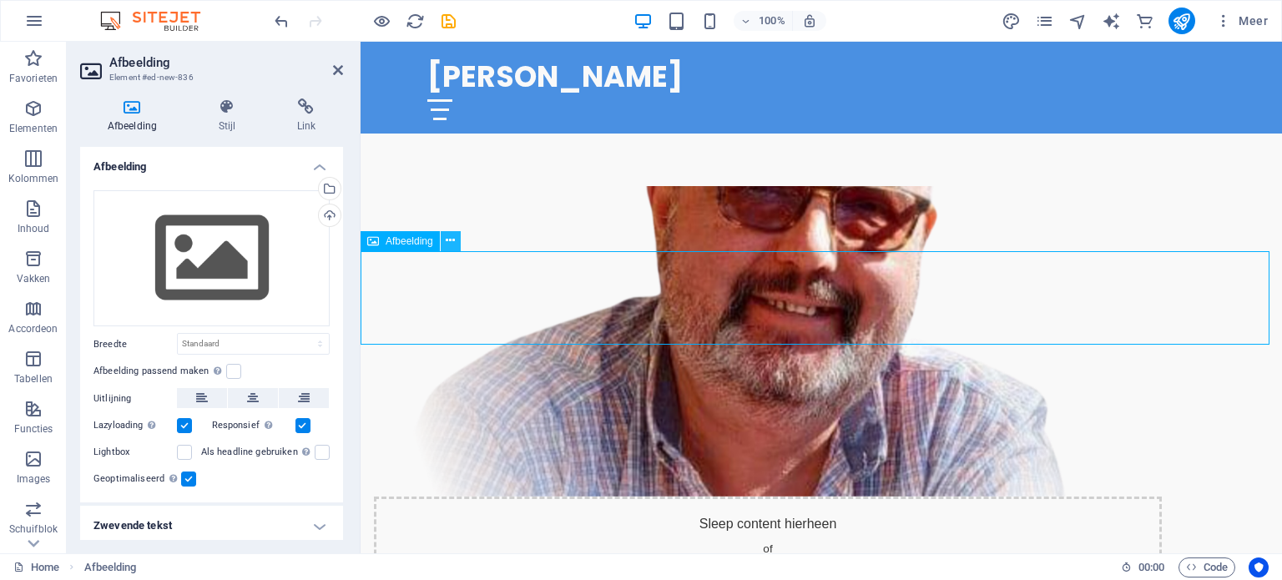
click at [446, 243] on icon at bounding box center [450, 241] width 9 height 18
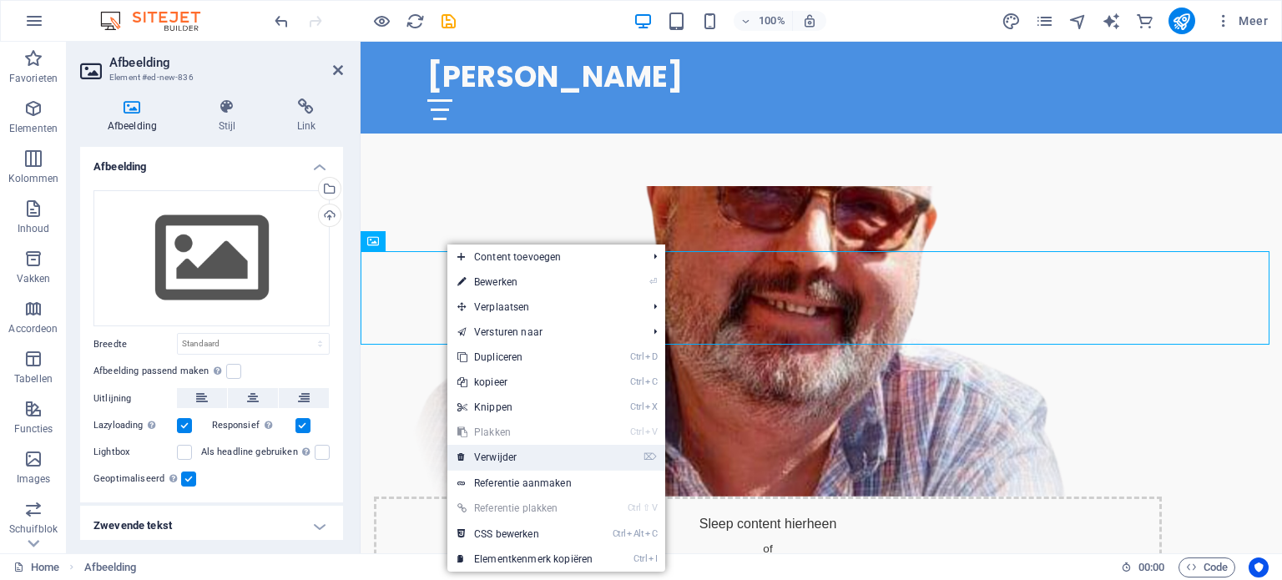
click at [500, 450] on link "⌦ Verwijder" at bounding box center [524, 457] width 155 height 25
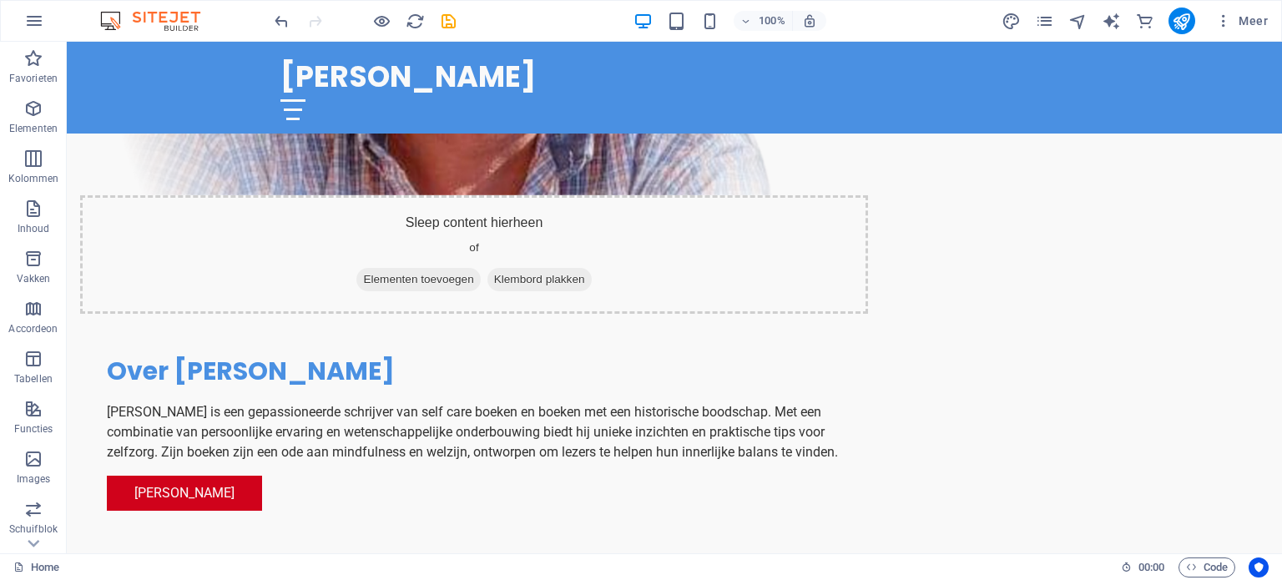
scroll to position [1062, 0]
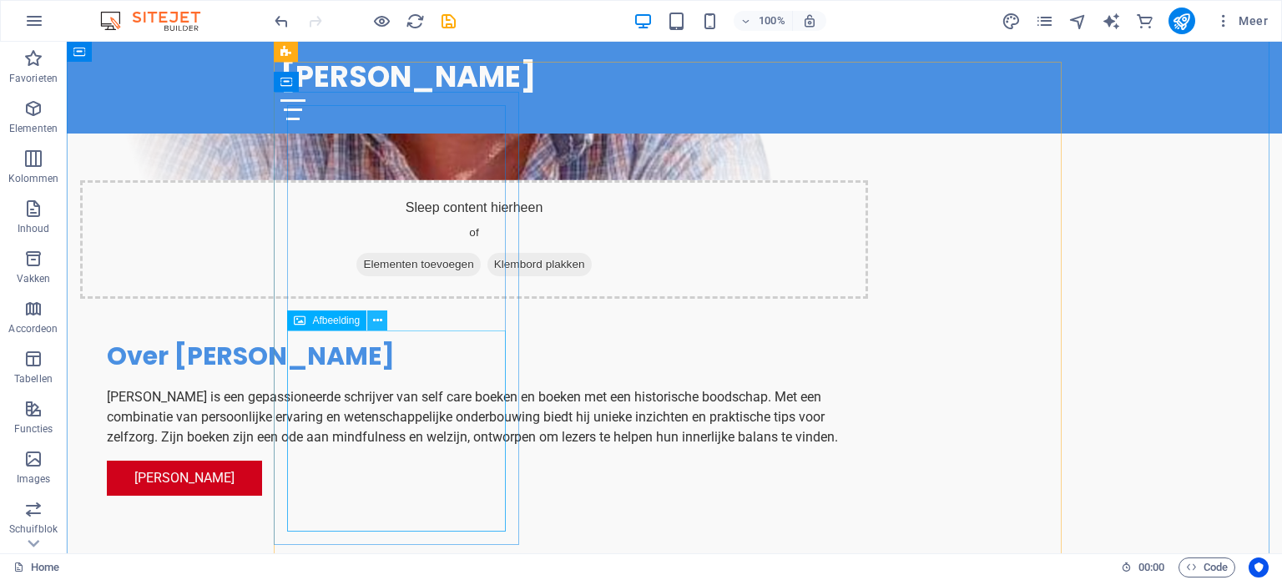
click at [382, 319] on button at bounding box center [377, 320] width 20 height 20
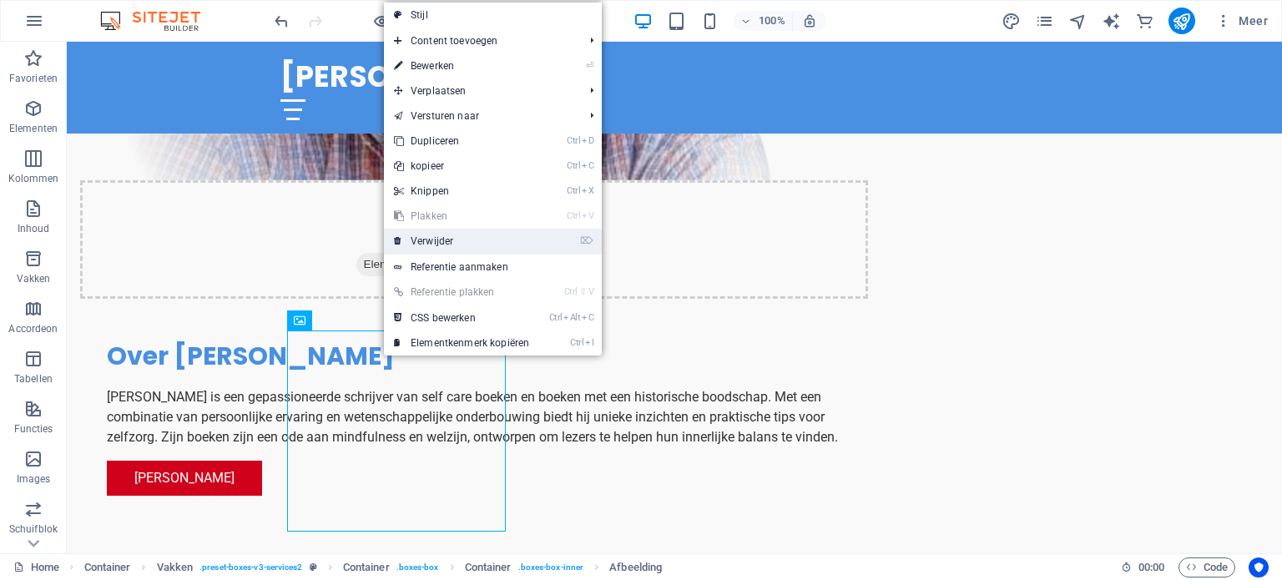
click at [424, 243] on link "⌦ Verwijder" at bounding box center [461, 241] width 155 height 25
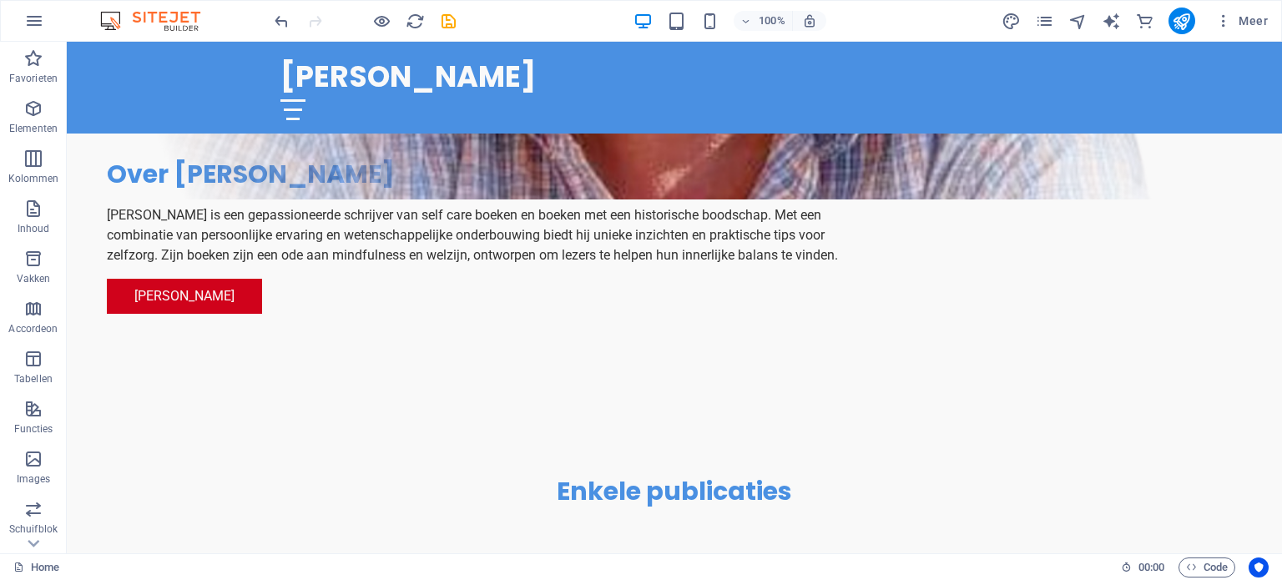
scroll to position [1222, 0]
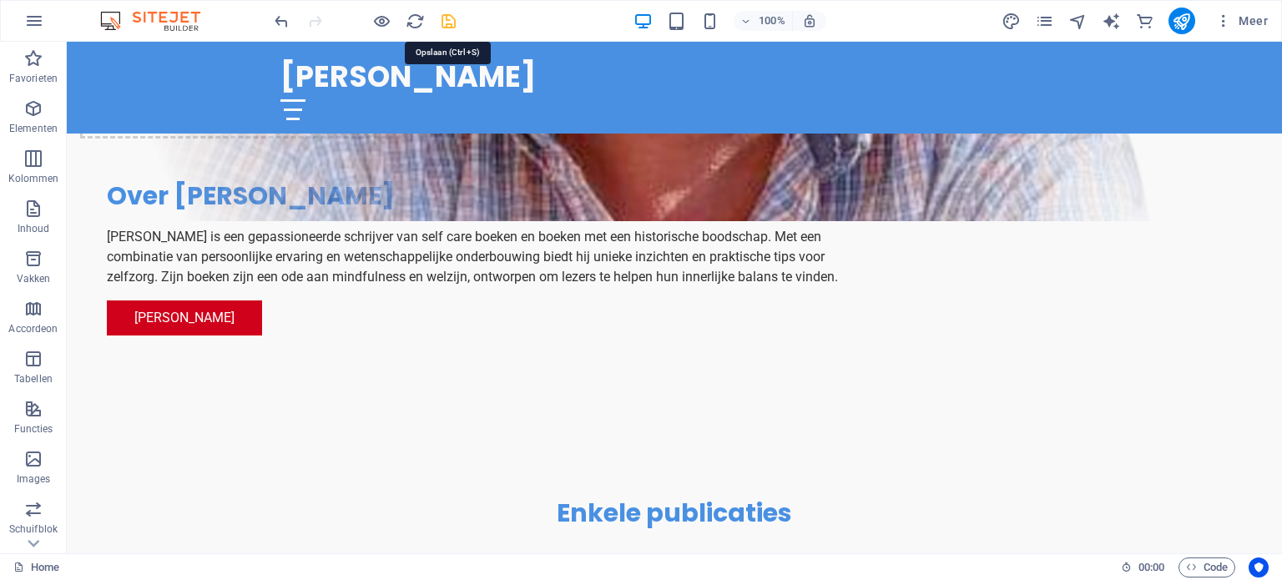
click at [443, 19] on icon "save" at bounding box center [448, 21] width 19 height 19
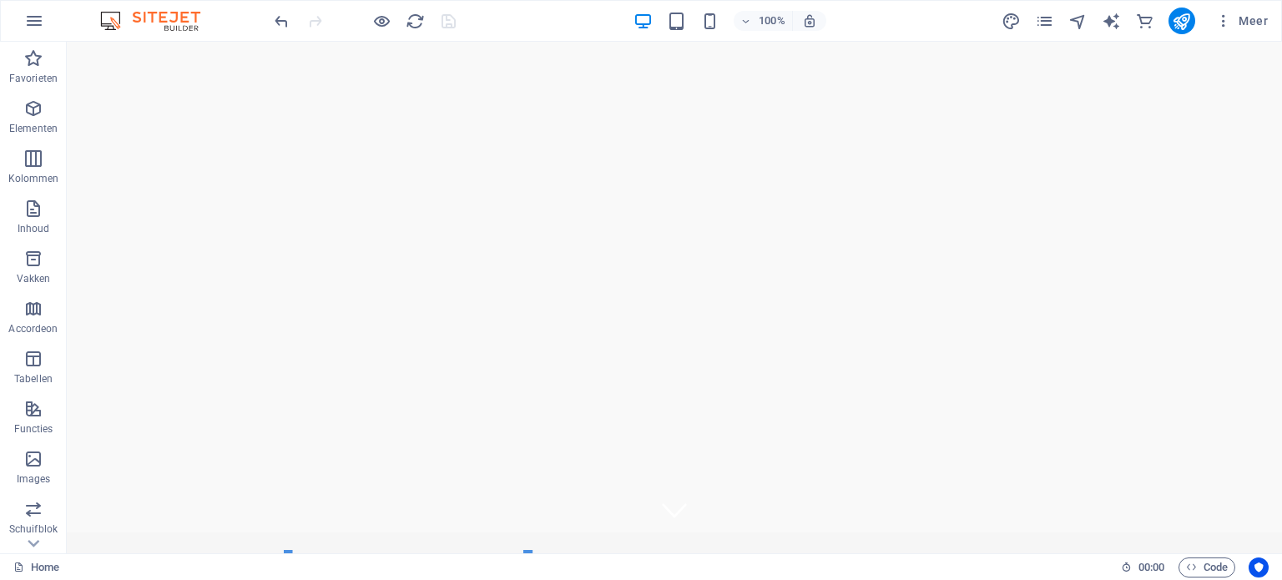
scroll to position [15, 0]
click at [1178, 19] on icon "publish" at bounding box center [1181, 21] width 19 height 19
